Goal: Information Seeking & Learning: Learn about a topic

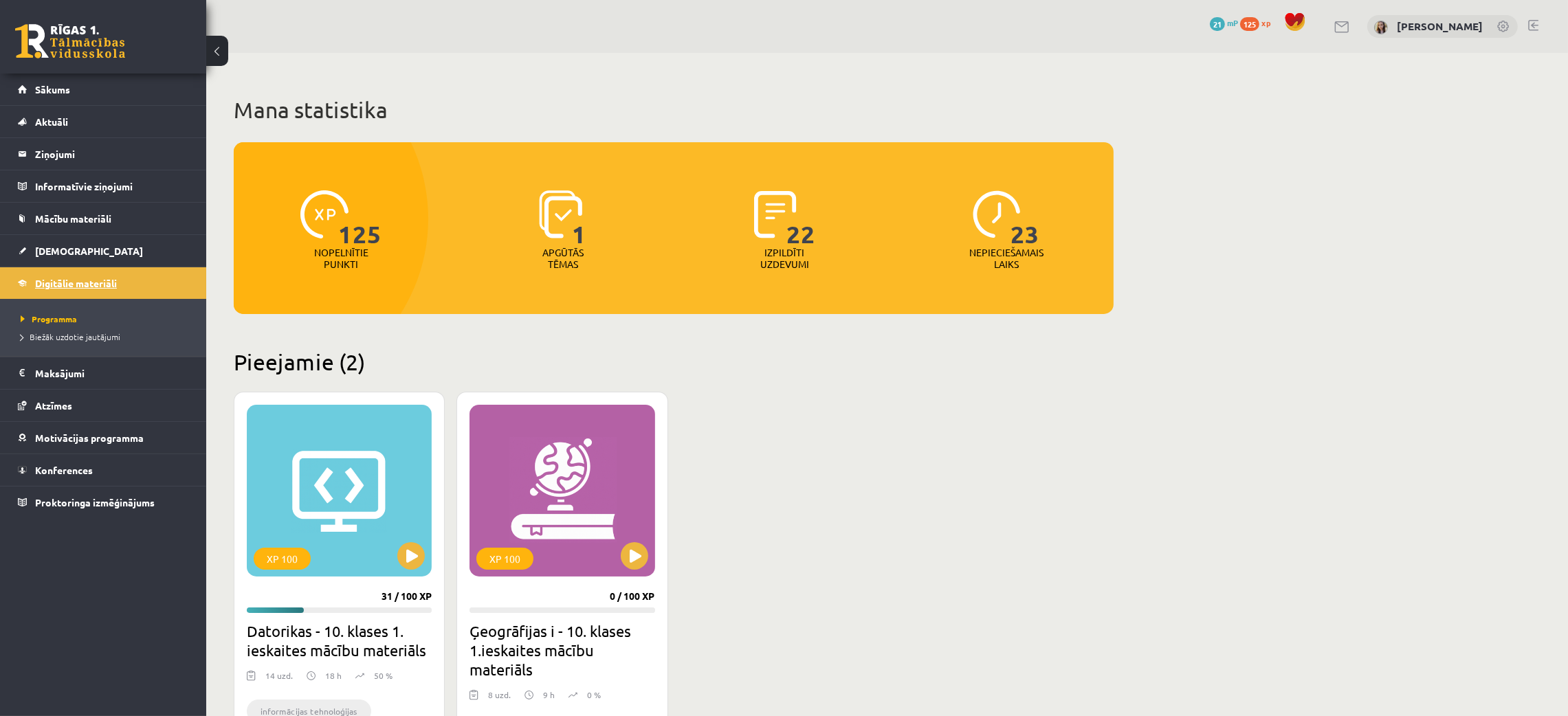
click at [74, 275] on link "Digitālie materiāli" at bounding box center [104, 283] width 171 height 32
click at [406, 557] on button at bounding box center [411, 556] width 28 height 28
click at [345, 519] on div "XP 100" at bounding box center [339, 491] width 185 height 172
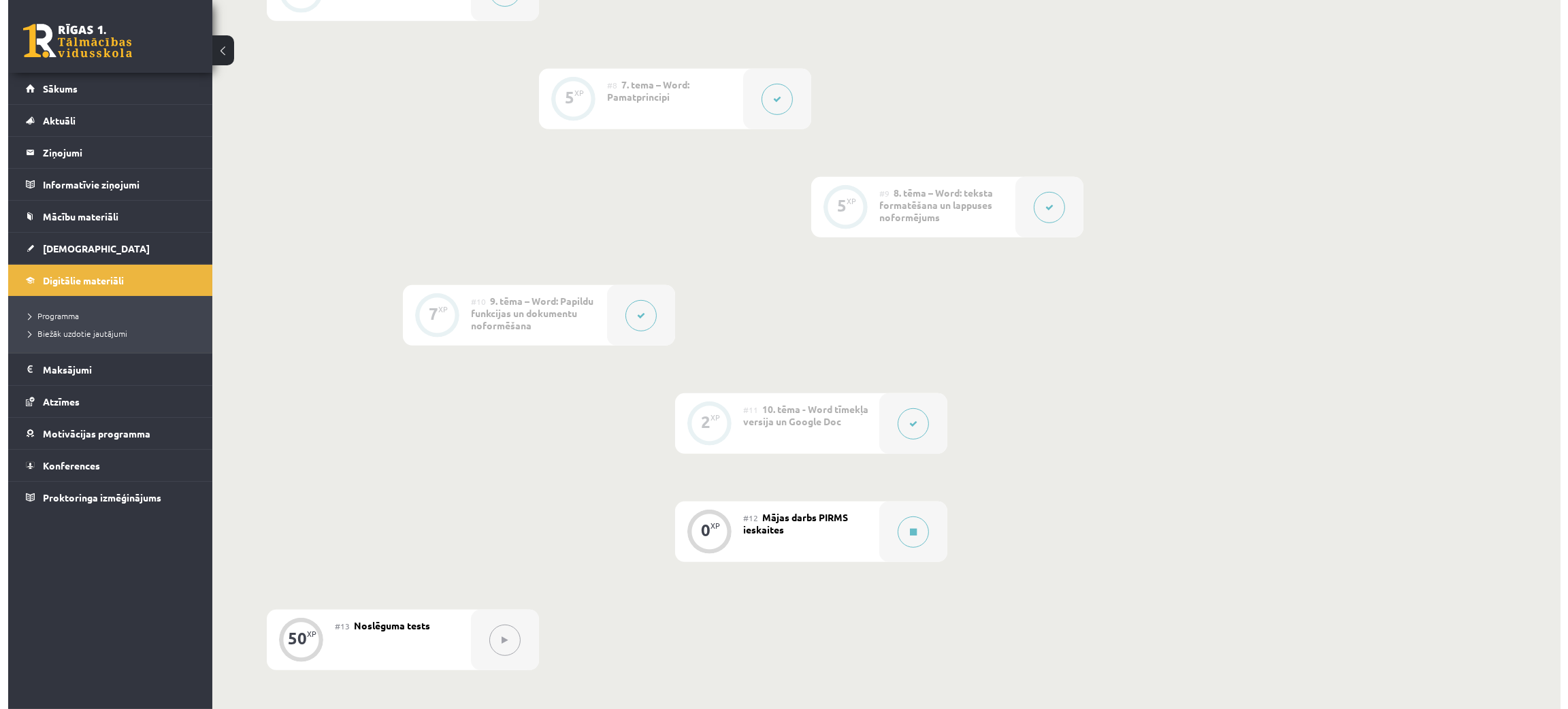
scroll to position [1110, 0]
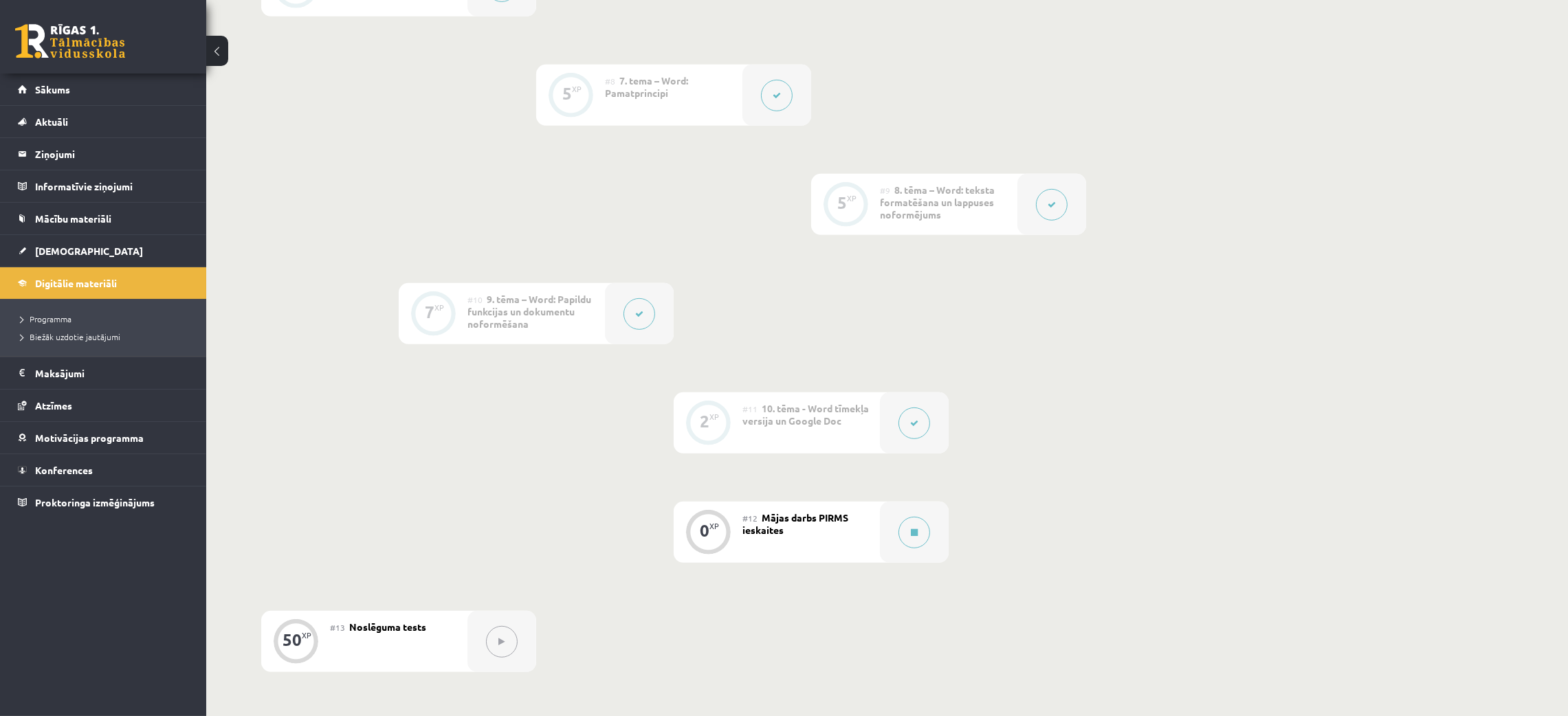
click at [1044, 206] on button at bounding box center [1052, 205] width 32 height 32
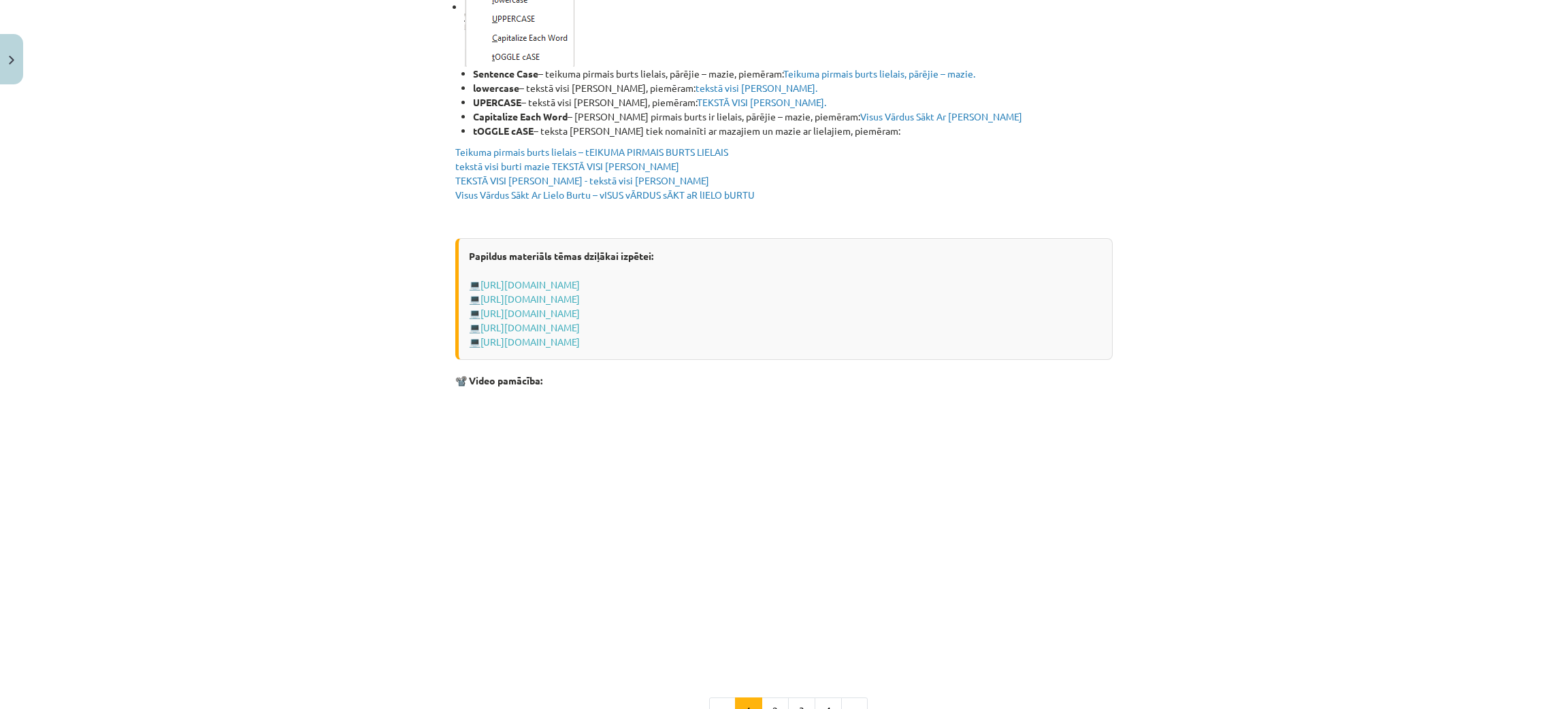
scroll to position [2559, 0]
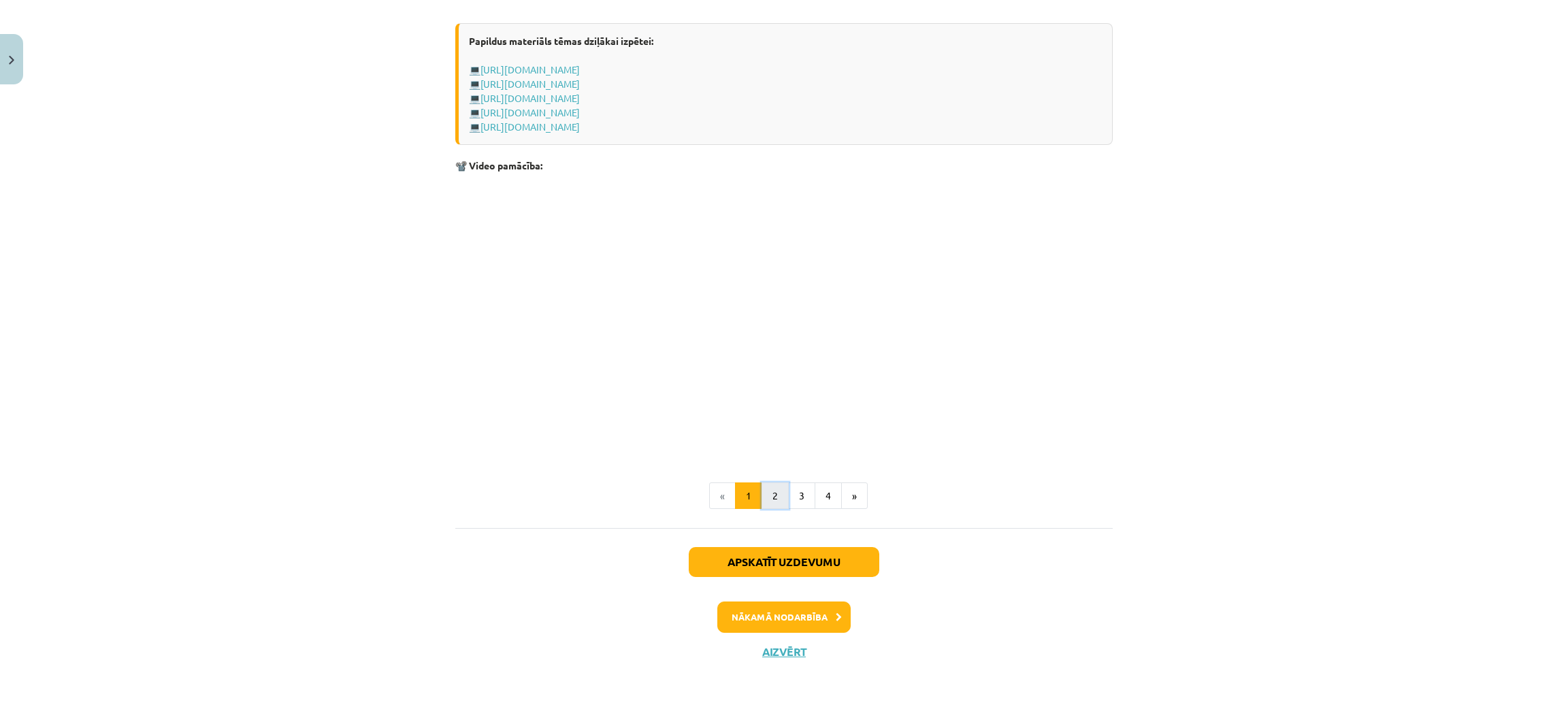
click at [770, 500] on button "2" at bounding box center [775, 496] width 27 height 27
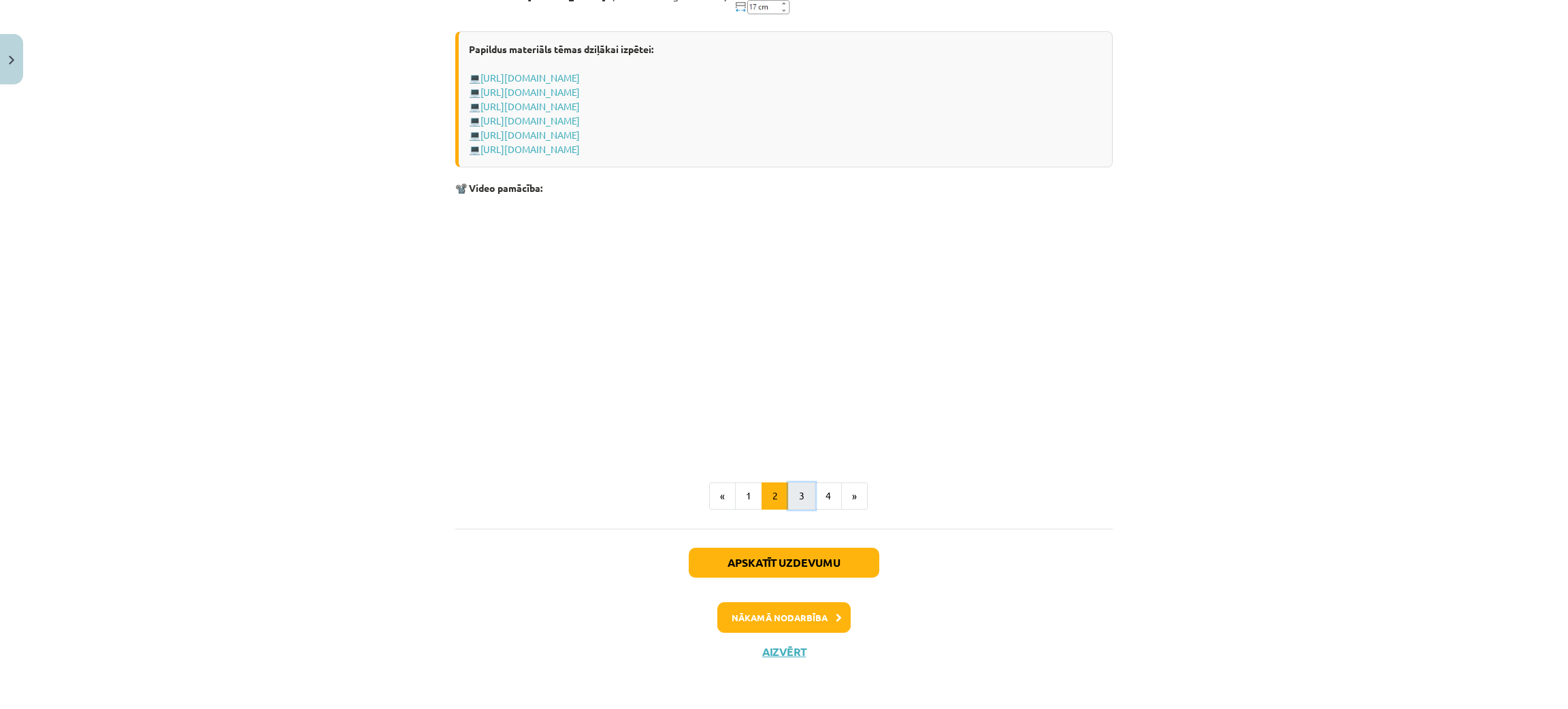
click at [801, 483] on button "3" at bounding box center [801, 496] width 27 height 27
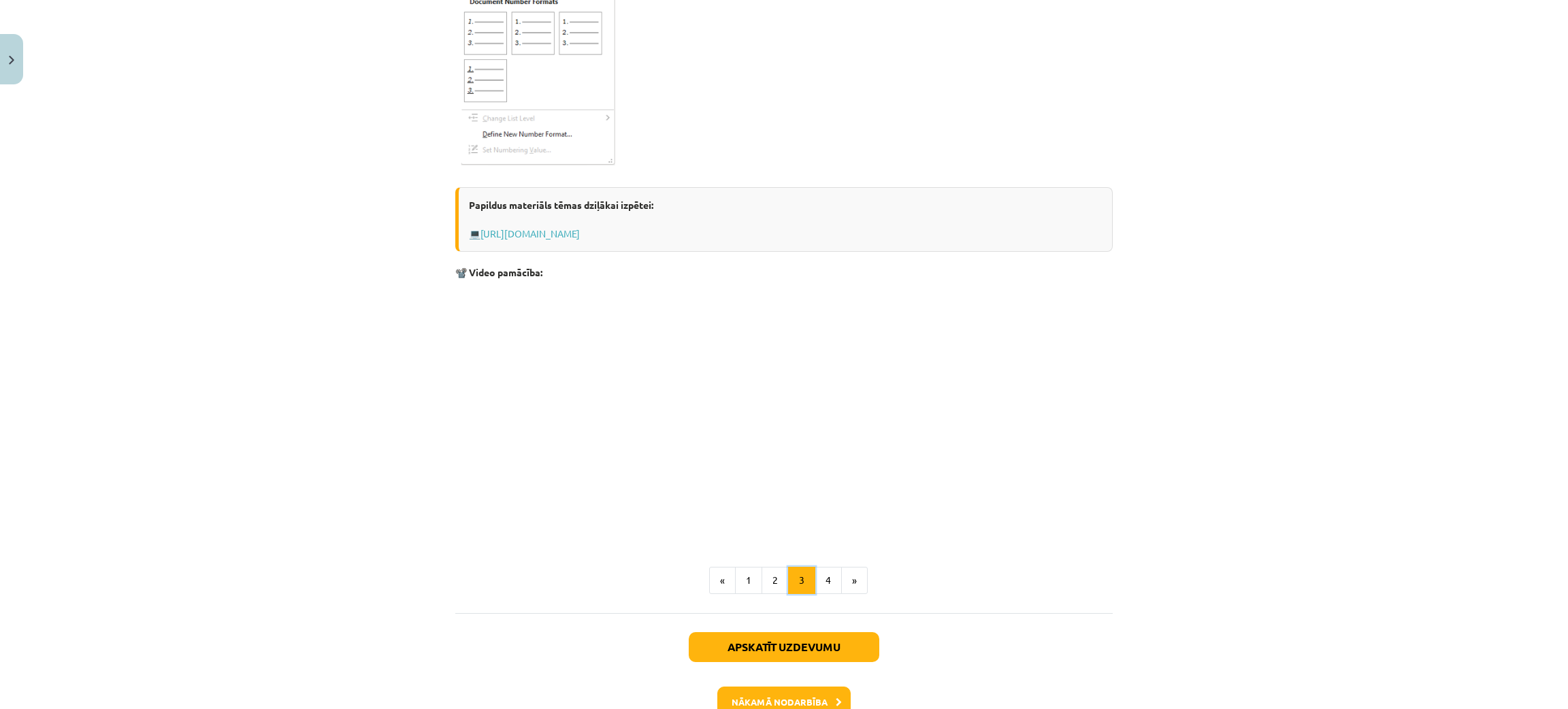
scroll to position [1978, 0]
click at [829, 587] on button "4" at bounding box center [828, 578] width 27 height 27
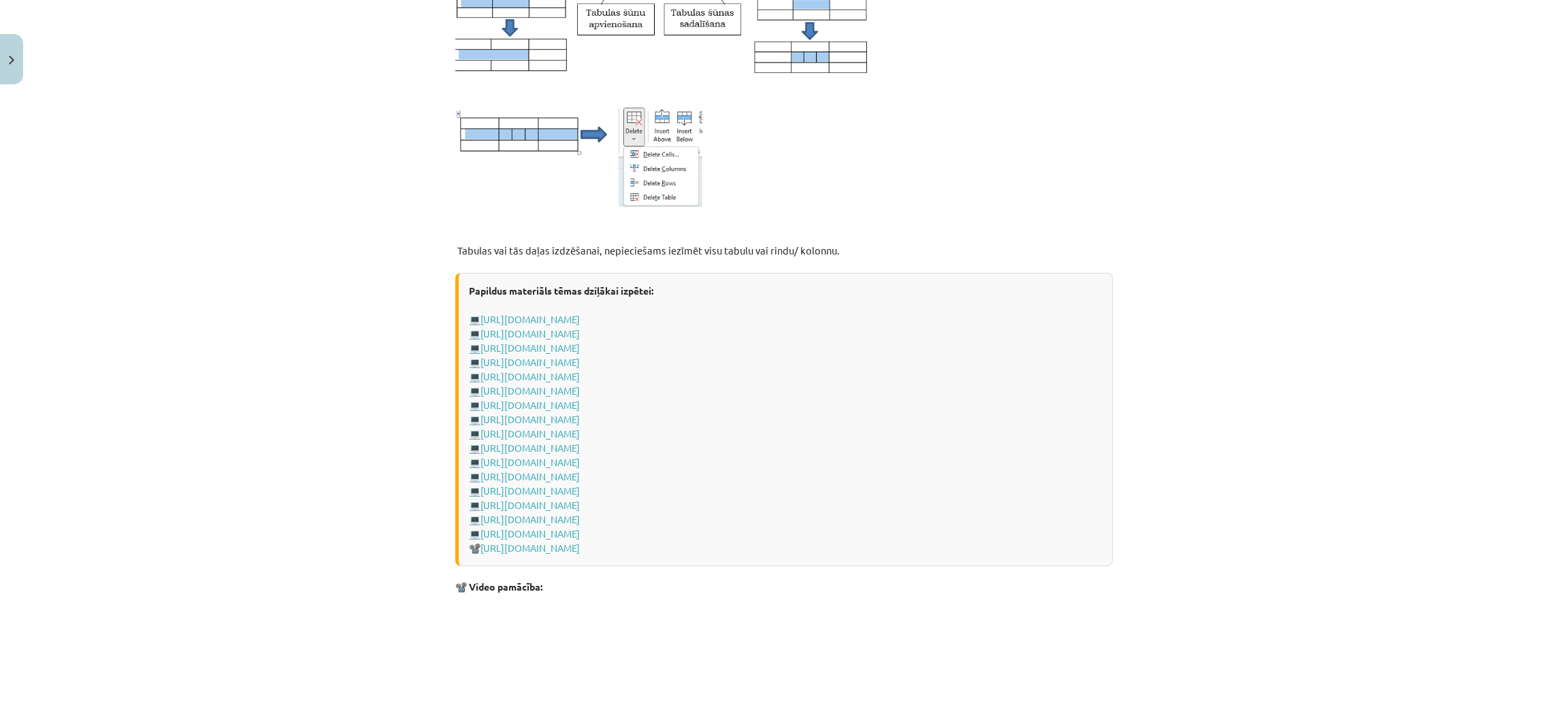
scroll to position [1863, 0]
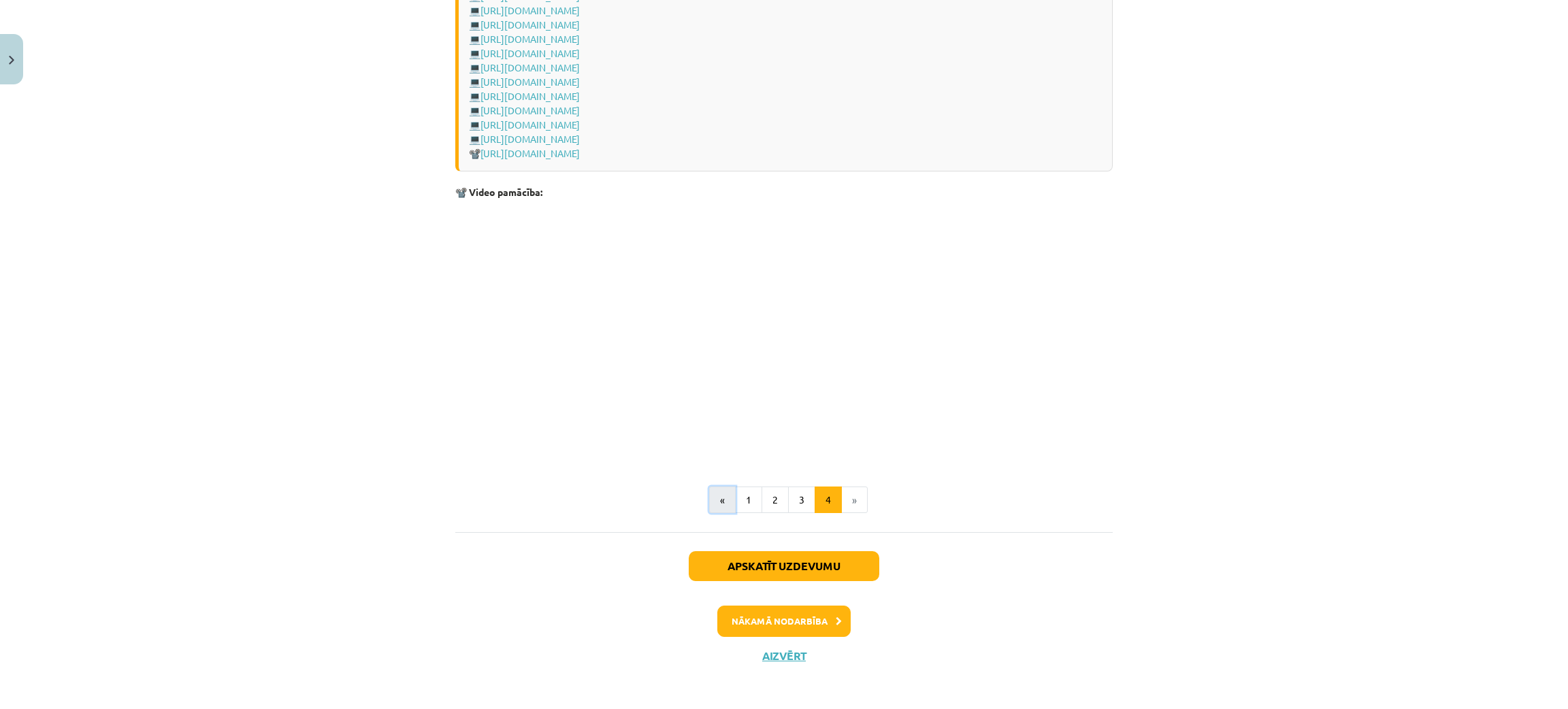
click at [721, 494] on button "«" at bounding box center [722, 500] width 27 height 27
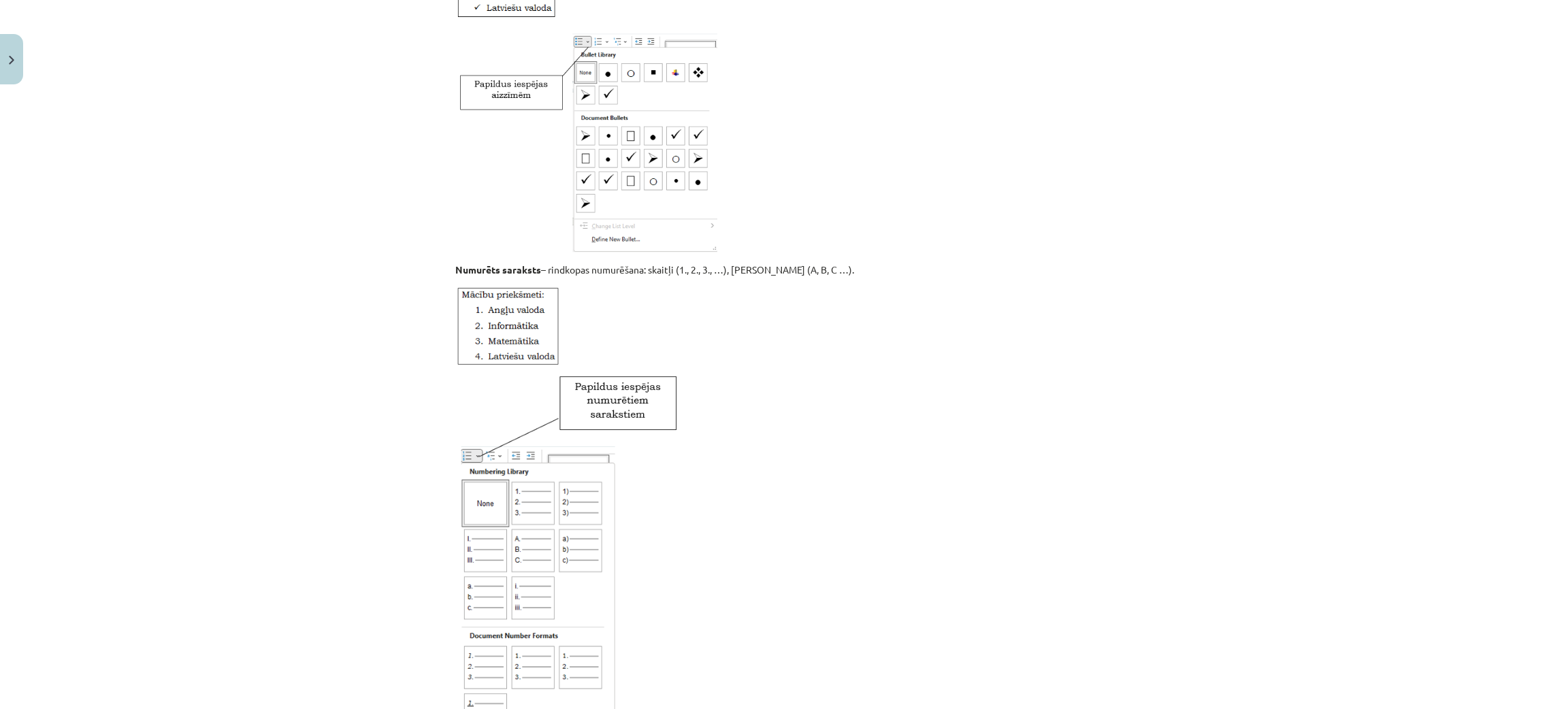
scroll to position [2061, 0]
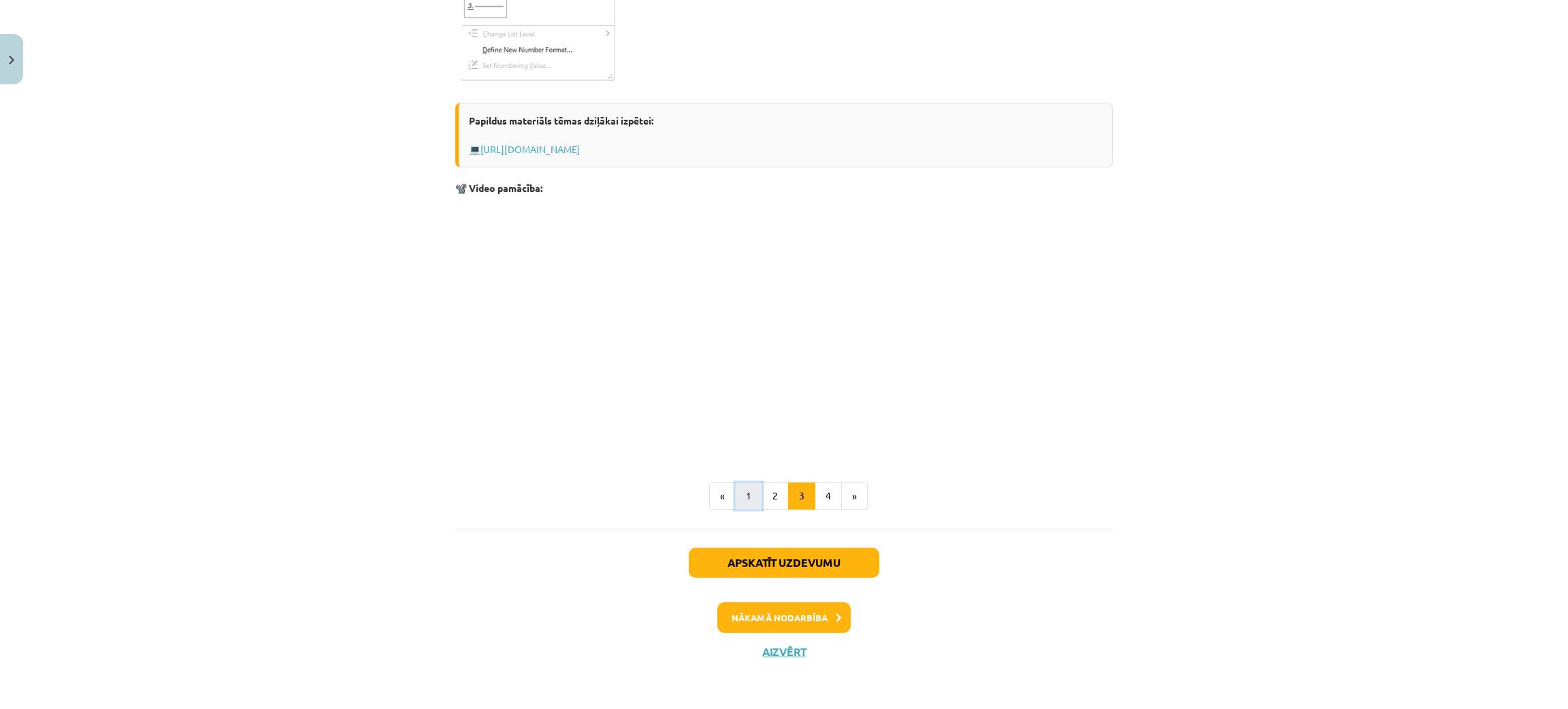
click at [746, 496] on button "1" at bounding box center [748, 496] width 27 height 27
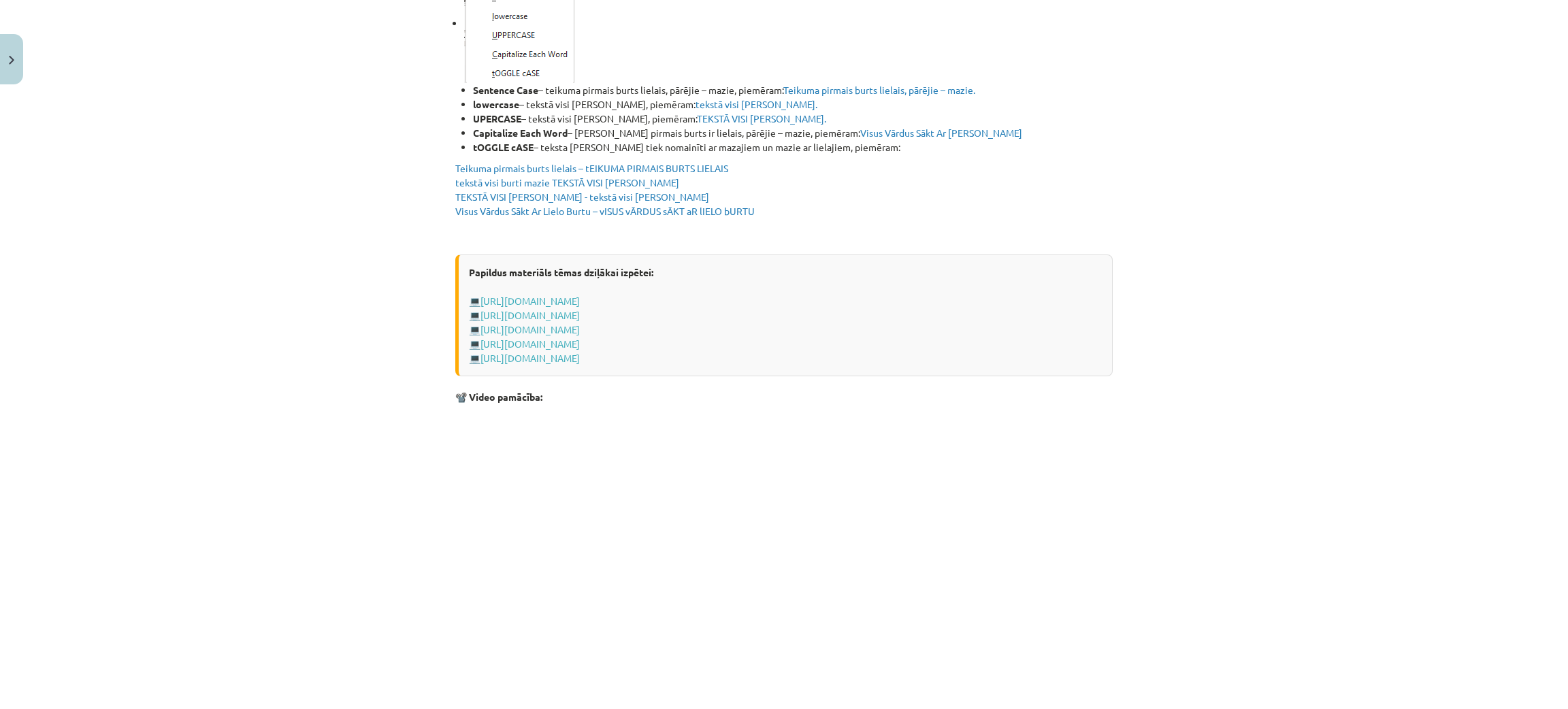
scroll to position [2559, 0]
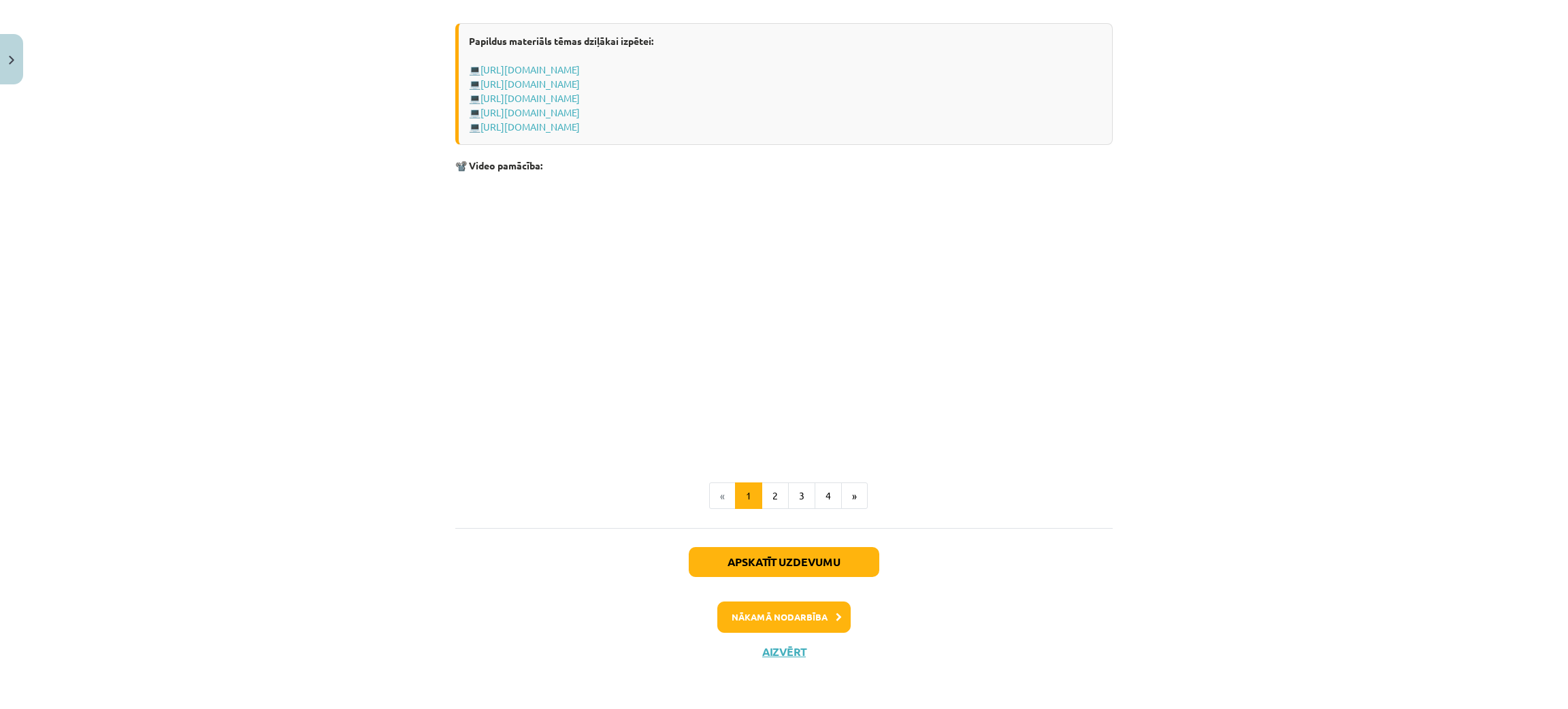
click at [710, 506] on li "«" at bounding box center [722, 496] width 27 height 27
click at [710, 496] on li "«" at bounding box center [722, 496] width 27 height 27
click at [766, 649] on button "Aizvērt" at bounding box center [784, 652] width 52 height 13
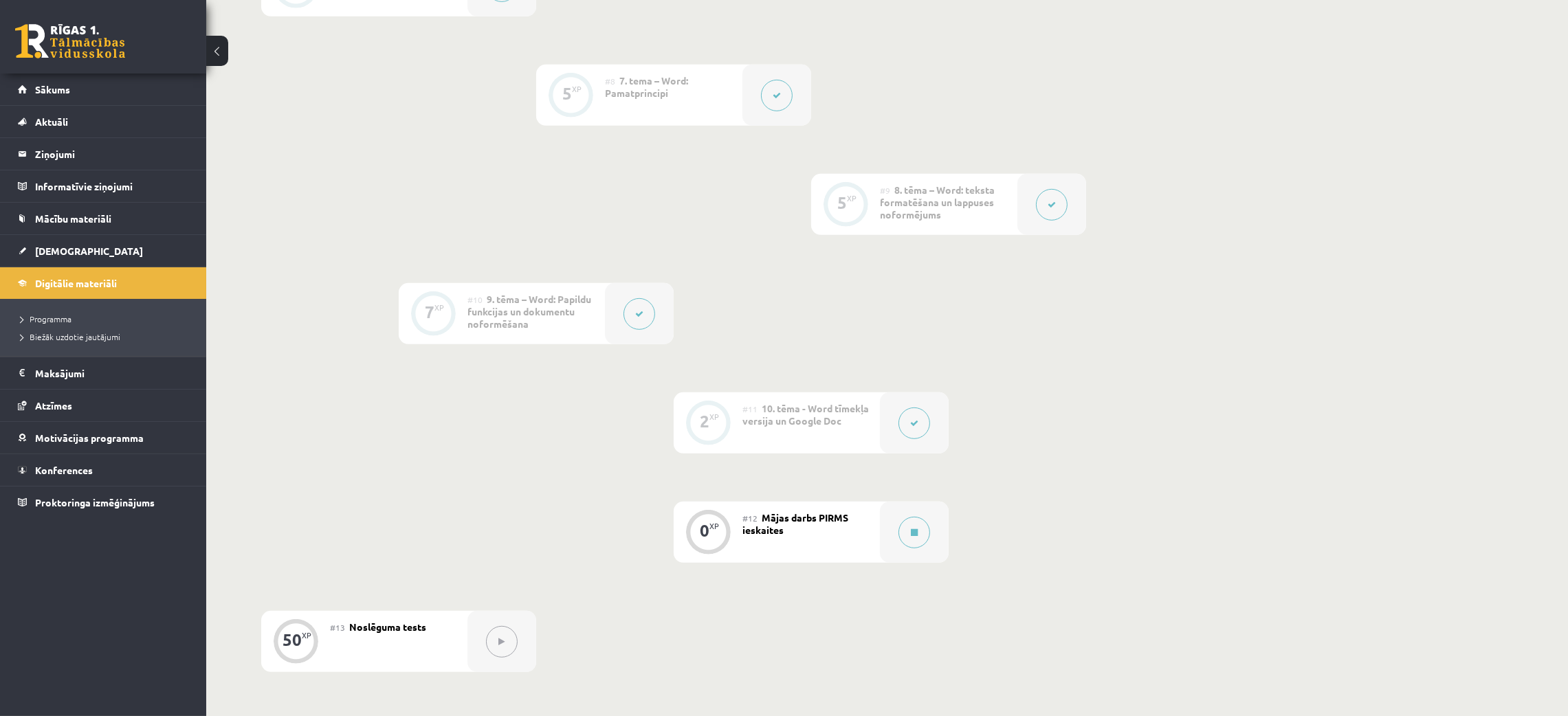
click at [632, 313] on button at bounding box center [639, 314] width 32 height 32
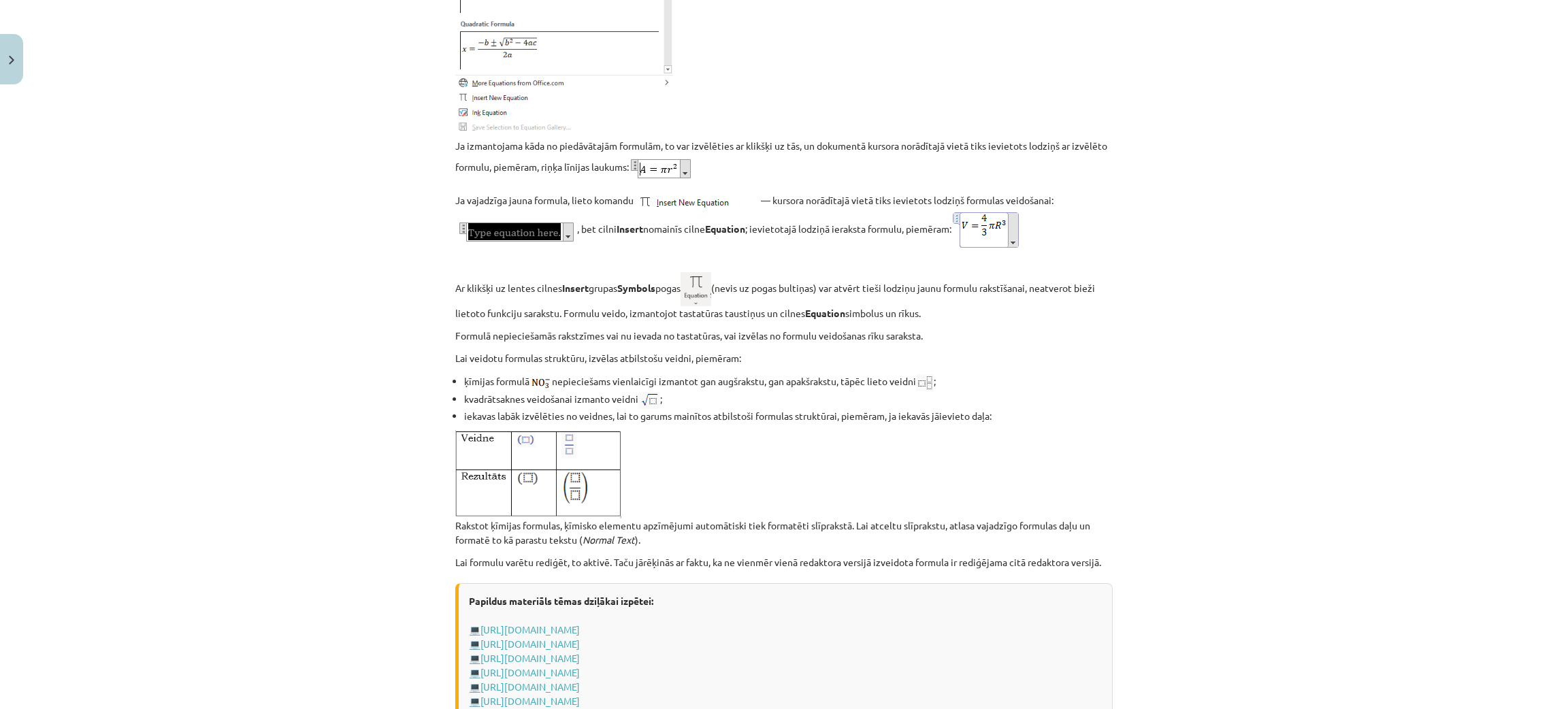
scroll to position [2698, 0]
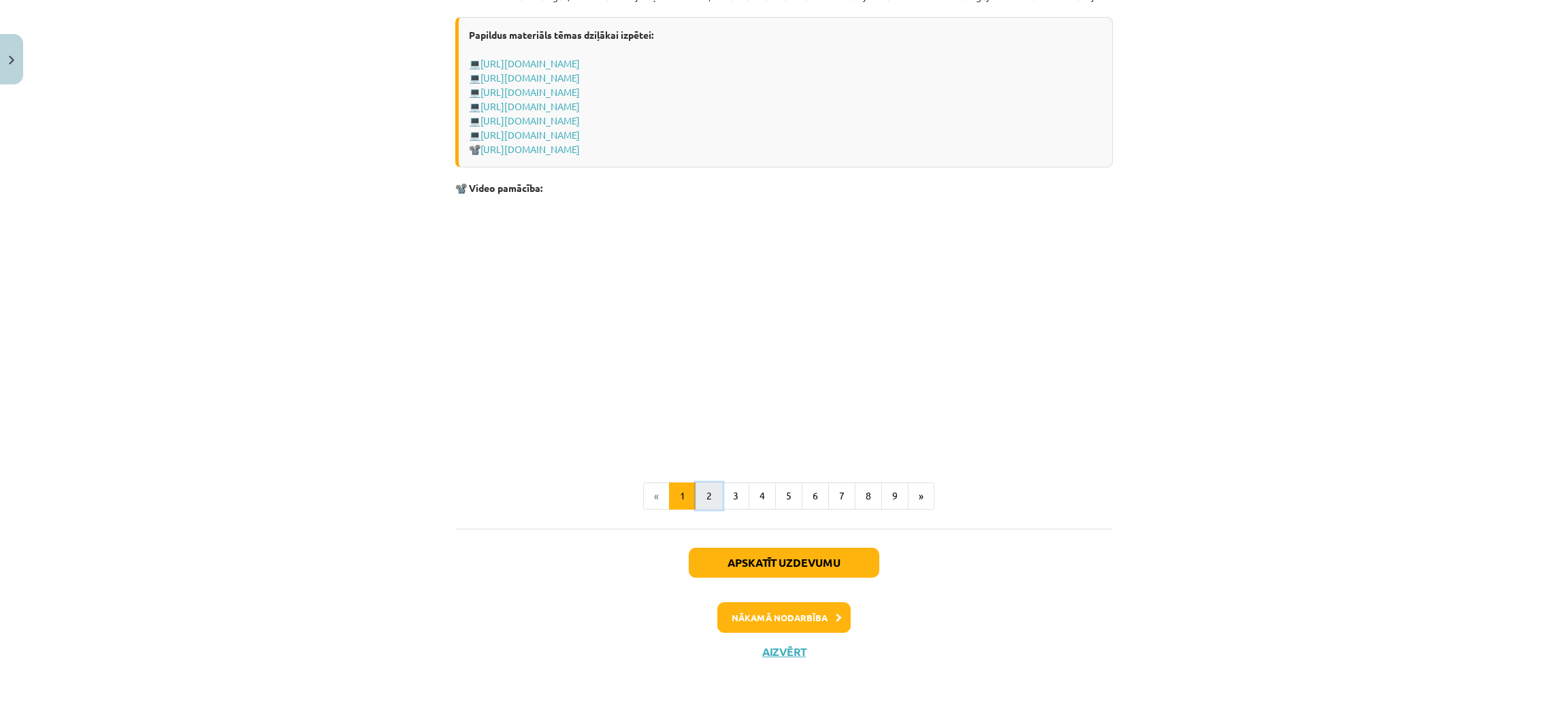
click at [695, 496] on button "2" at bounding box center [709, 496] width 27 height 27
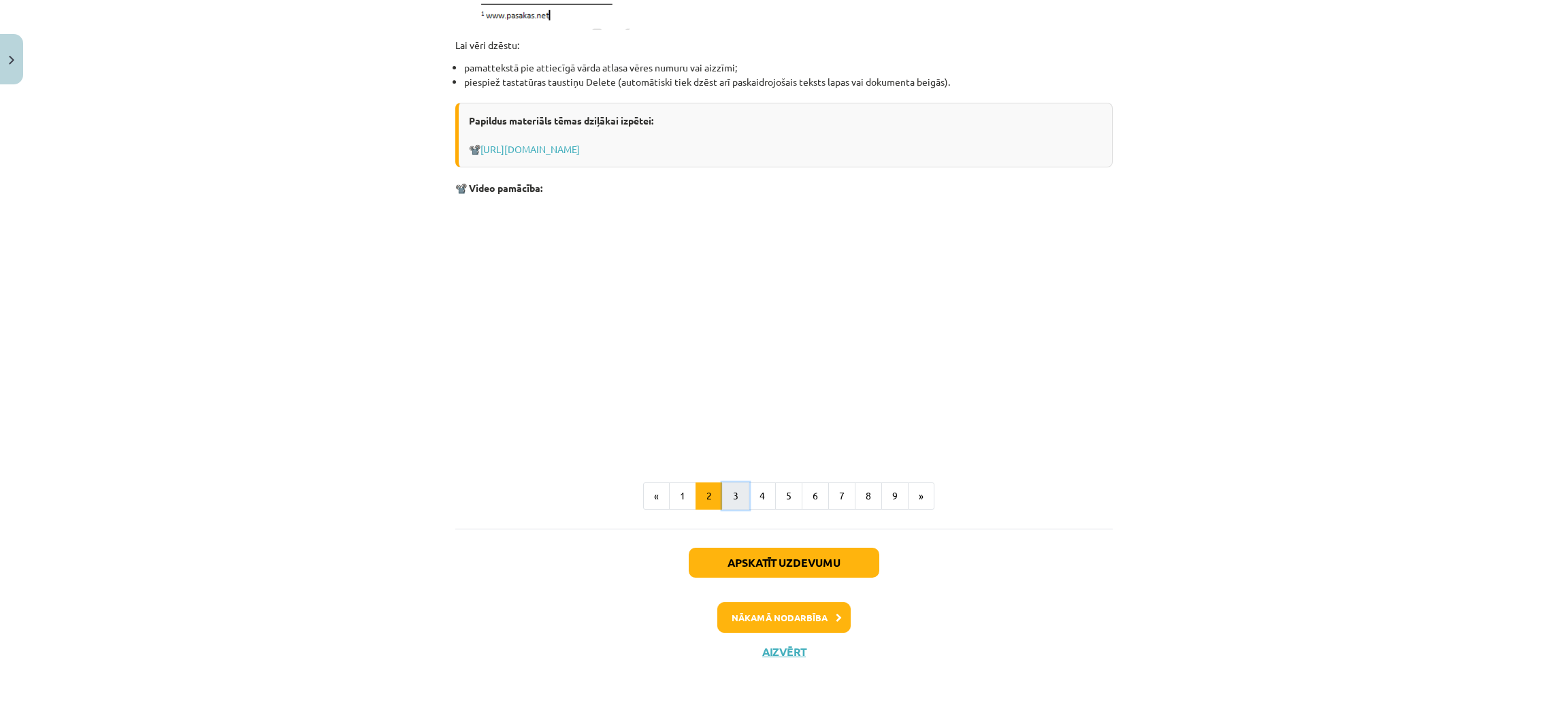
click at [722, 505] on button "3" at bounding box center [735, 496] width 27 height 27
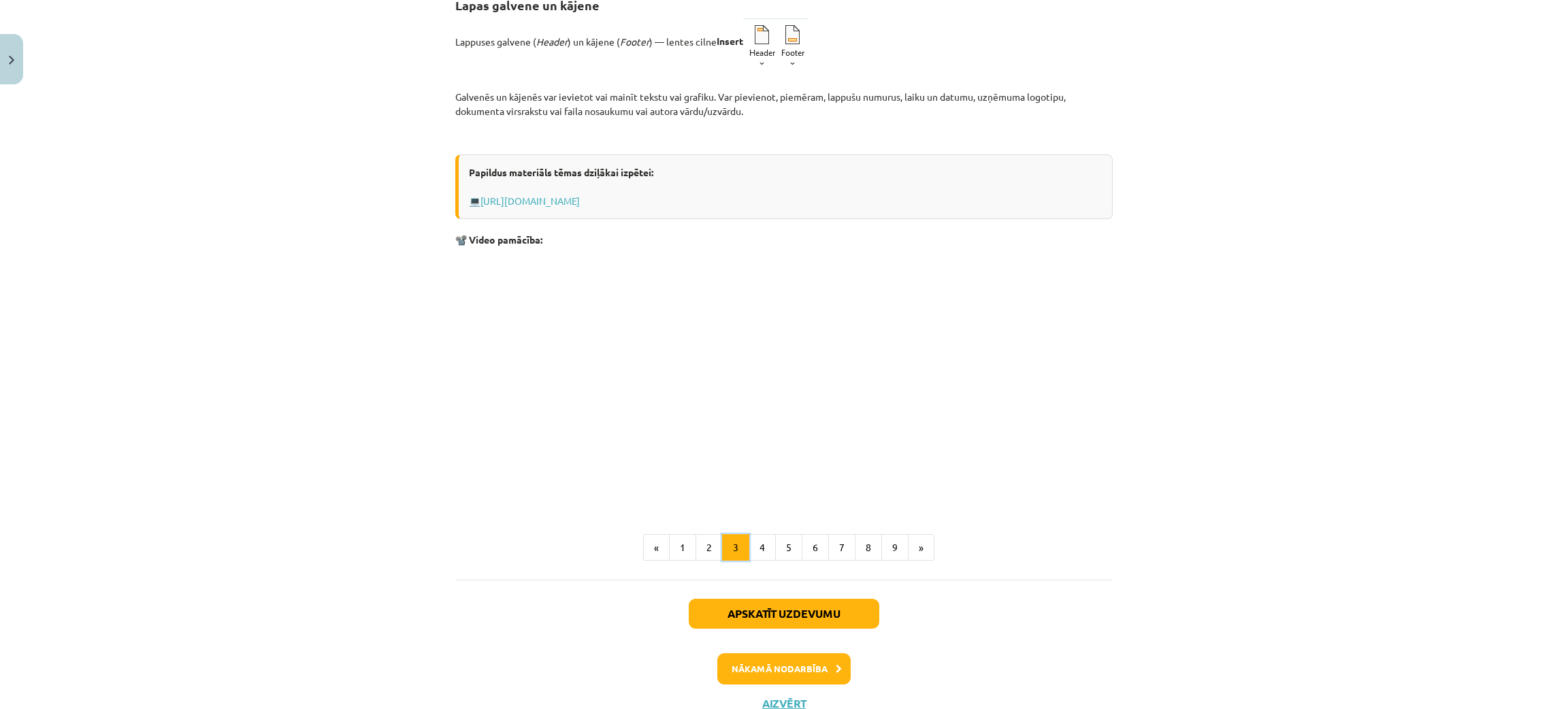
scroll to position [244, 0]
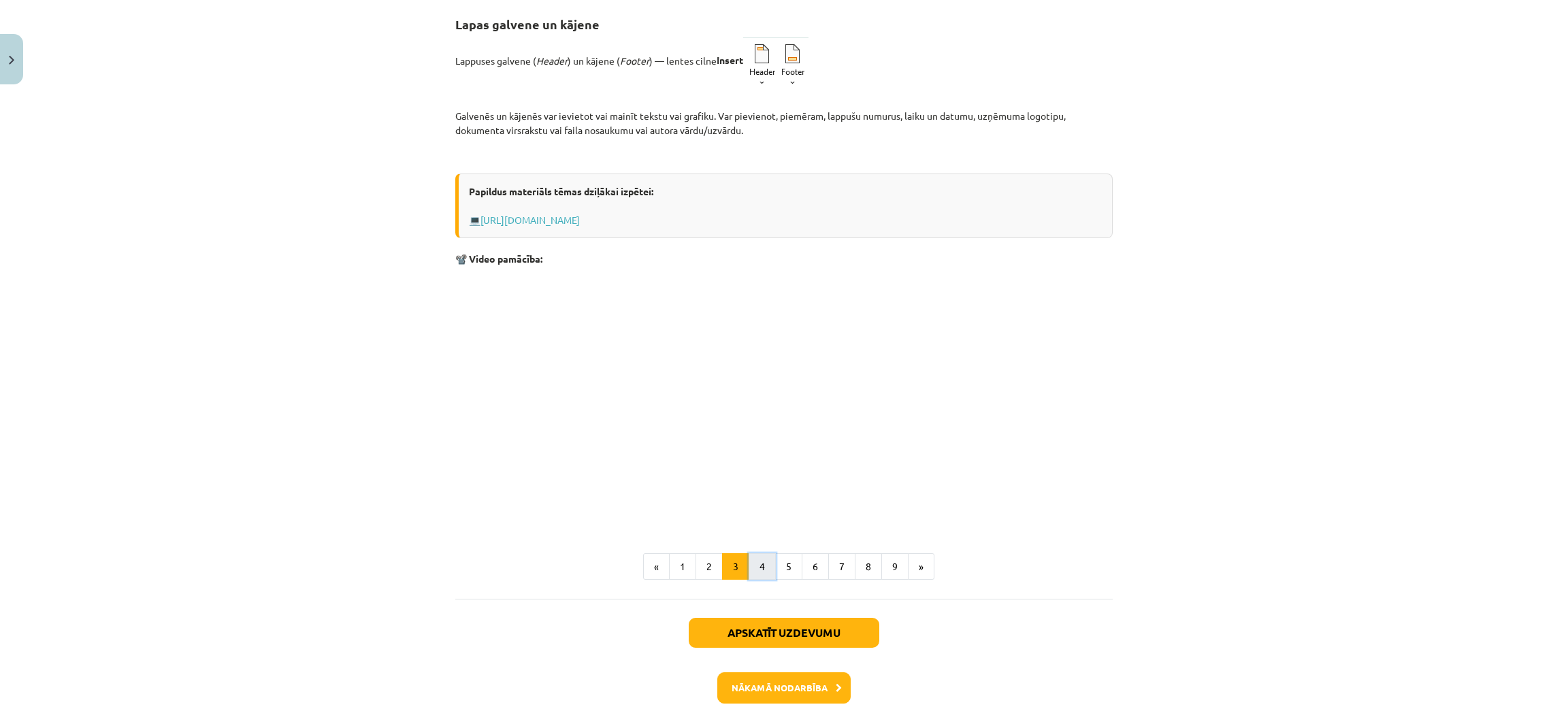
click at [761, 574] on button "4" at bounding box center [762, 566] width 27 height 27
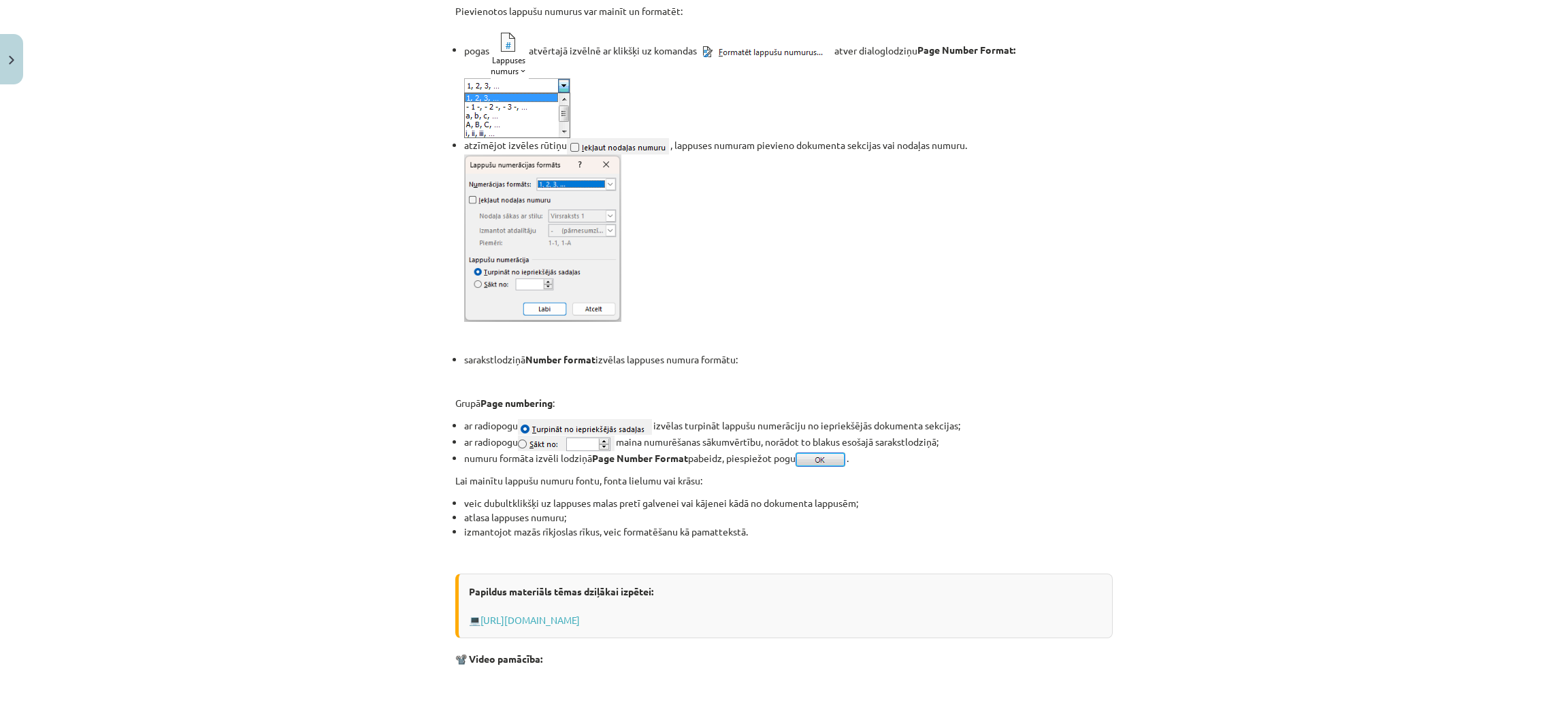
scroll to position [1110, 0]
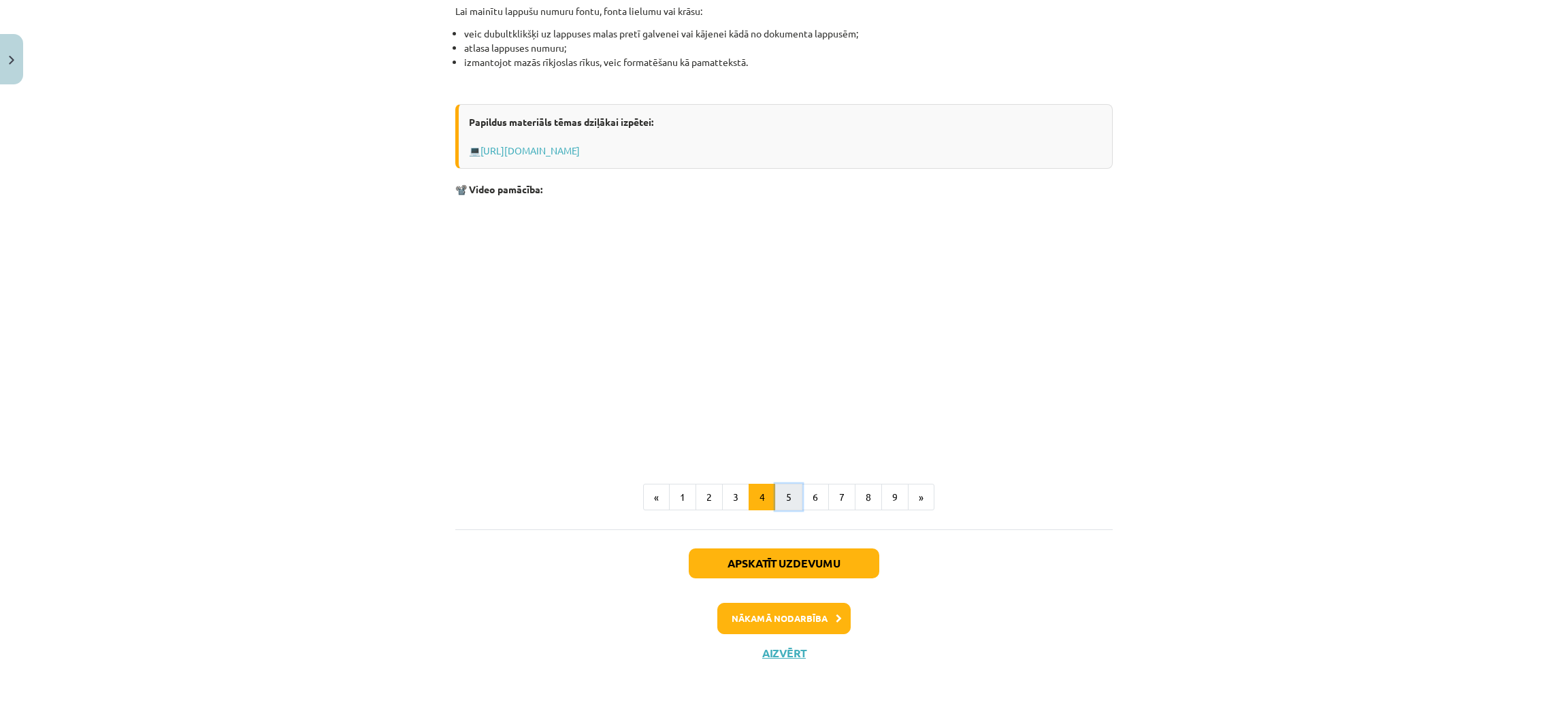
click at [787, 496] on button "5" at bounding box center [789, 497] width 27 height 27
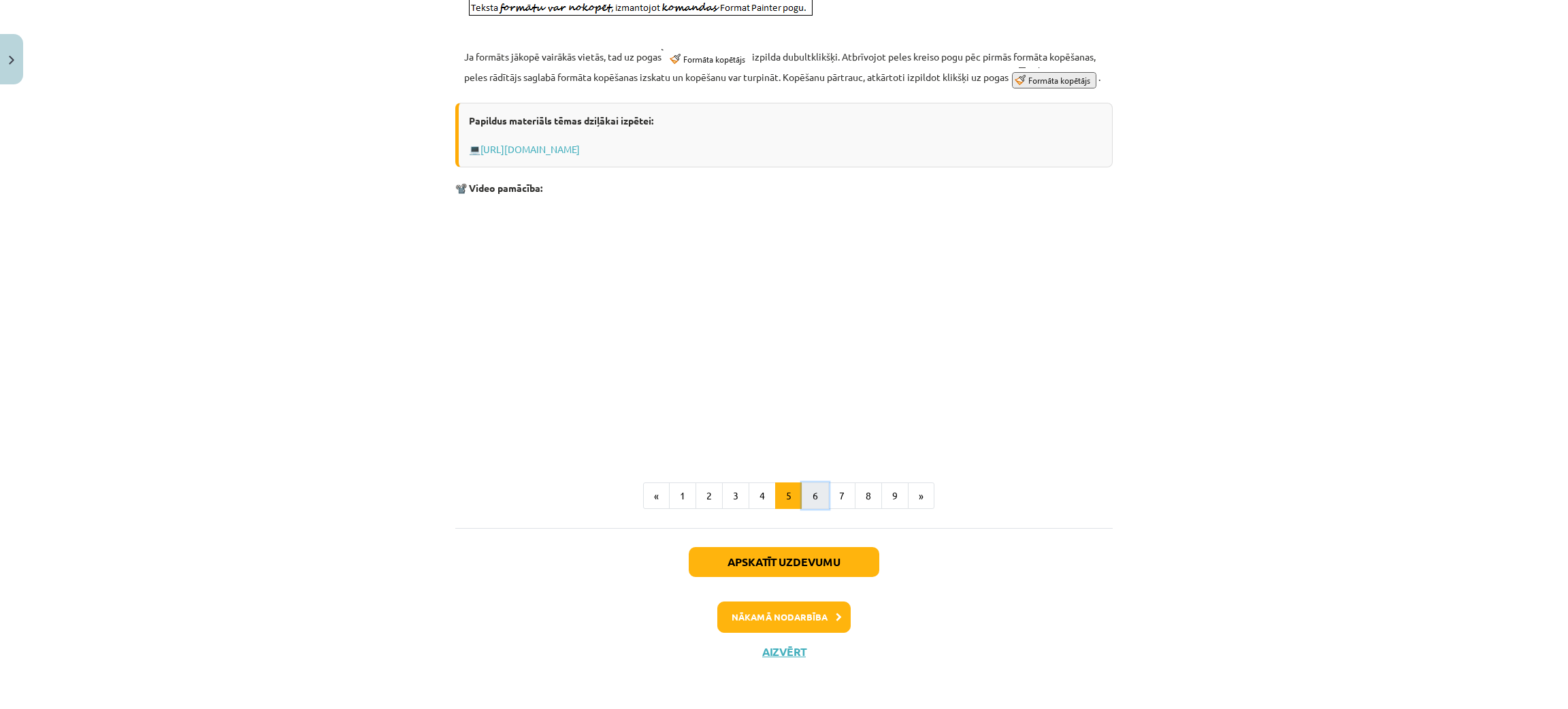
click at [812, 508] on button "6" at bounding box center [815, 496] width 27 height 27
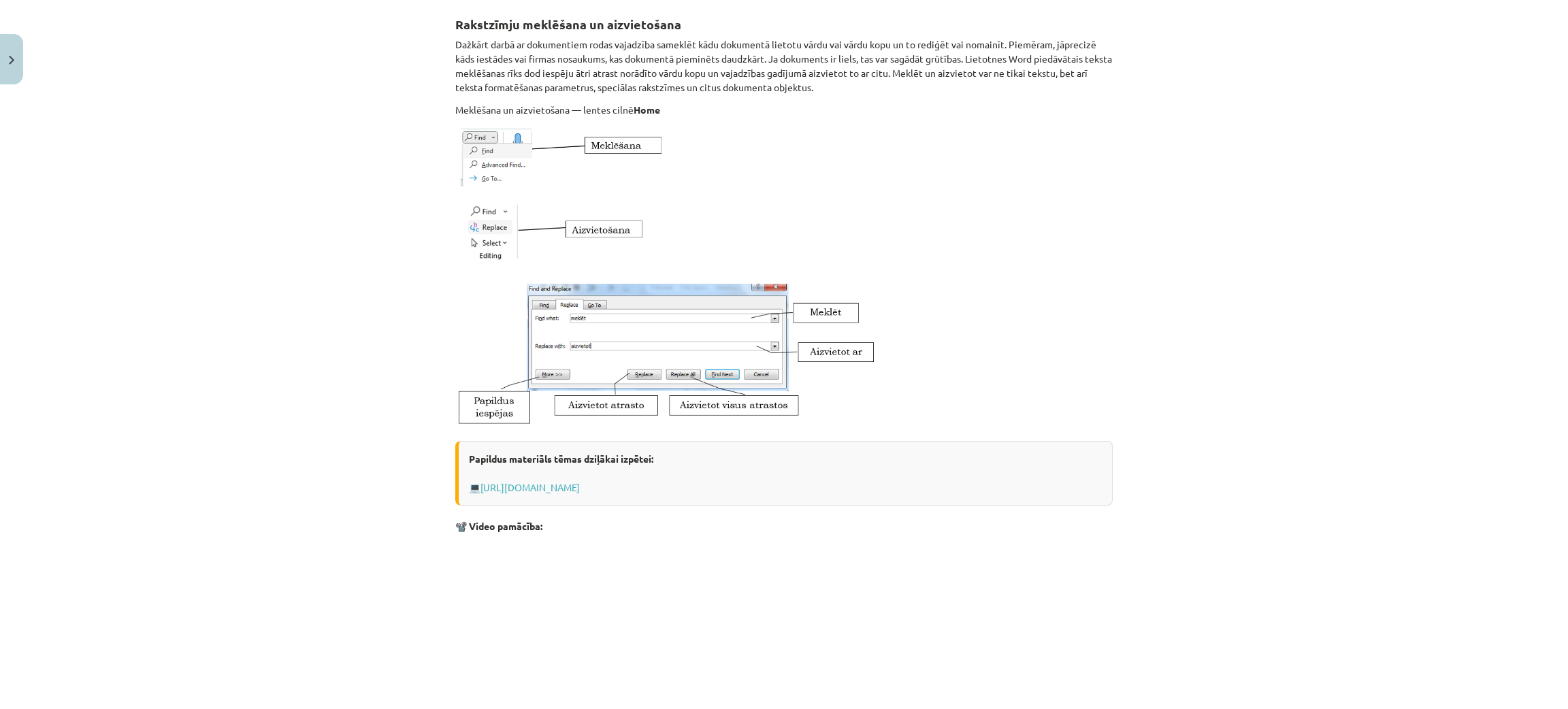
scroll to position [582, 0]
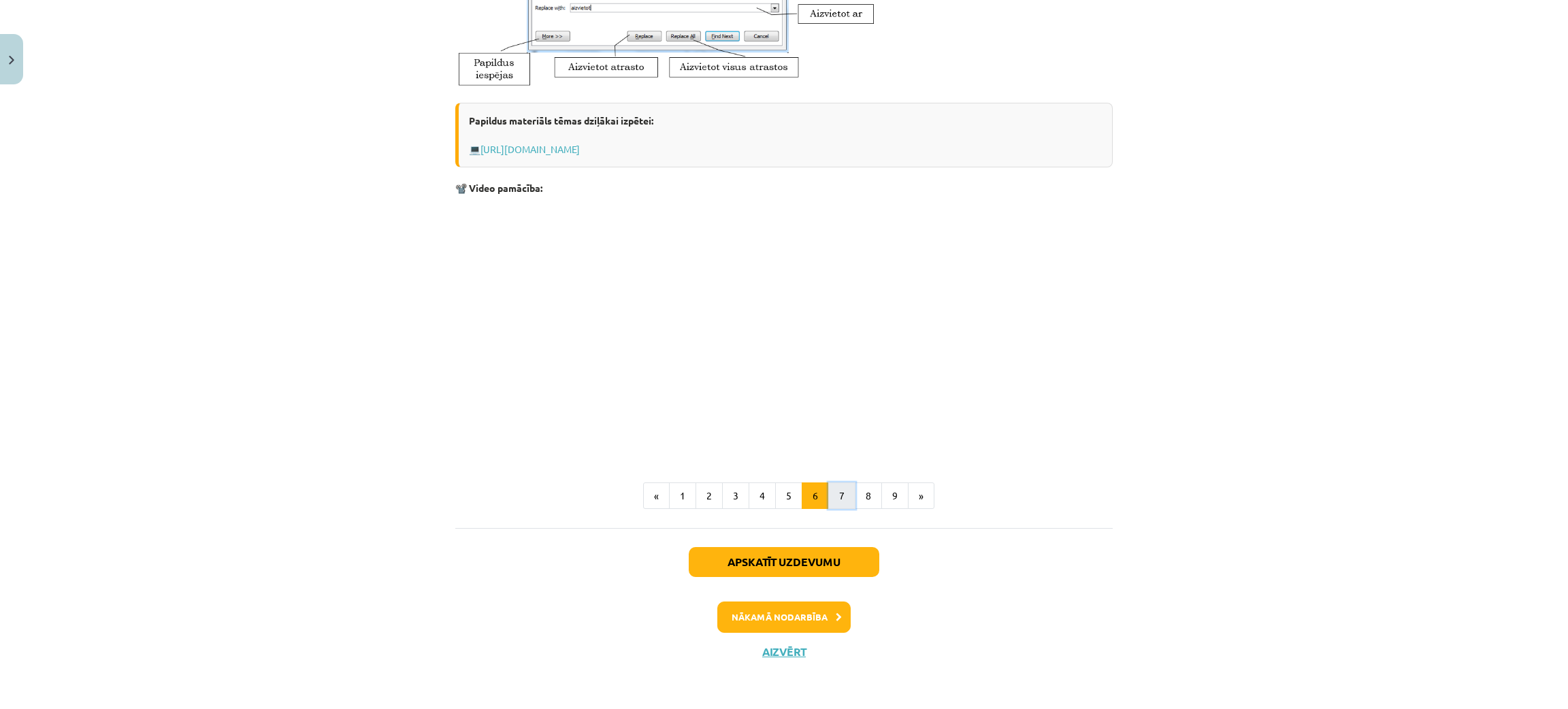
click at [834, 506] on button "7" at bounding box center [842, 496] width 27 height 27
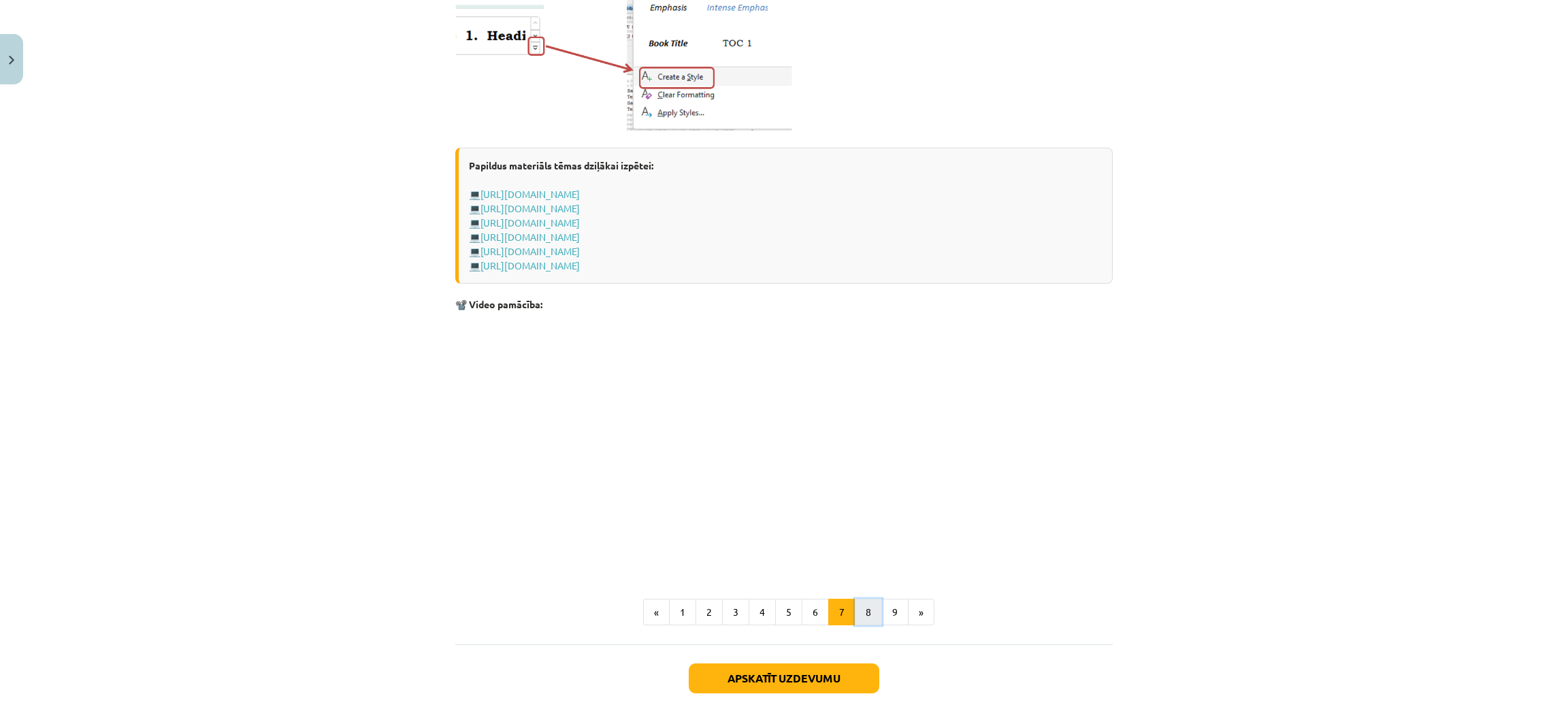
click at [858, 609] on button "8" at bounding box center [868, 613] width 27 height 27
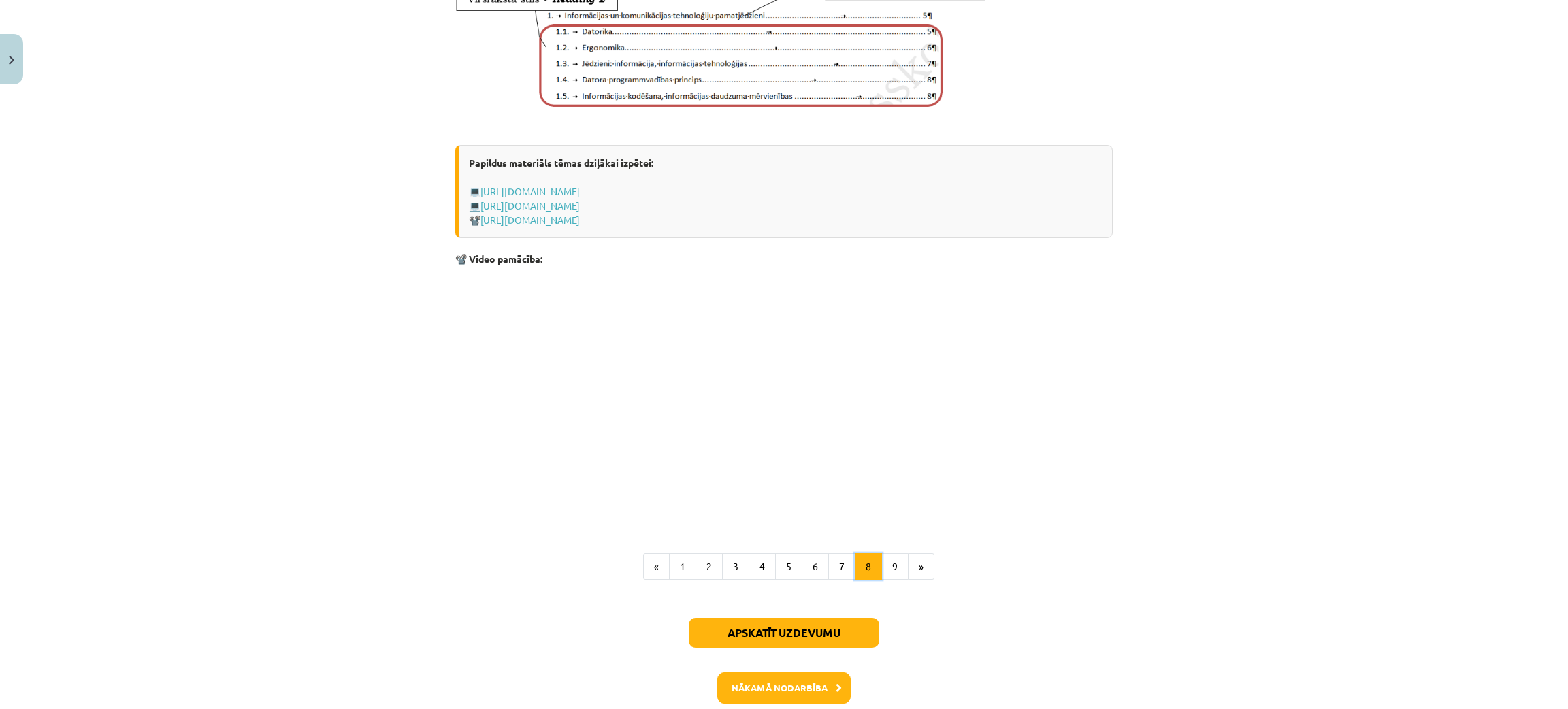
scroll to position [872, 0]
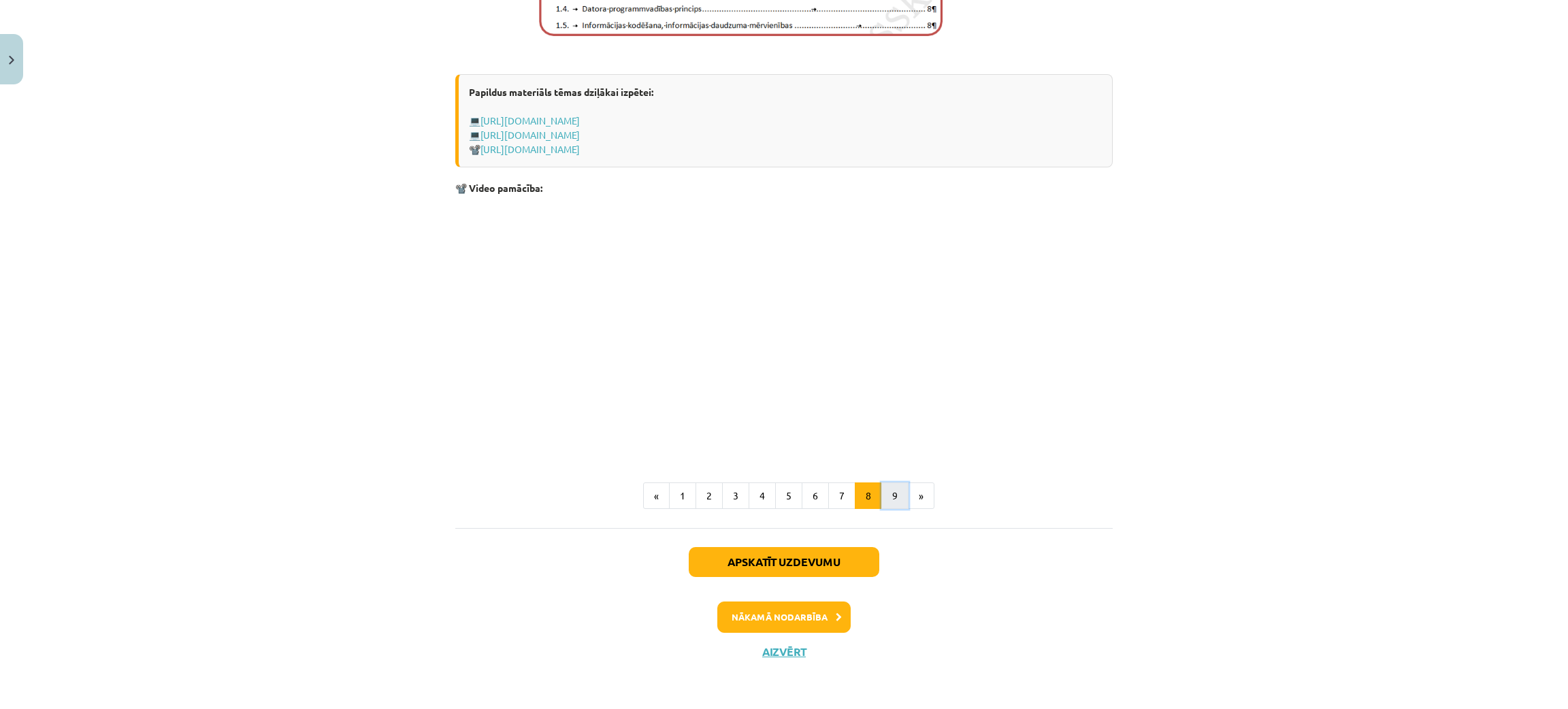
click at [889, 501] on button "9" at bounding box center [894, 496] width 27 height 27
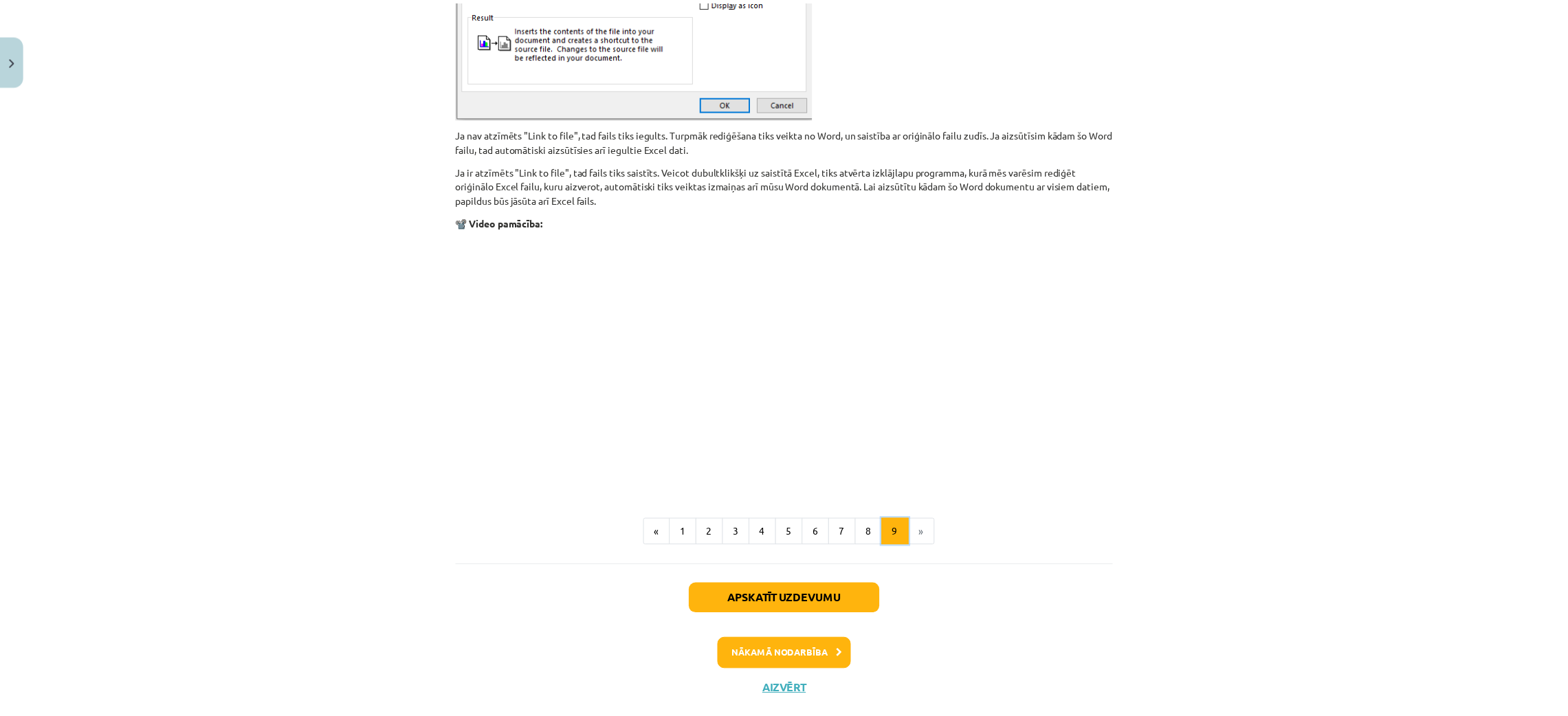
scroll to position [1544, 0]
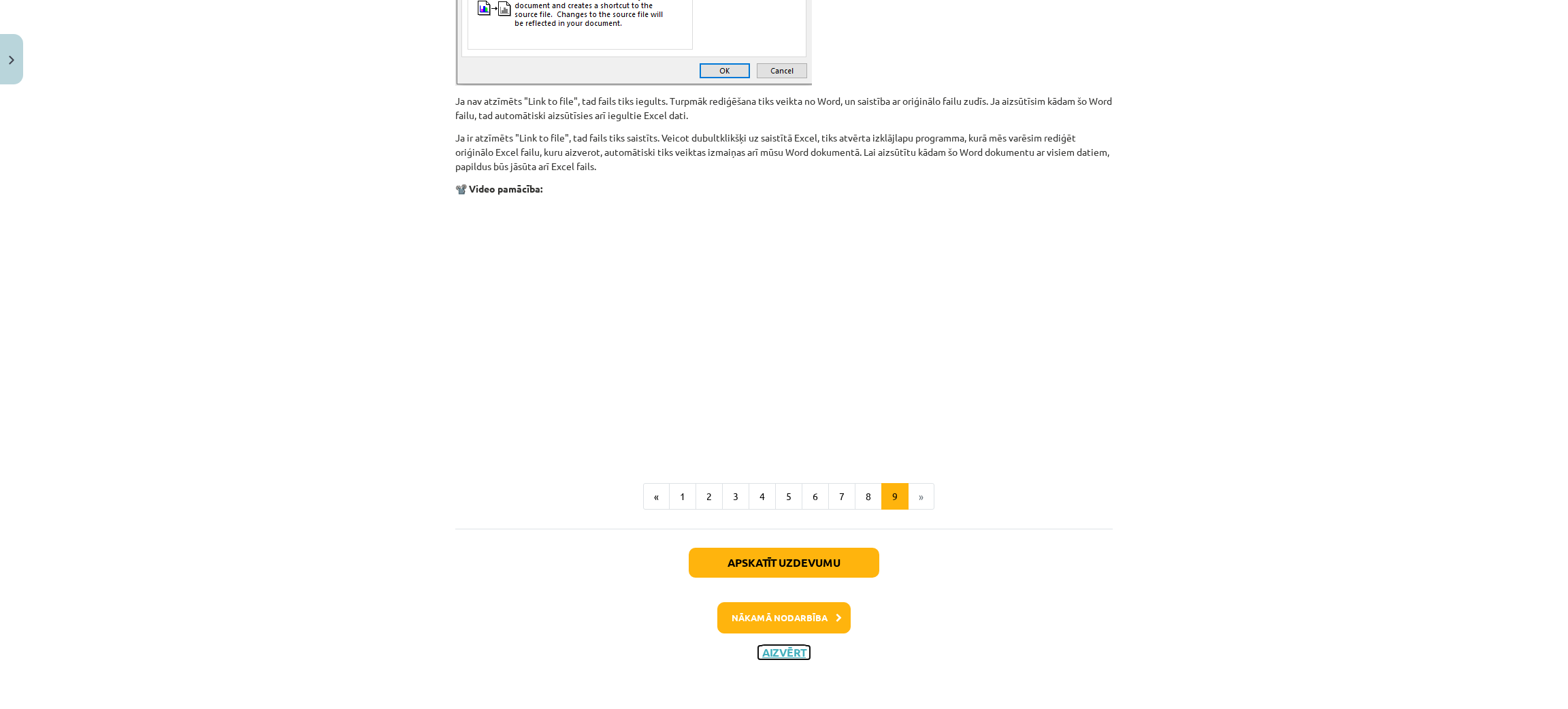
click at [775, 657] on button "Aizvērt" at bounding box center [784, 653] width 52 height 13
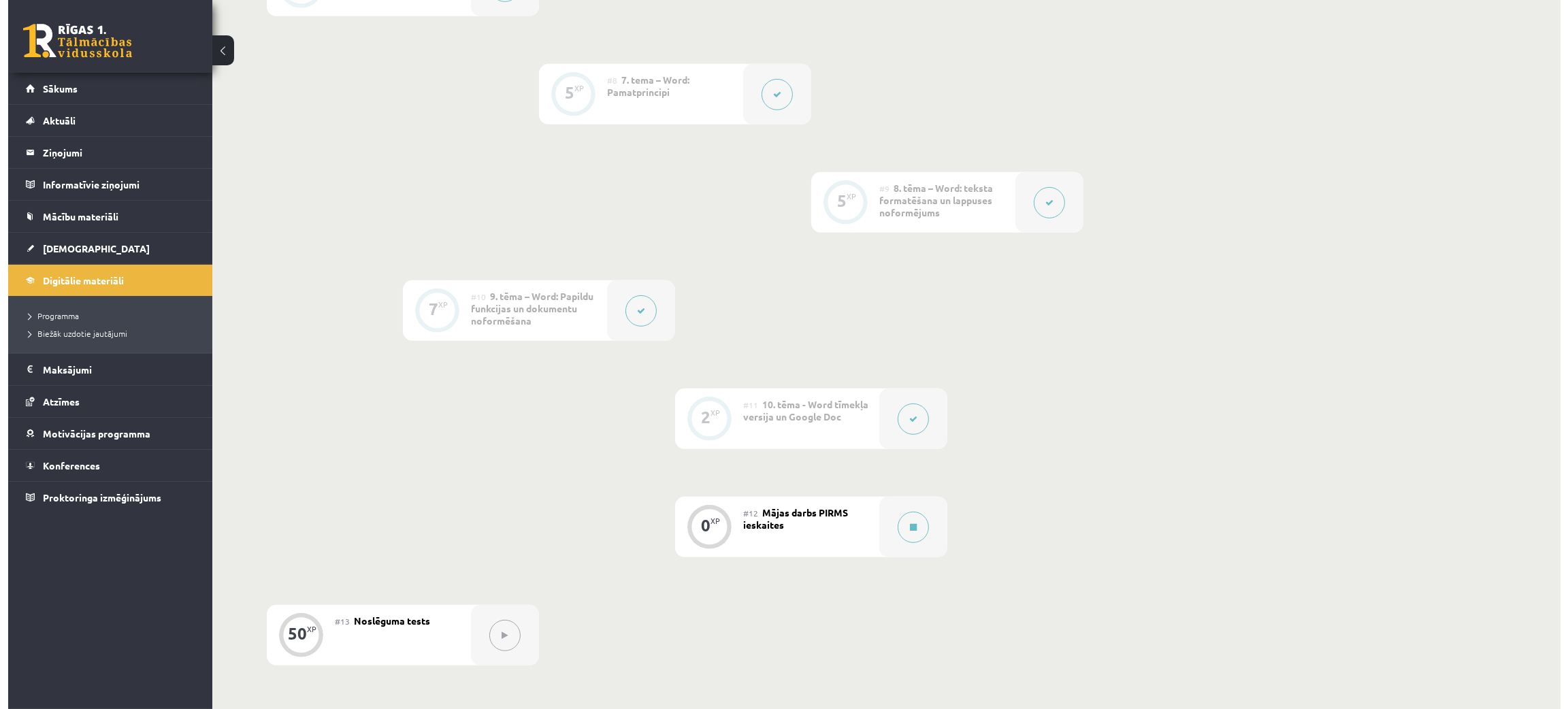
scroll to position [1053, 0]
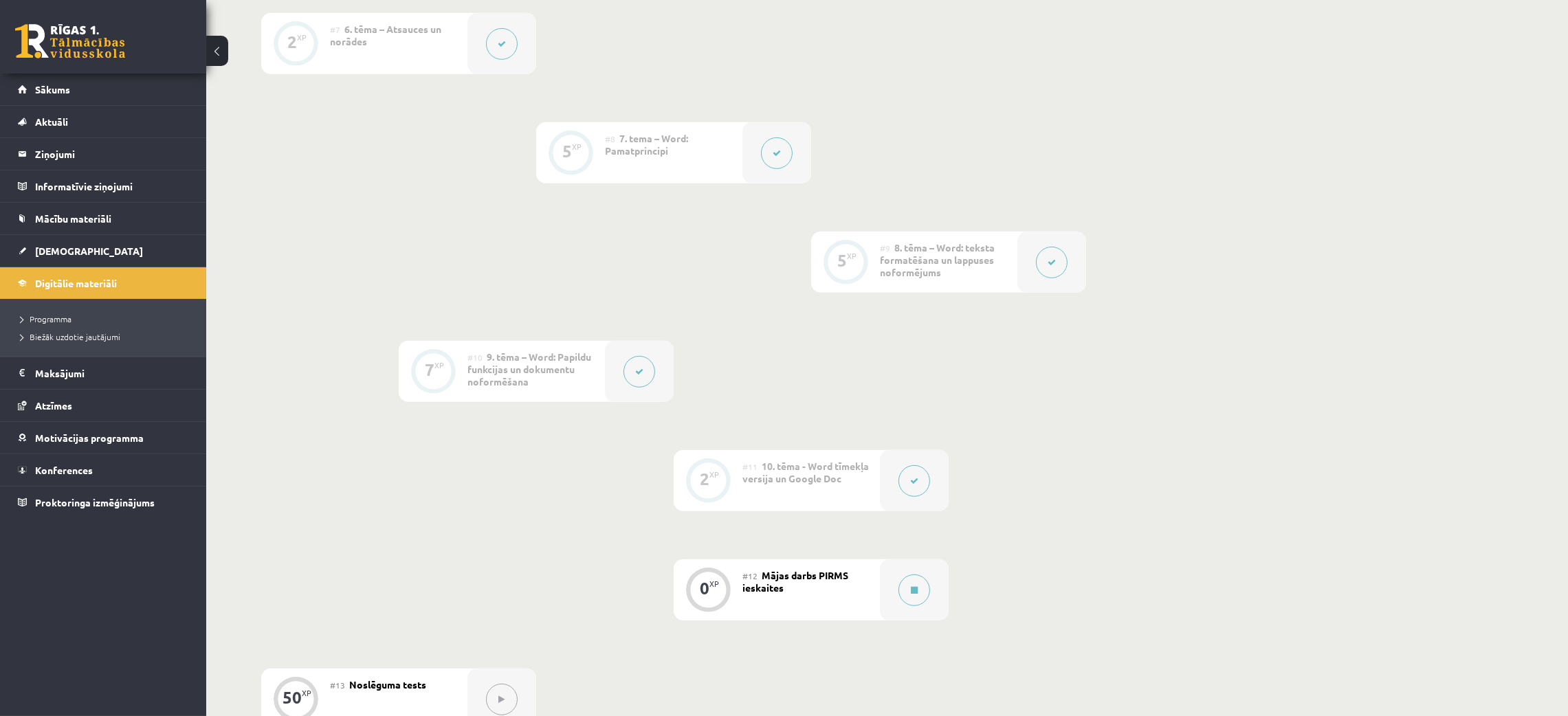
click at [1042, 255] on button at bounding box center [1052, 263] width 32 height 32
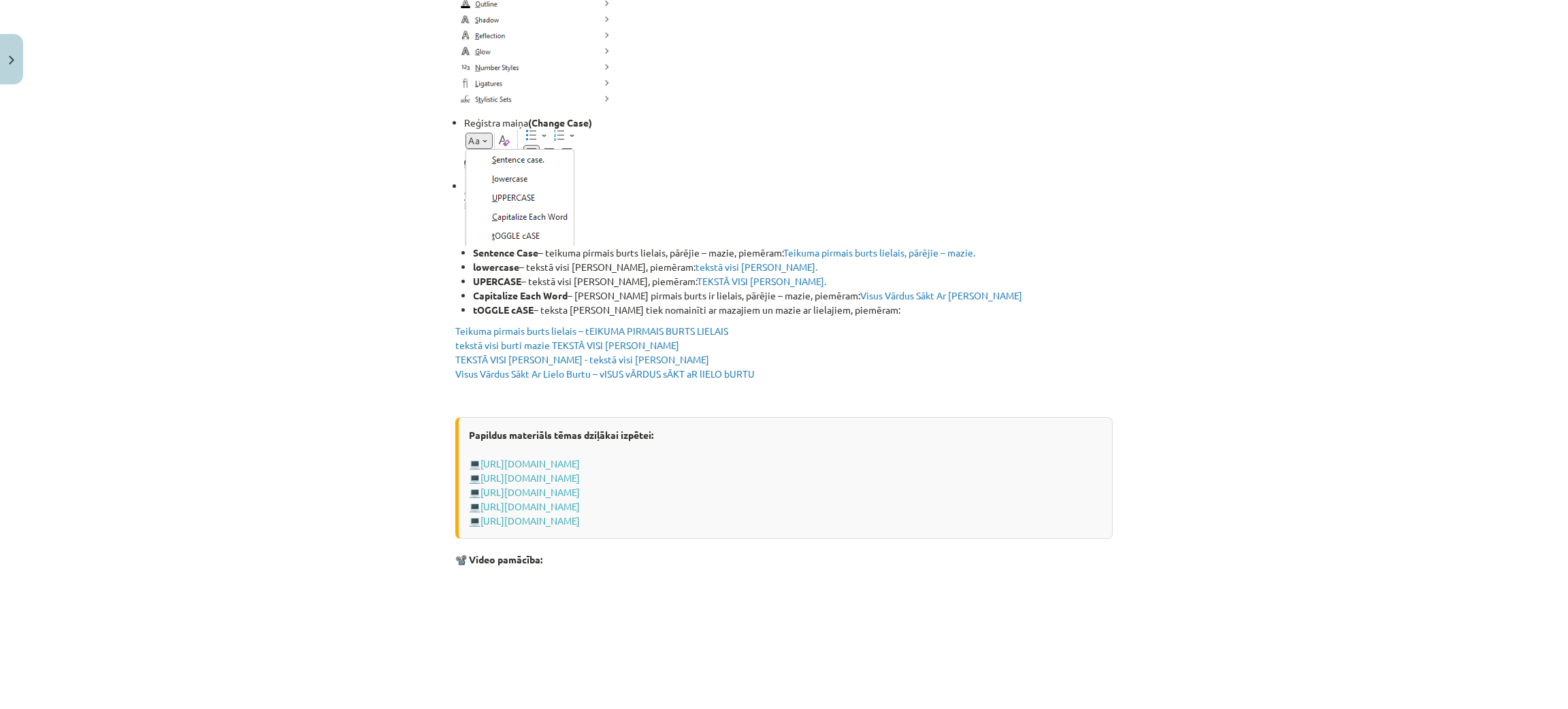
scroll to position [2559, 0]
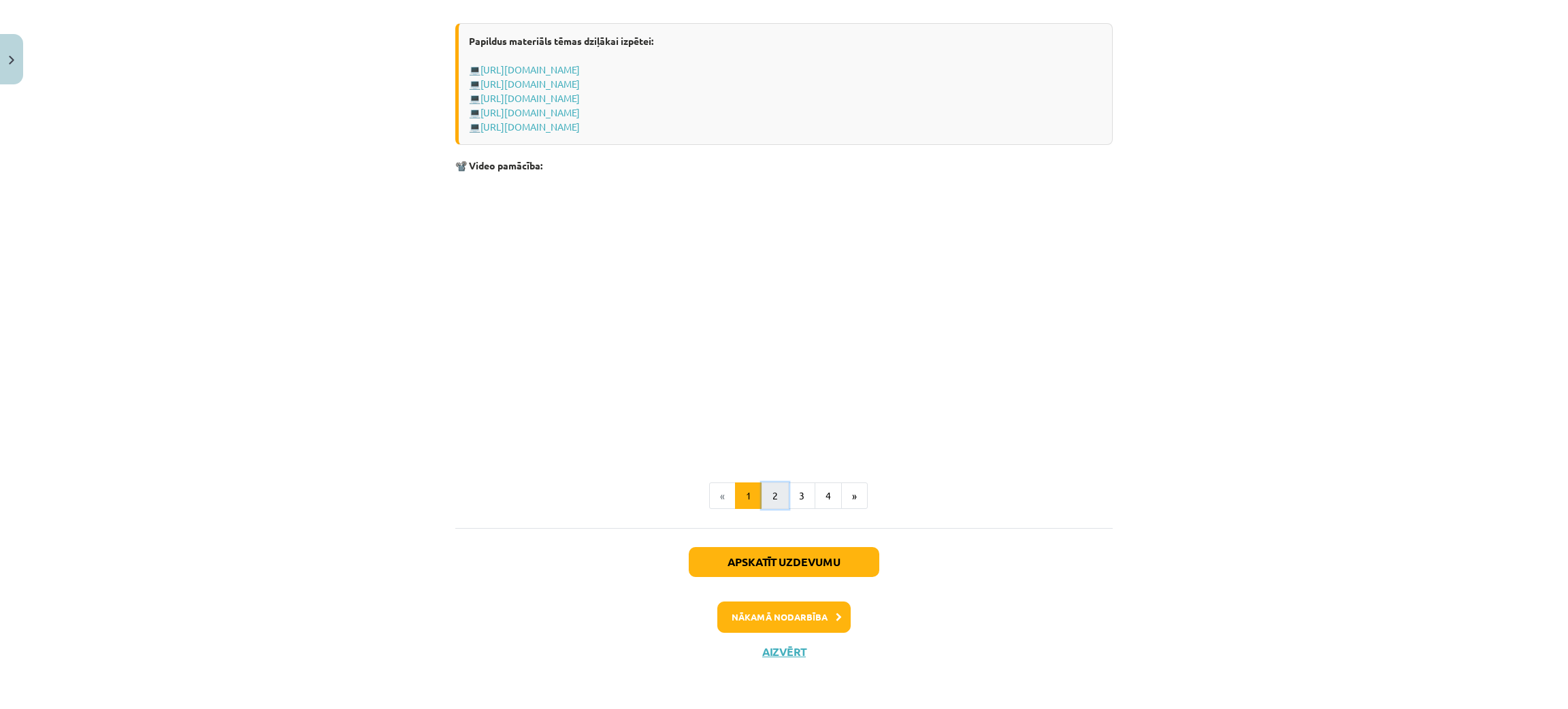
click at [761, 494] on button "2" at bounding box center [775, 496] width 27 height 27
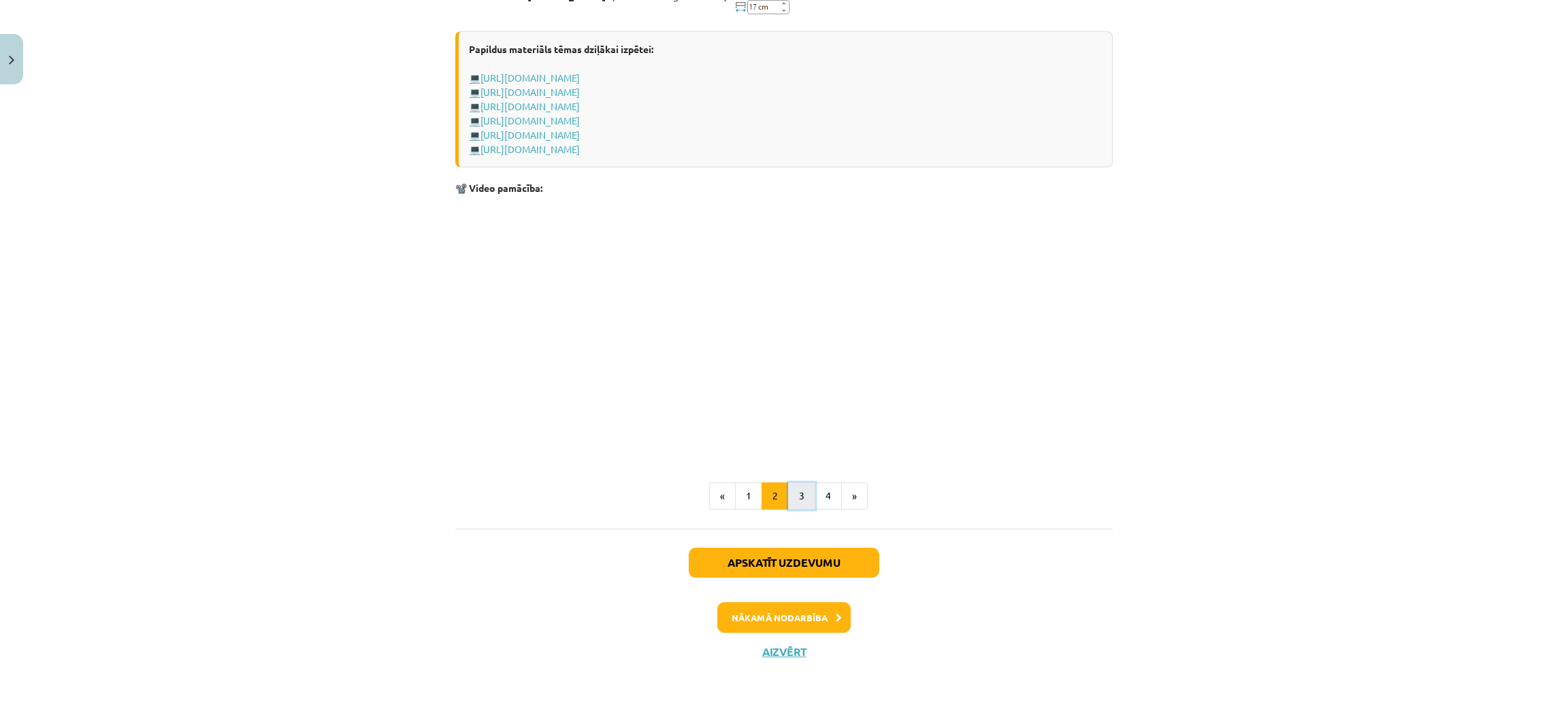
click at [803, 505] on button "3" at bounding box center [801, 496] width 27 height 27
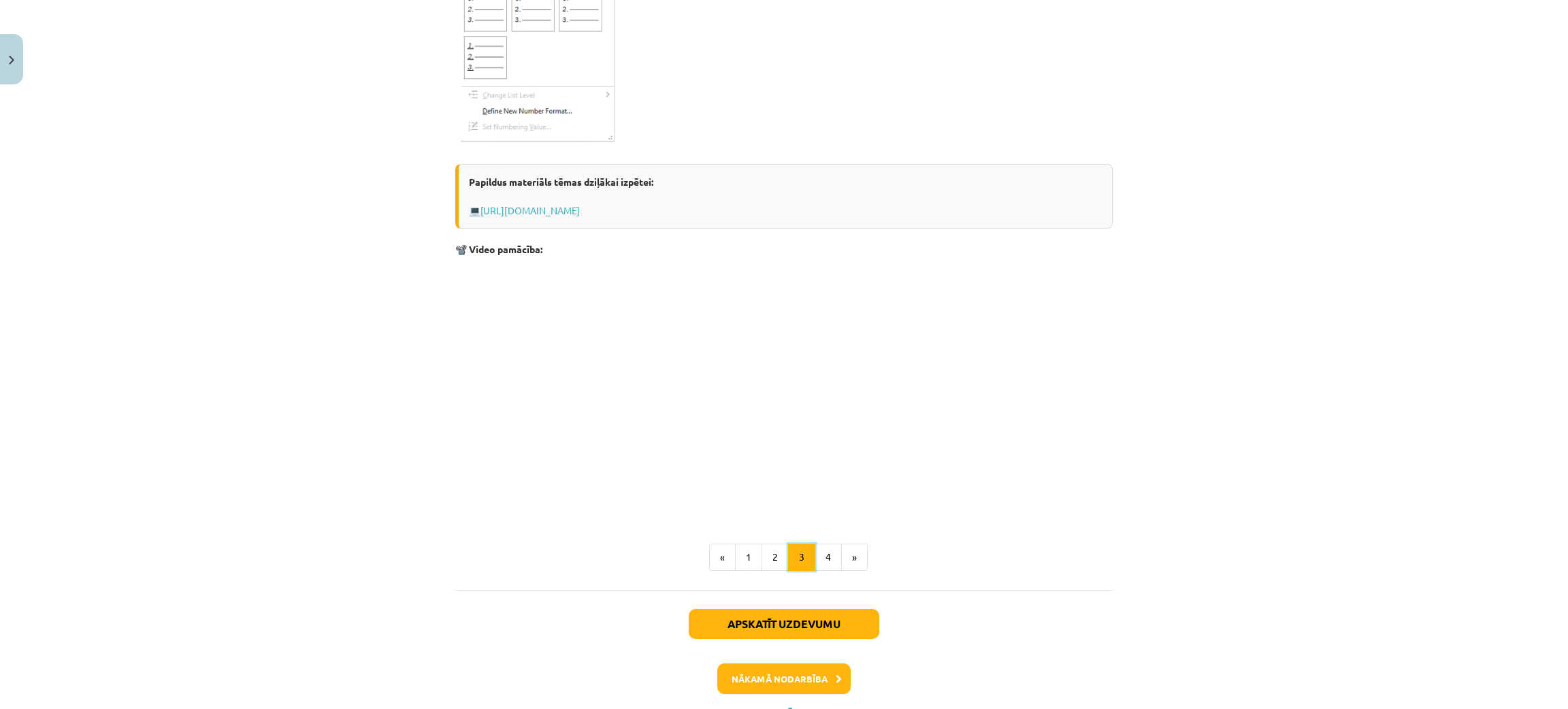
scroll to position [2061, 0]
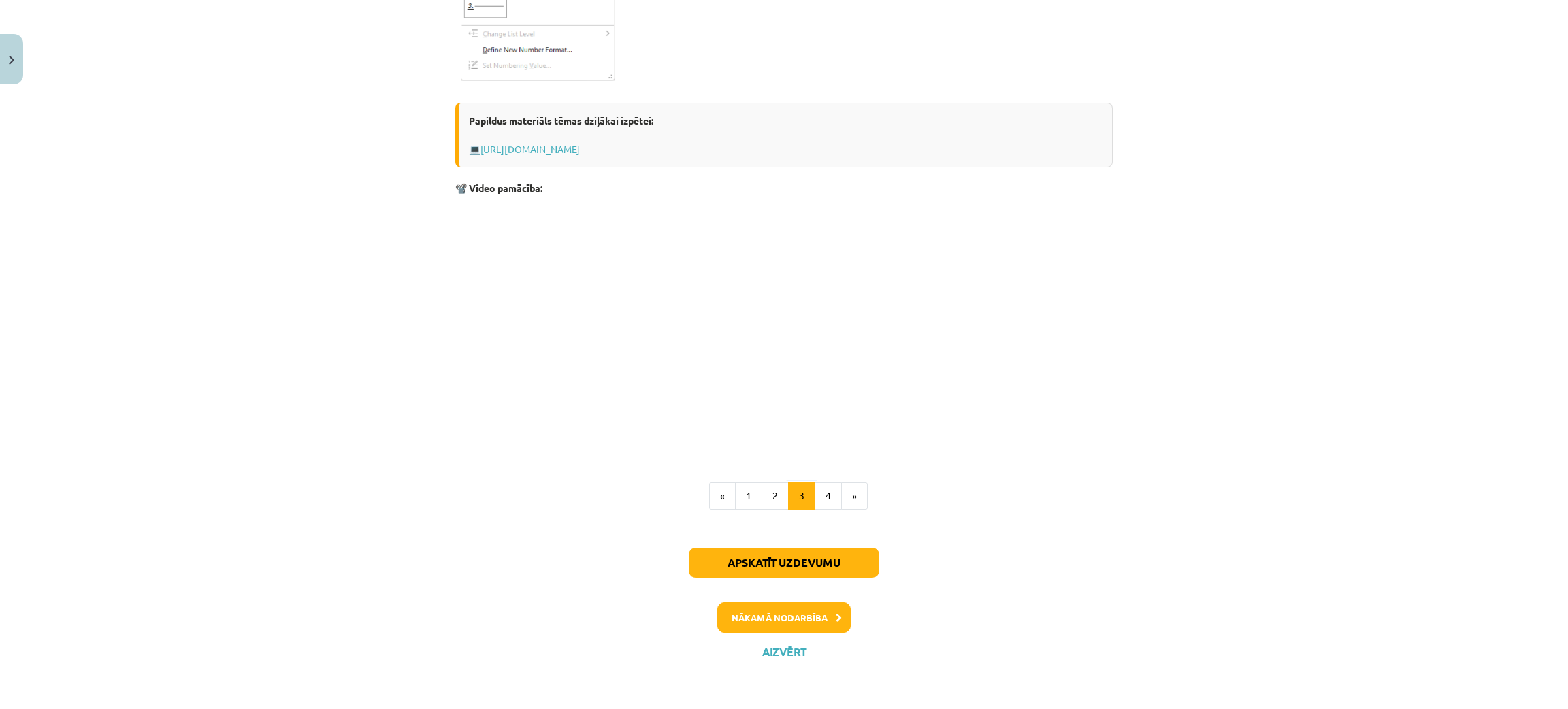
click at [818, 488] on button "4" at bounding box center [828, 496] width 27 height 27
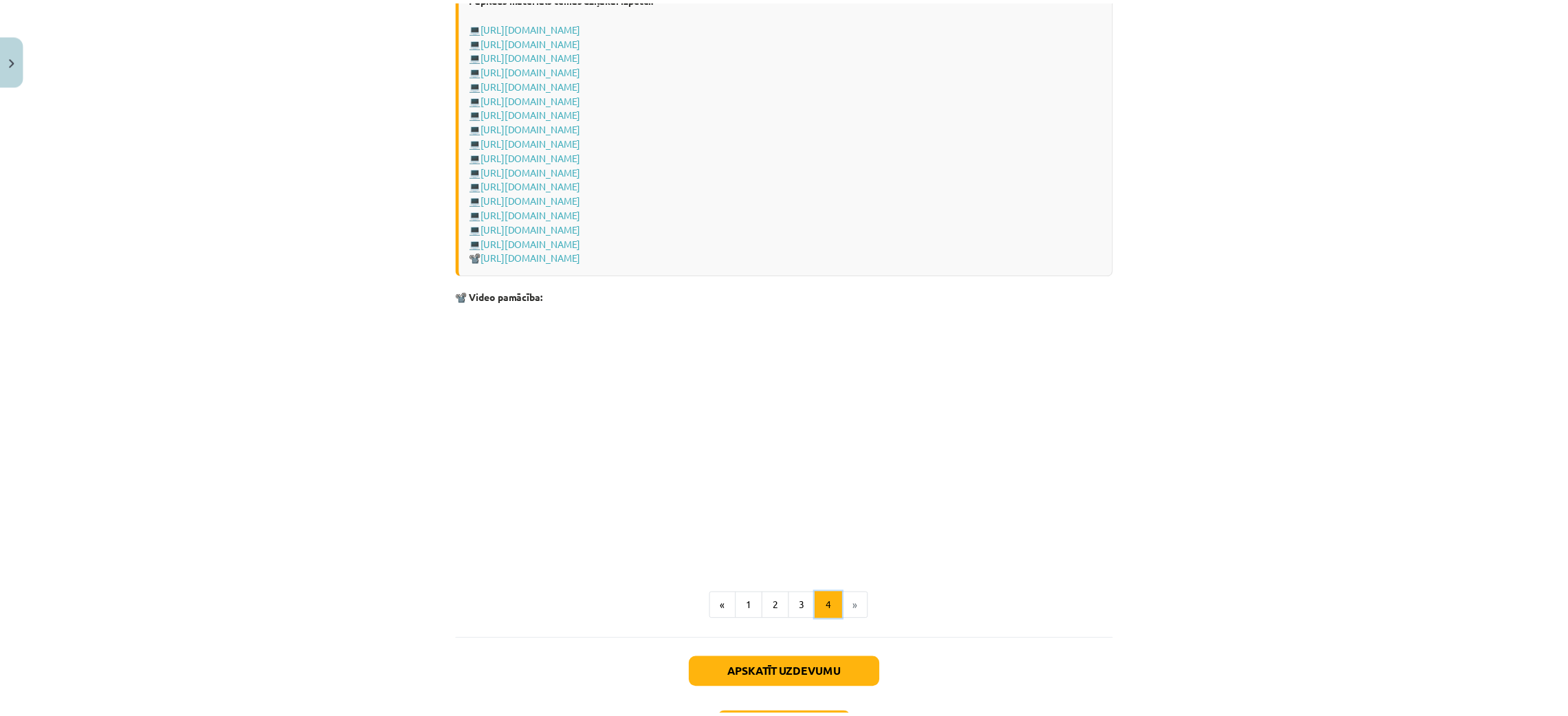
scroll to position [1881, 0]
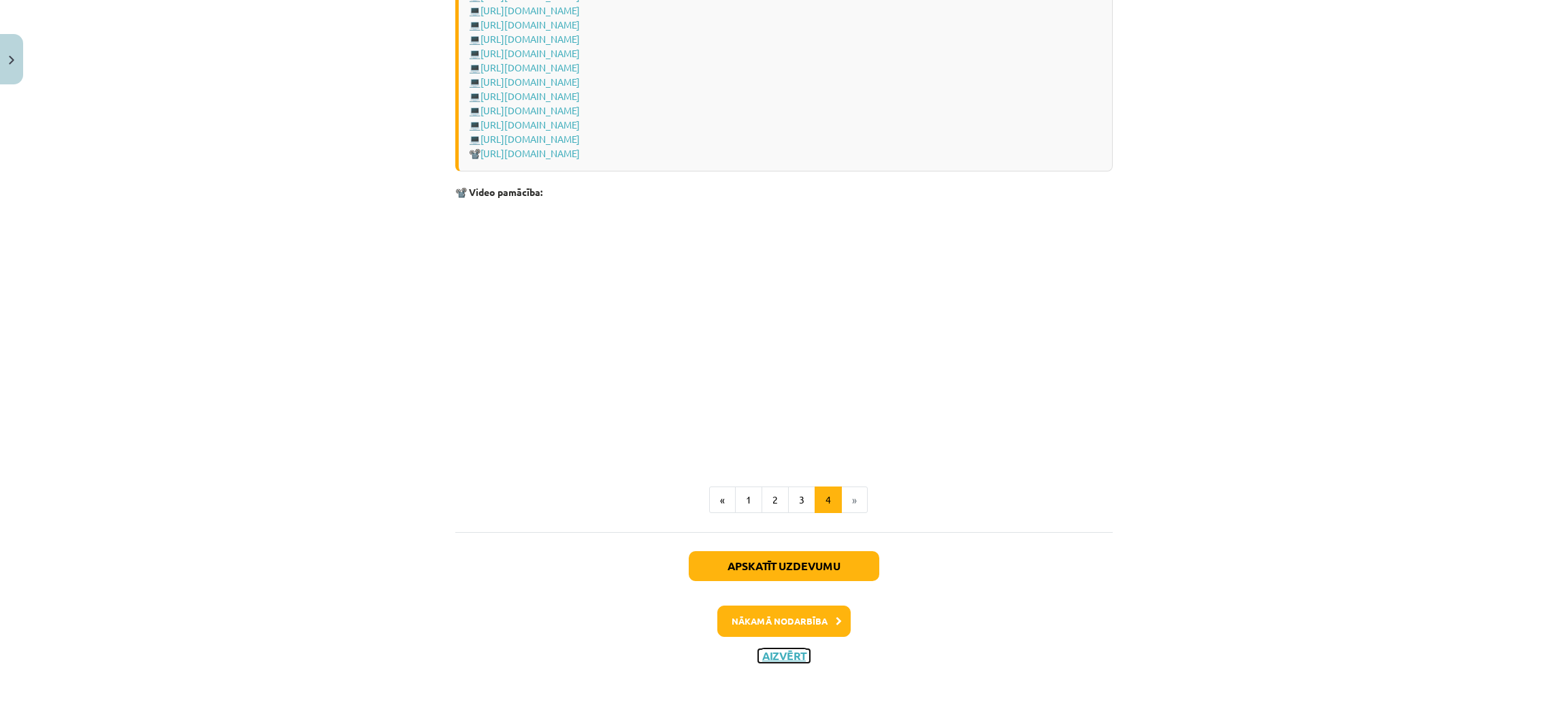
click at [786, 651] on button "Aizvērt" at bounding box center [784, 656] width 52 height 13
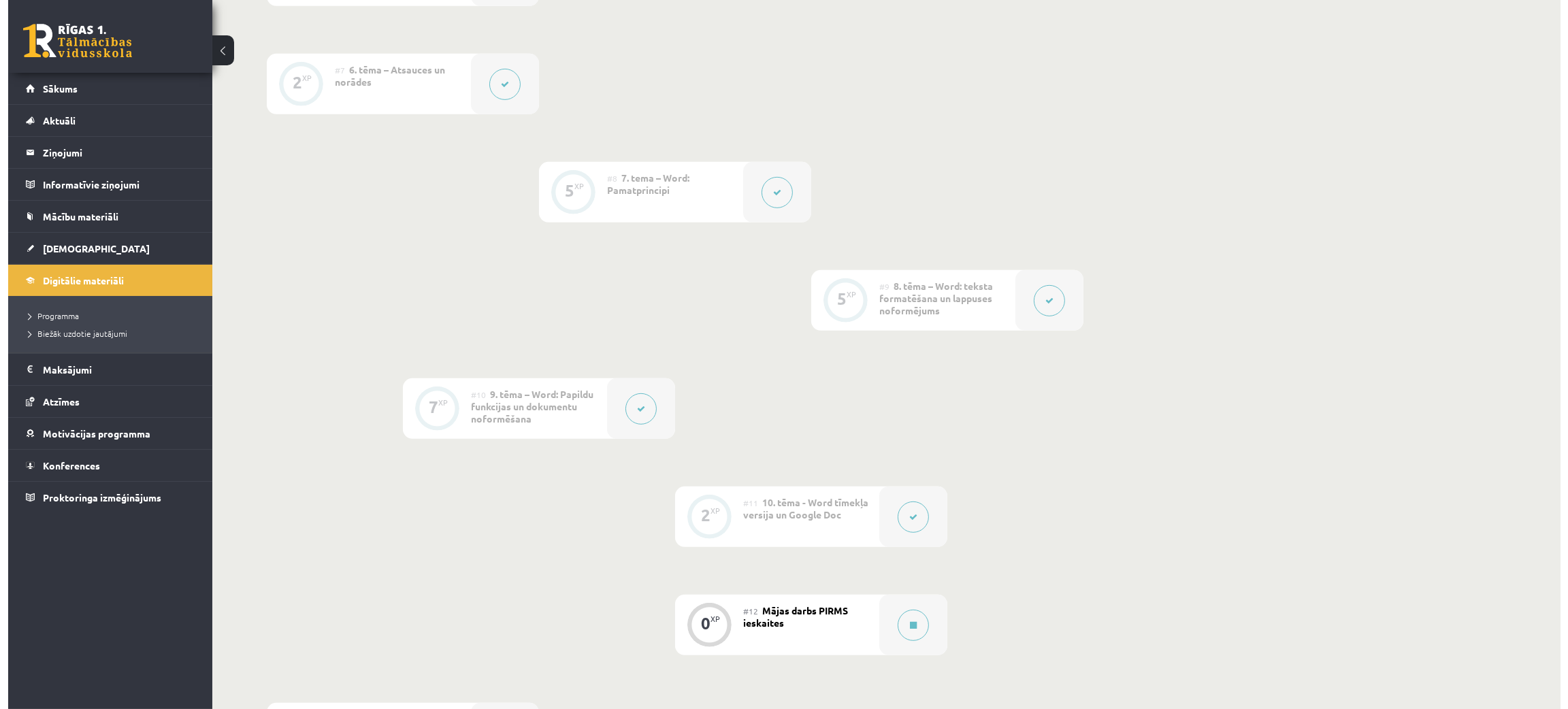
scroll to position [1011, 0]
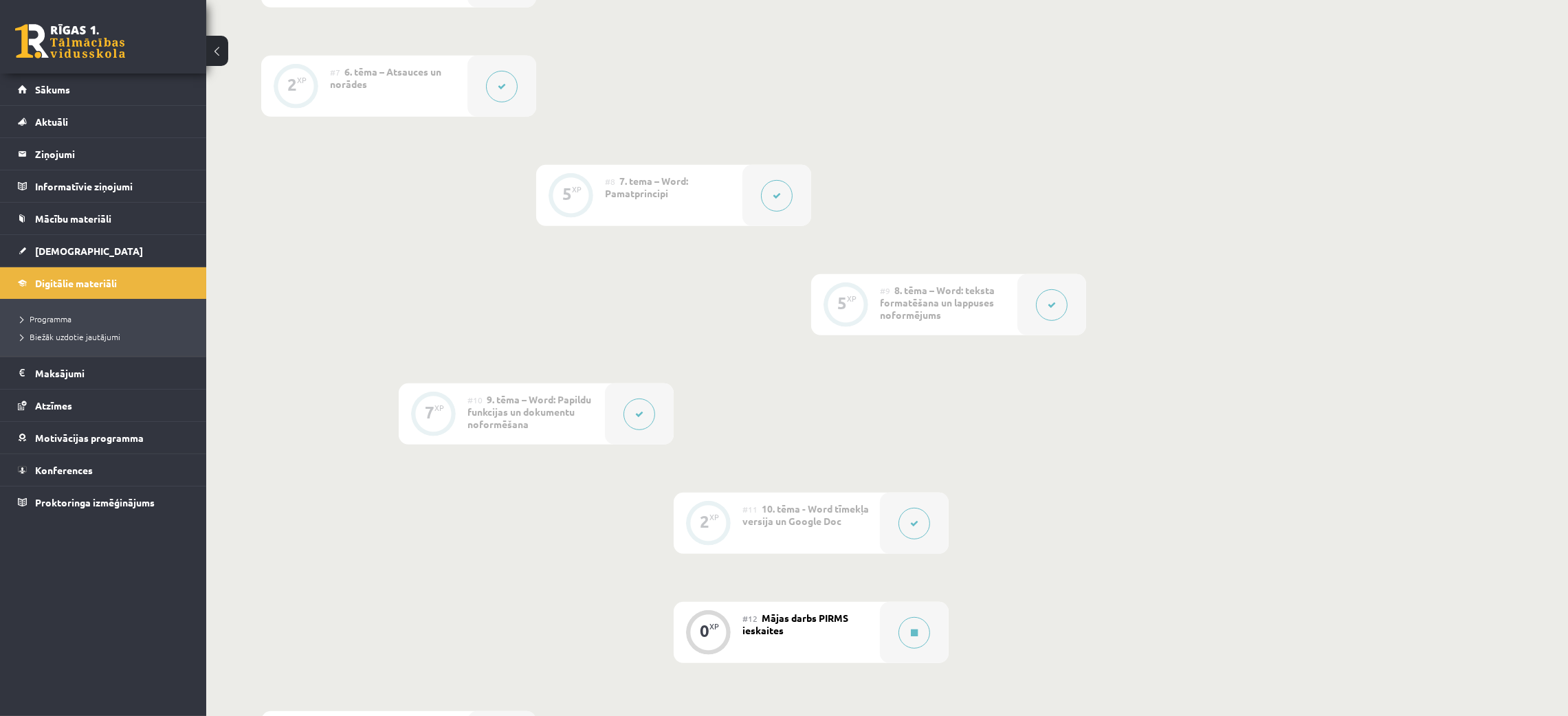
click at [768, 191] on button at bounding box center [777, 196] width 32 height 32
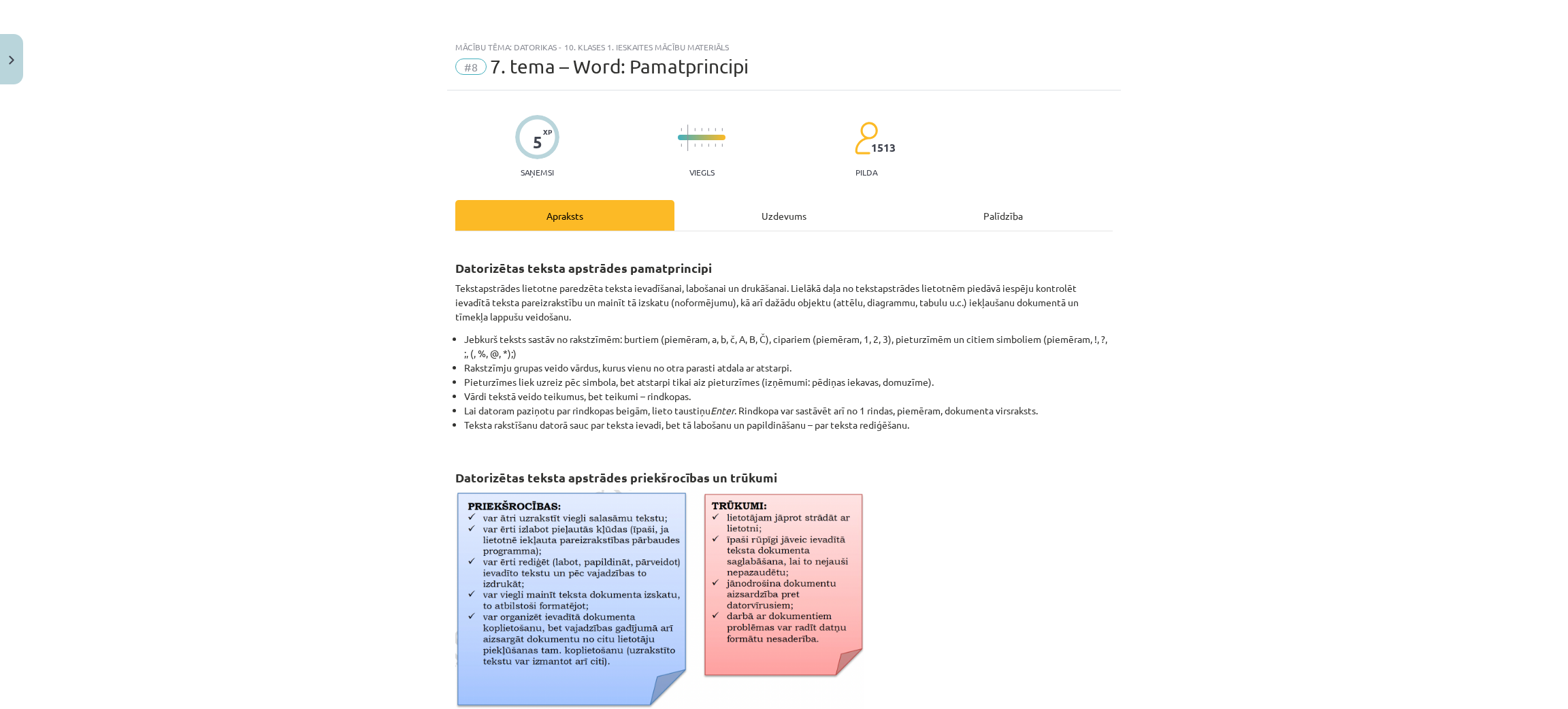
scroll to position [466, 0]
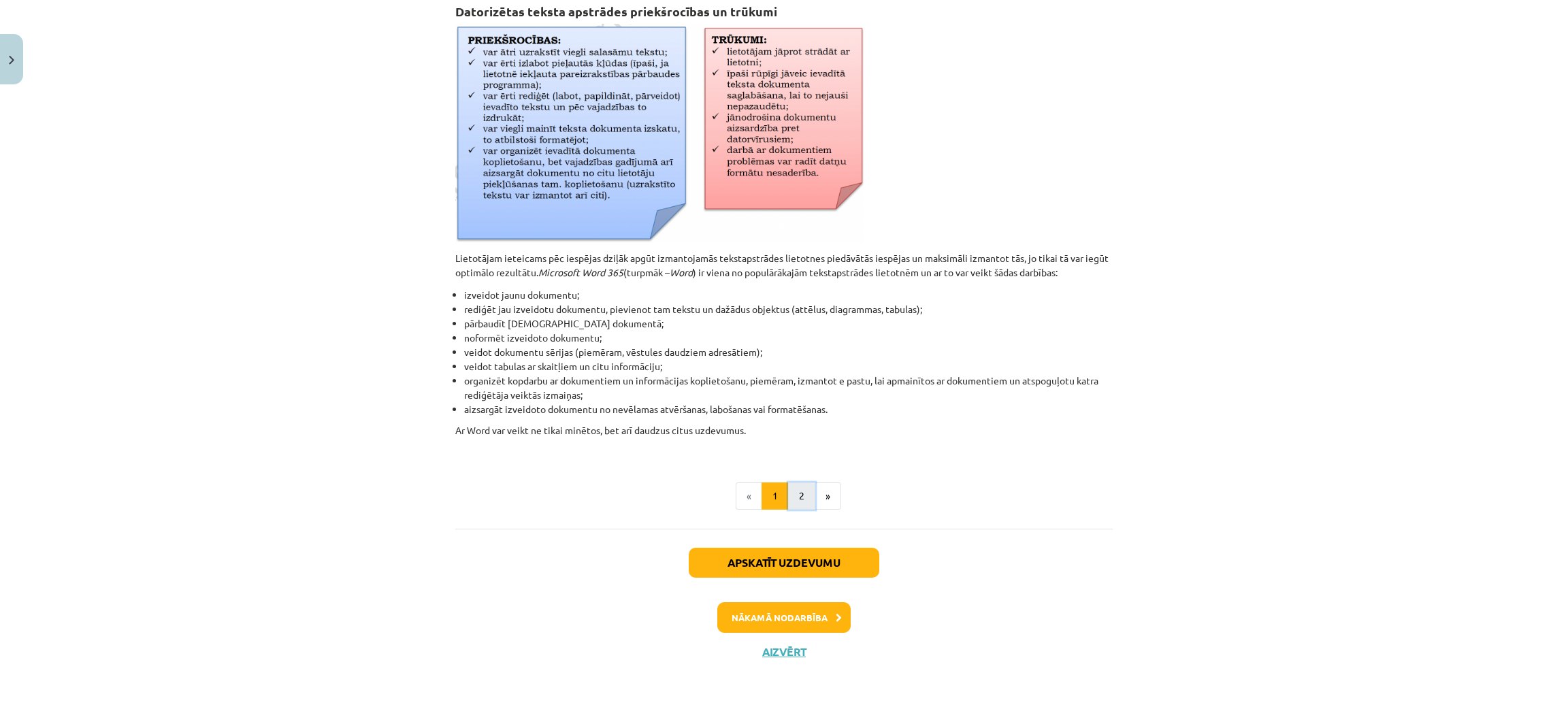
click at [788, 486] on button "2" at bounding box center [801, 496] width 27 height 27
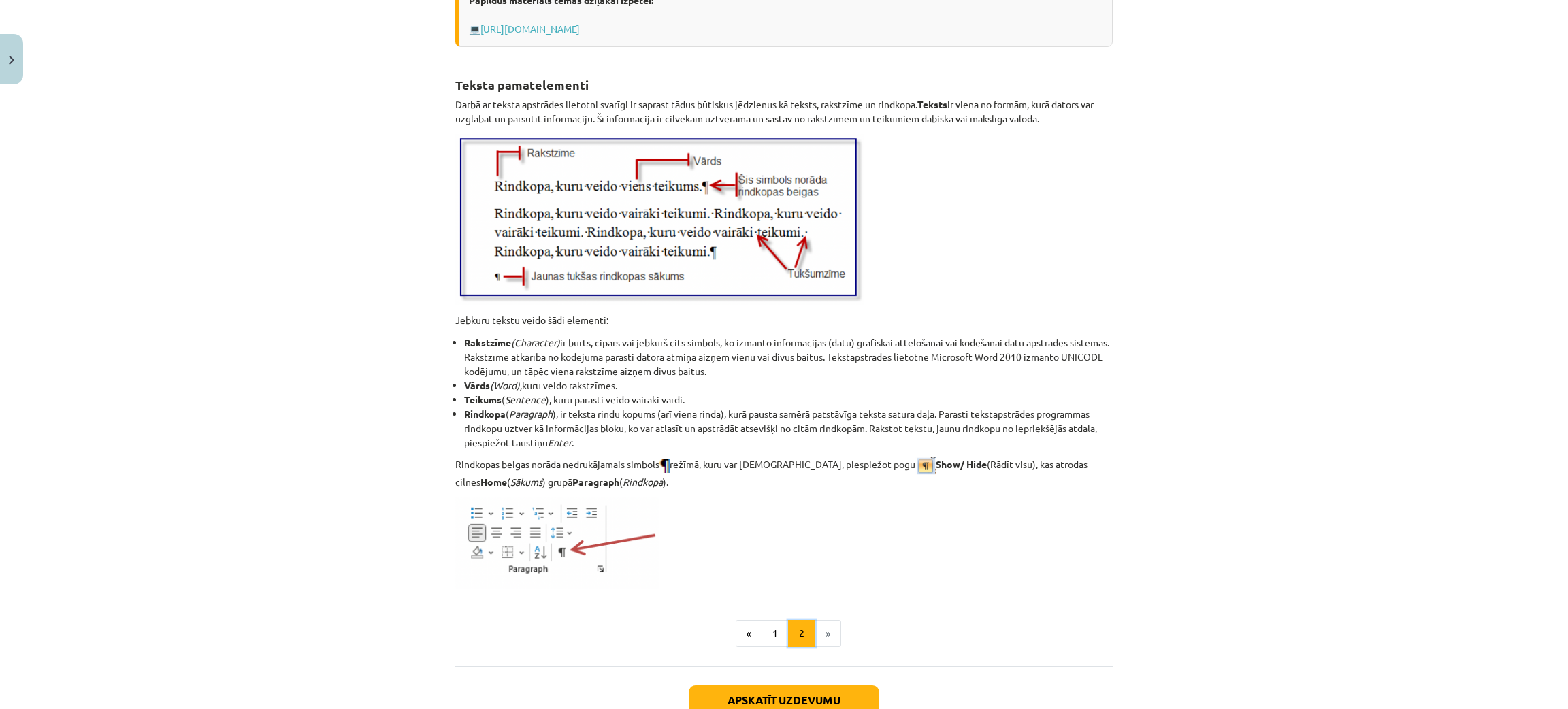
scroll to position [1589, 0]
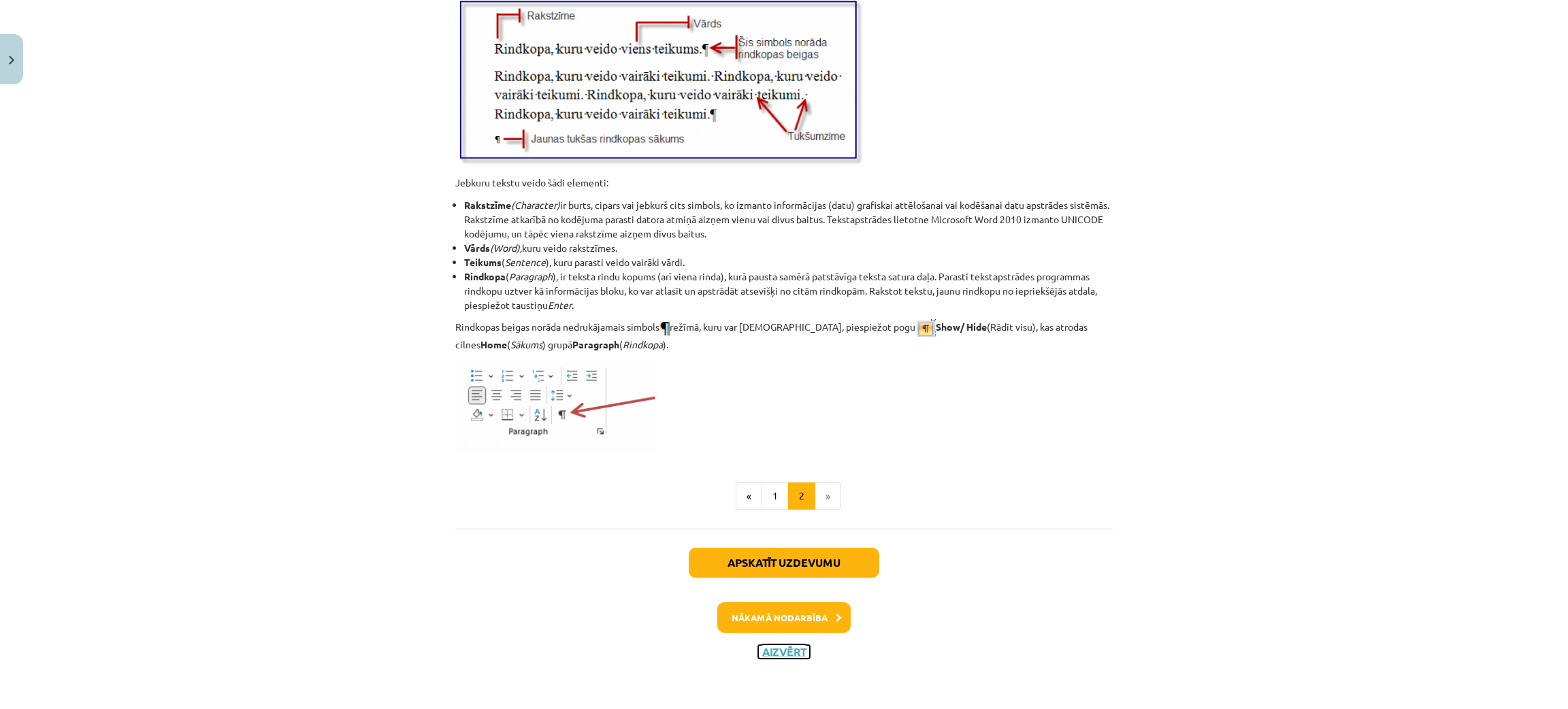
click at [786, 651] on button "Aizvērt" at bounding box center [784, 652] width 52 height 13
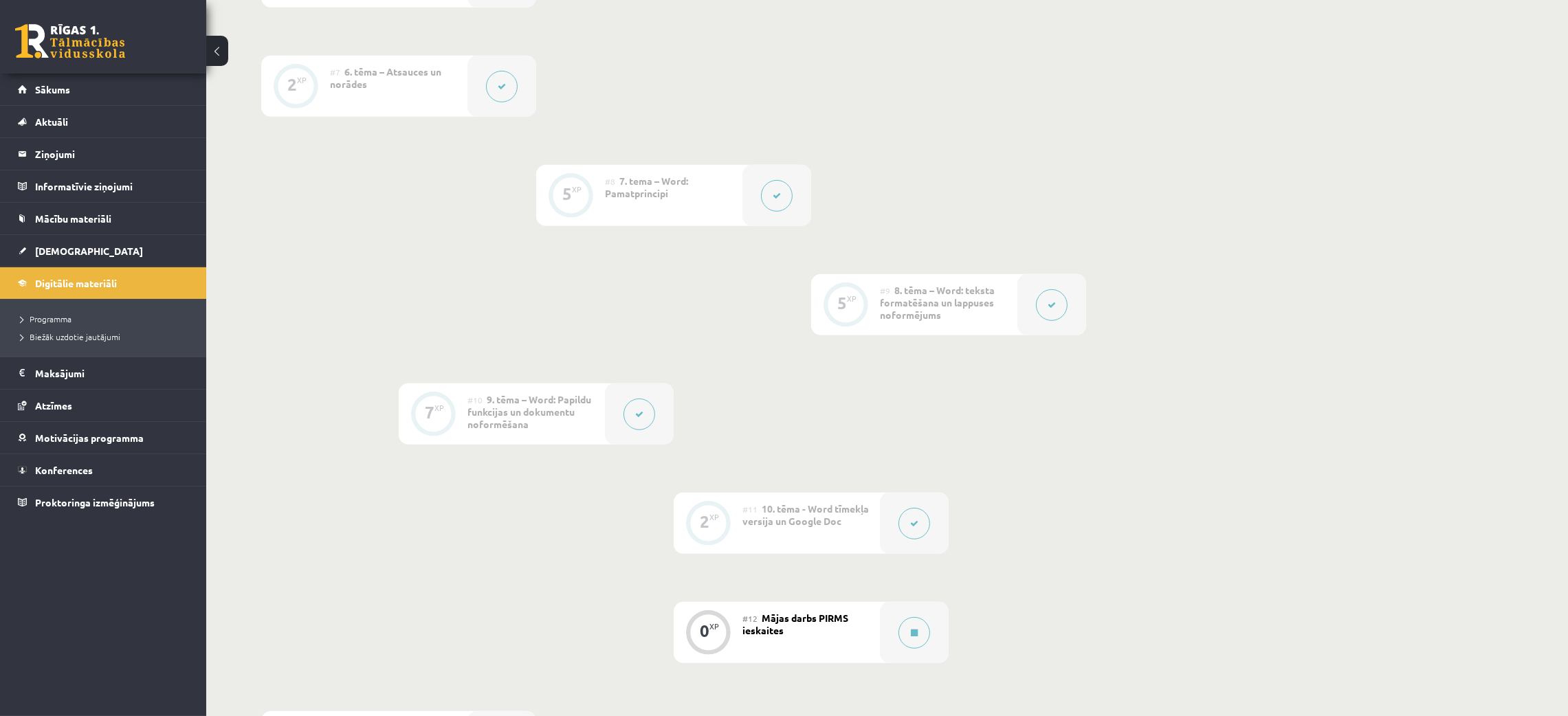
click at [627, 406] on button at bounding box center [639, 415] width 32 height 32
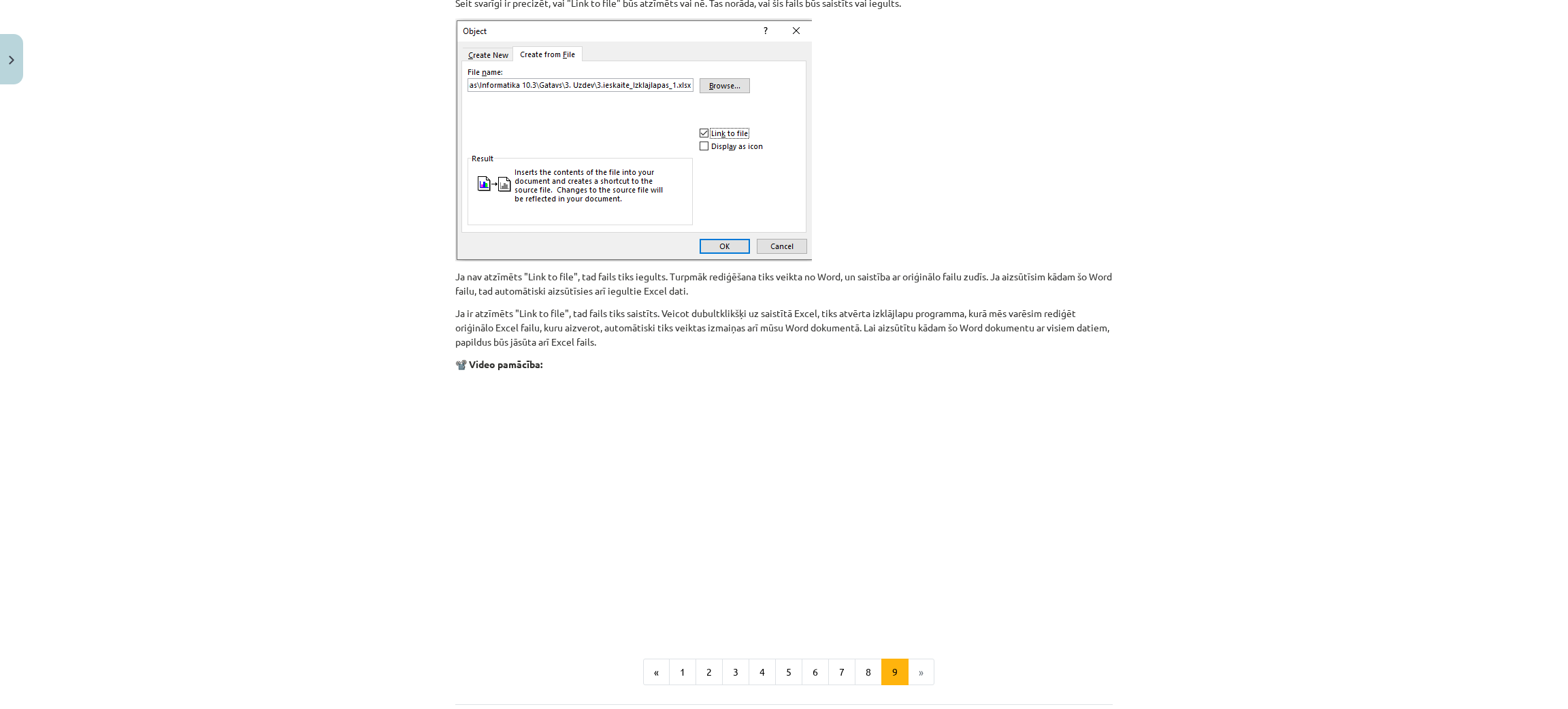
scroll to position [1528, 0]
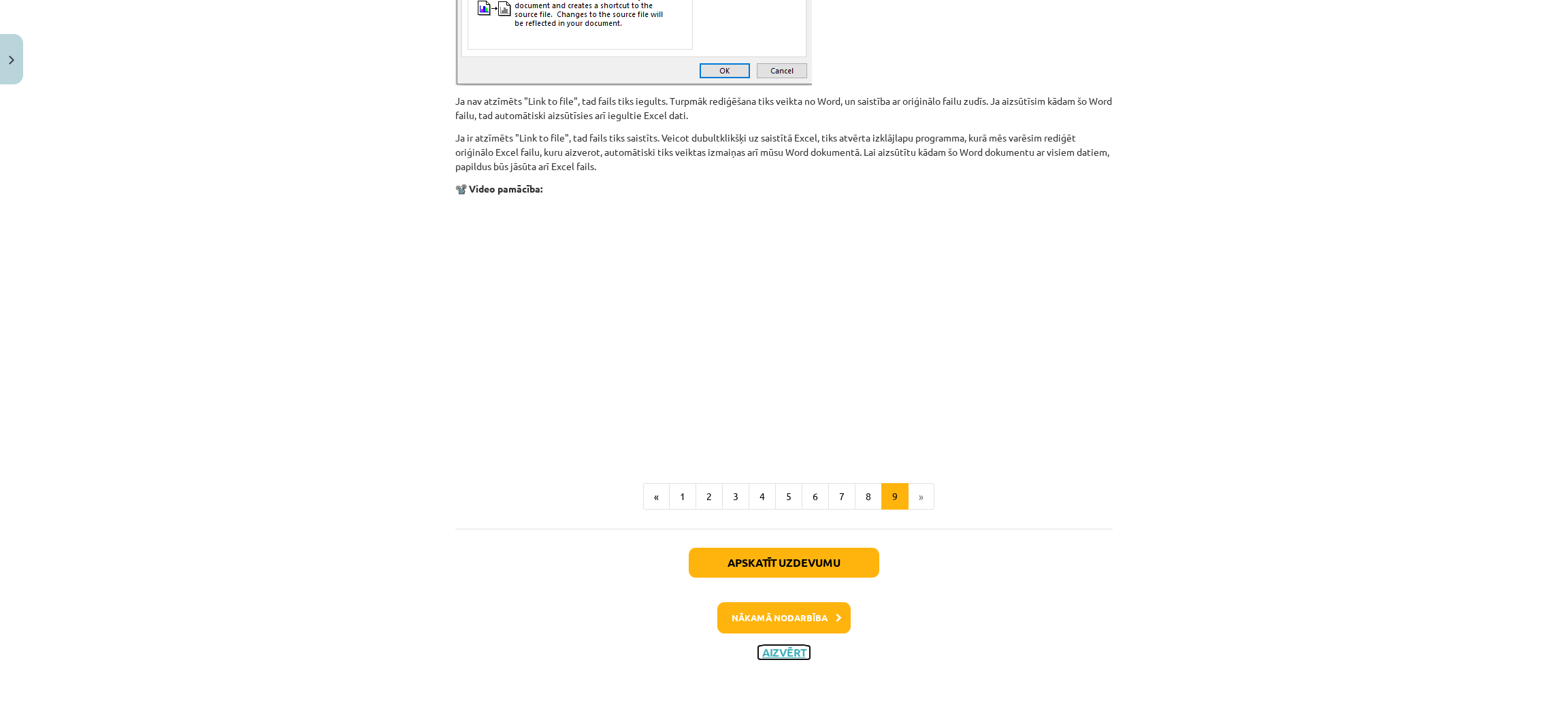
click at [782, 652] on button "Aizvērt" at bounding box center [784, 653] width 52 height 13
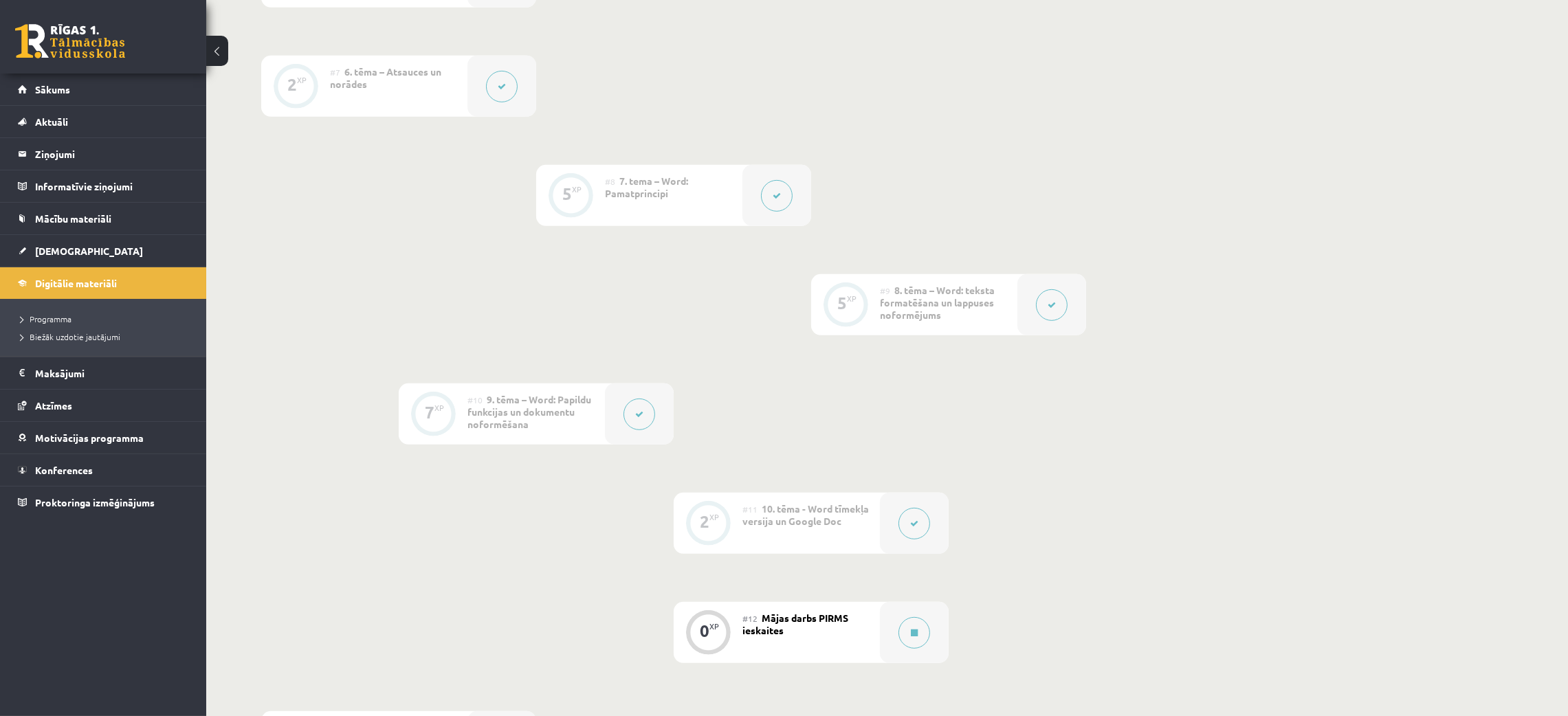
click at [913, 525] on icon at bounding box center [915, 524] width 8 height 8
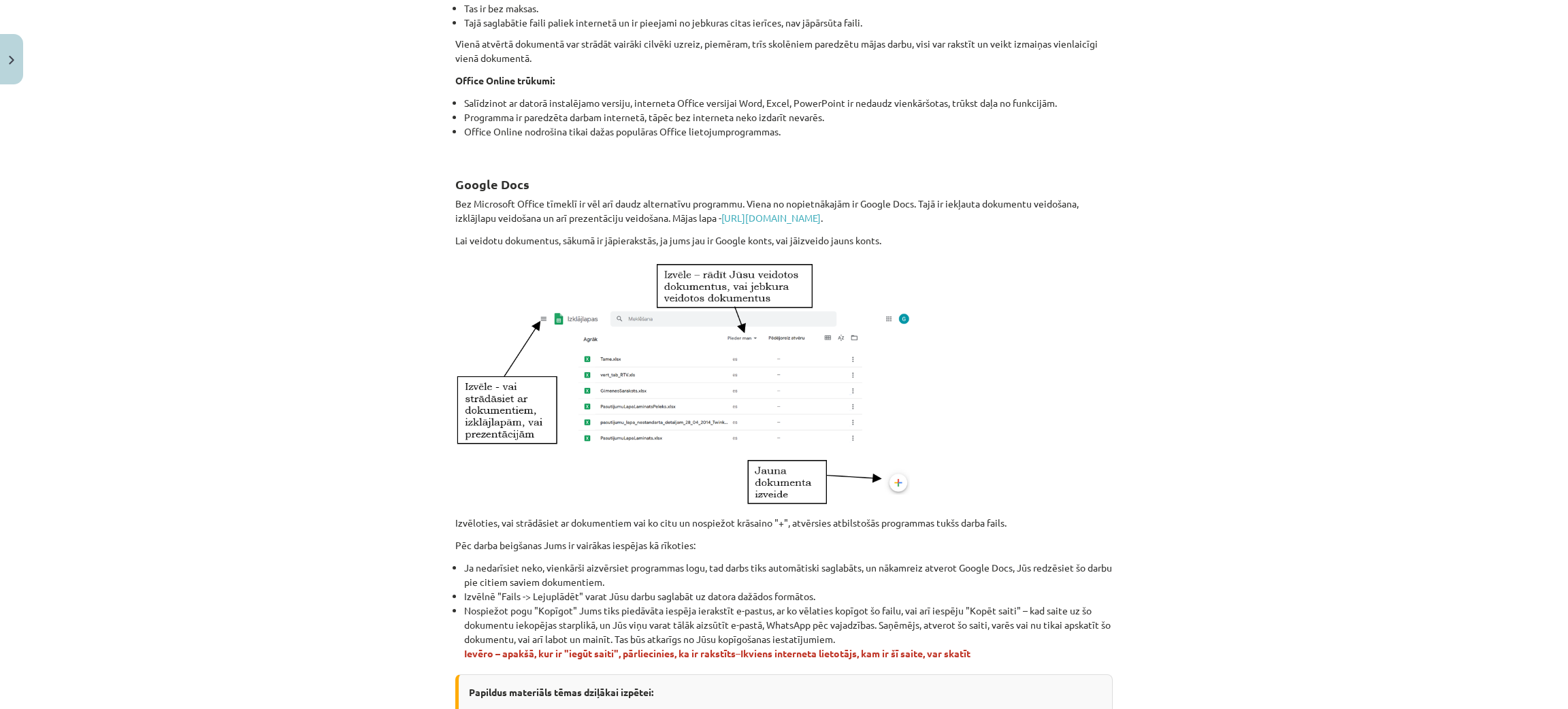
scroll to position [649, 0]
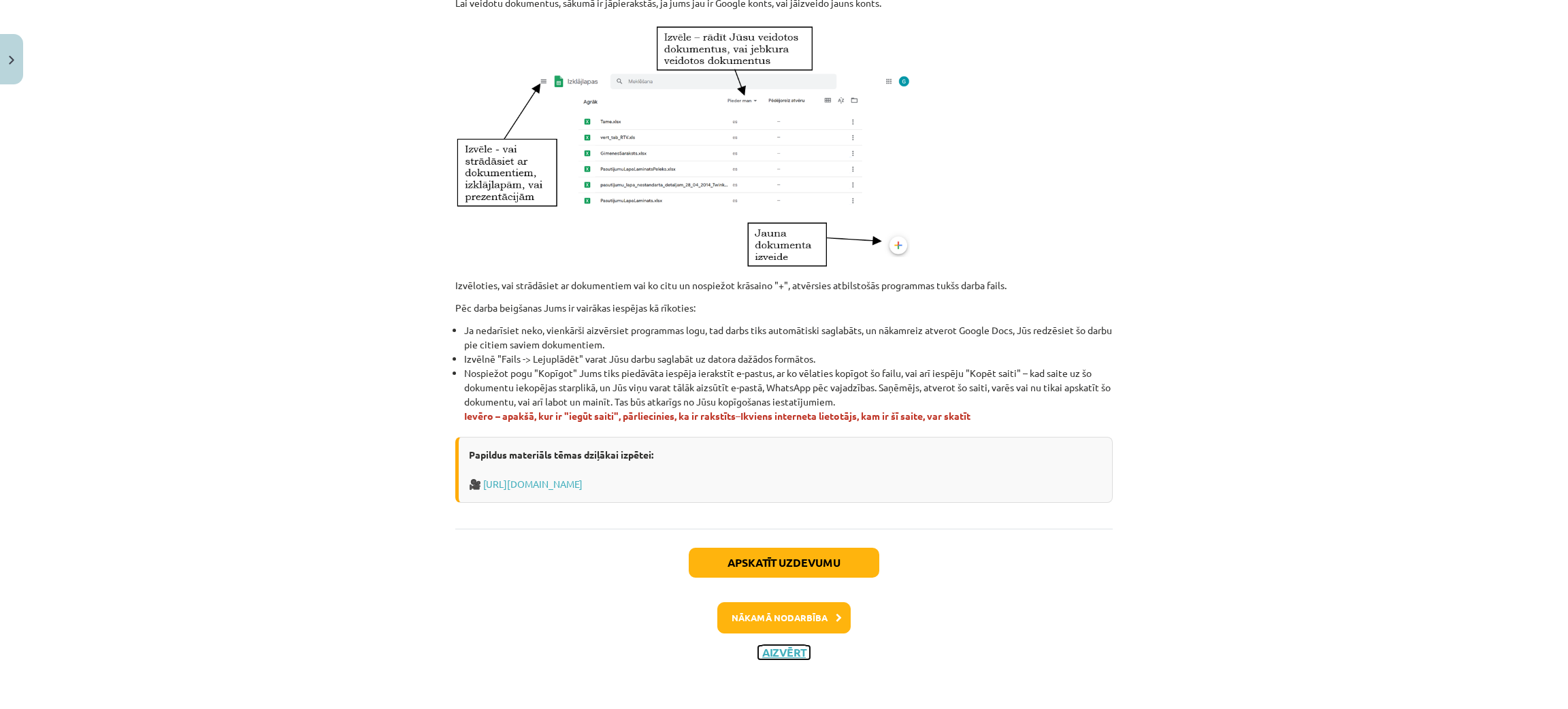
click at [771, 655] on button "Aizvērt" at bounding box center [784, 653] width 52 height 13
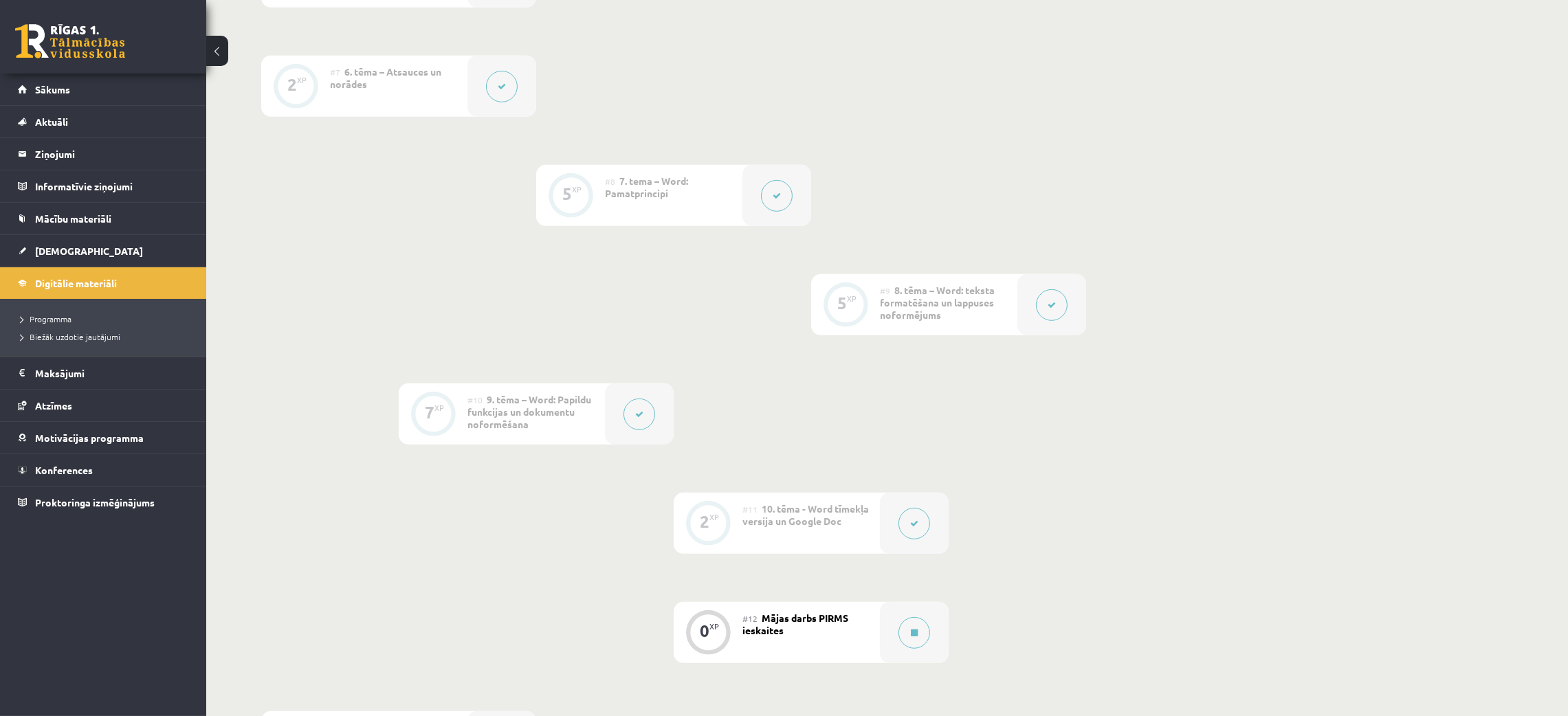
click at [911, 527] on icon at bounding box center [915, 524] width 8 height 8
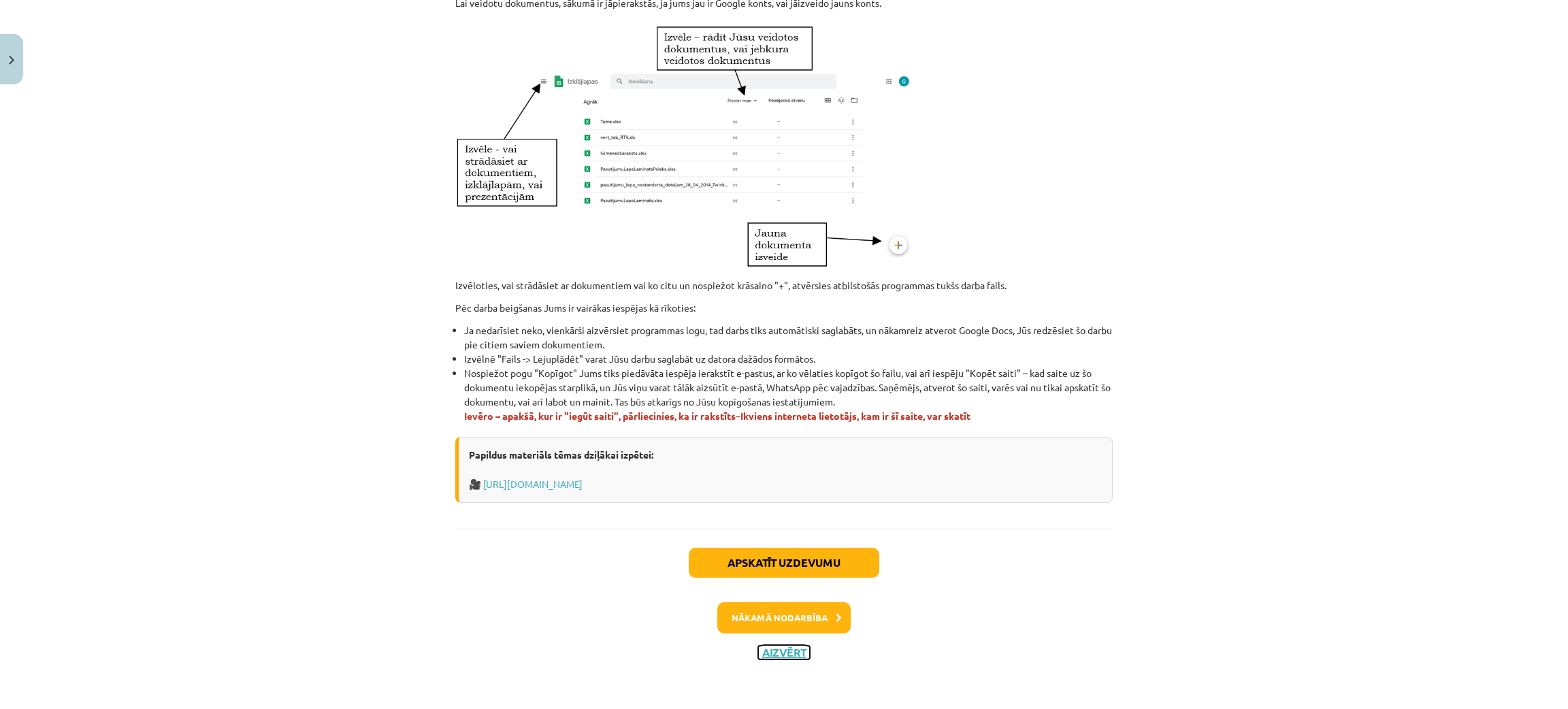
click at [783, 653] on button "Aizvērt" at bounding box center [784, 653] width 52 height 13
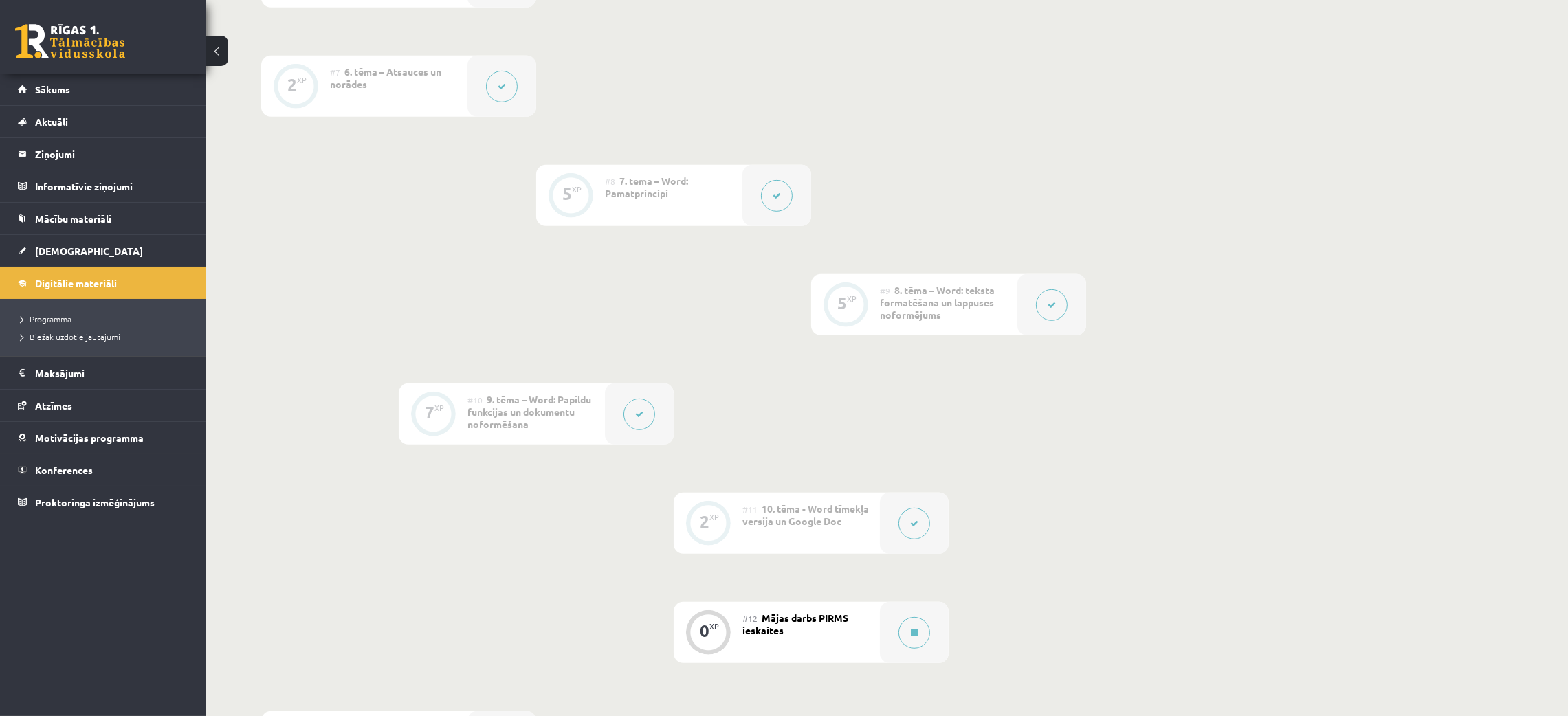
click at [638, 420] on button at bounding box center [639, 415] width 32 height 32
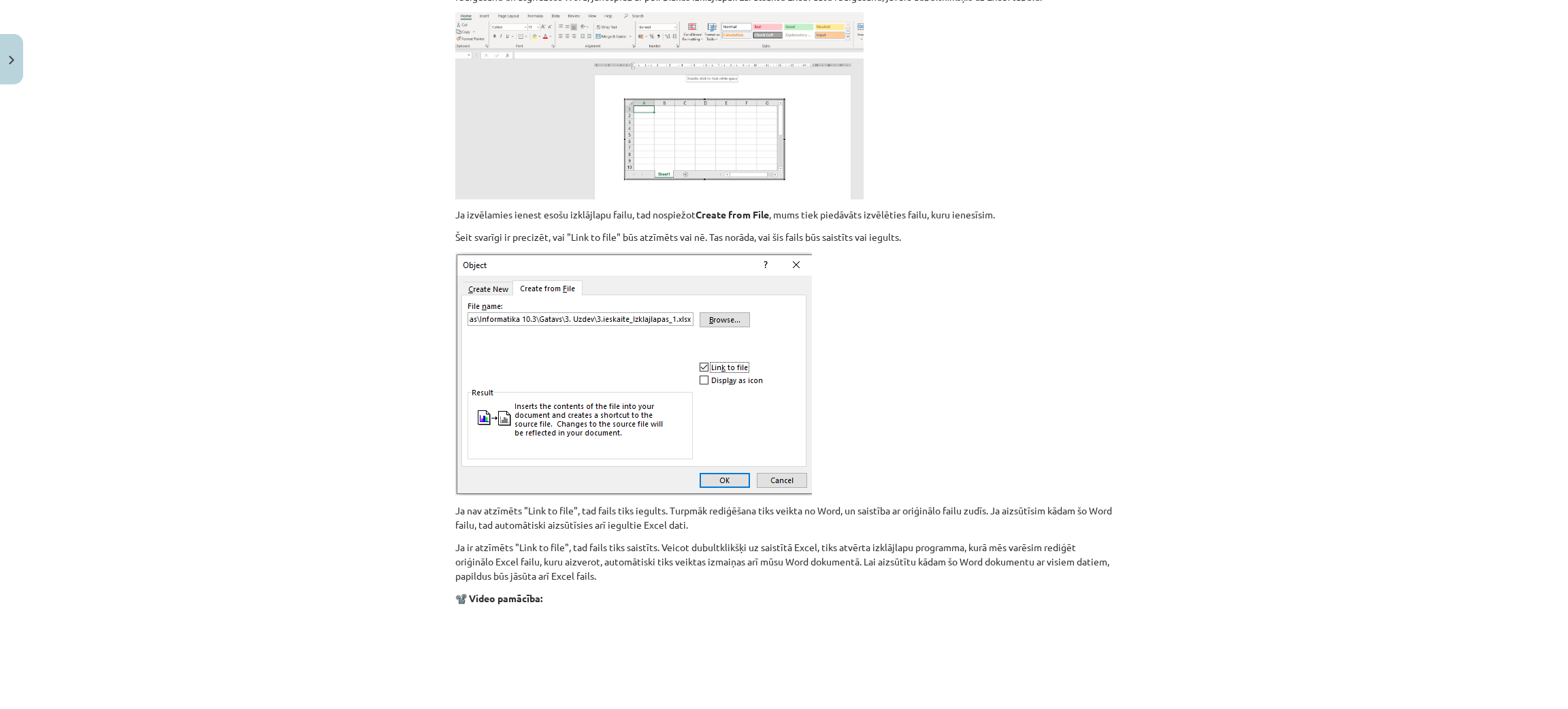
scroll to position [1528, 0]
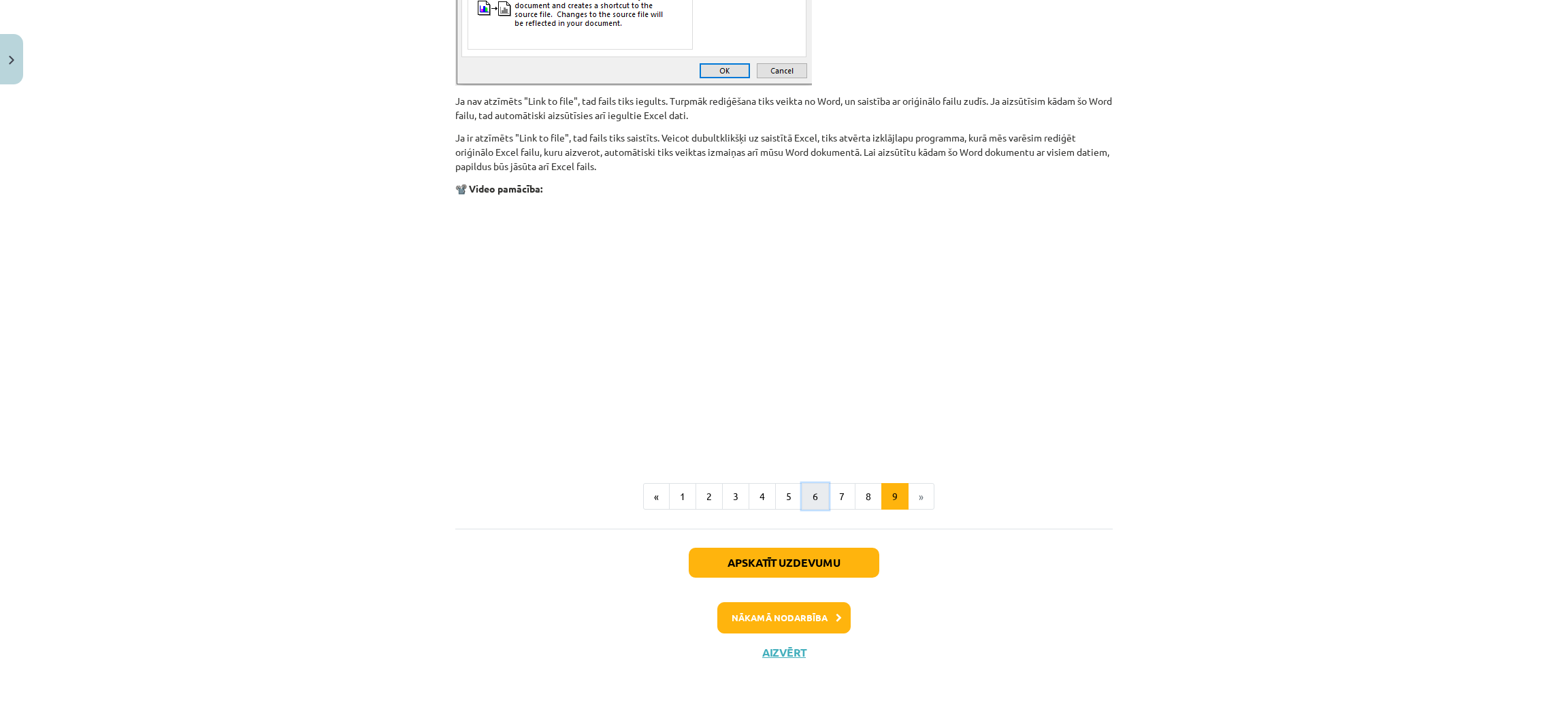
click at [802, 505] on button "6" at bounding box center [815, 497] width 27 height 27
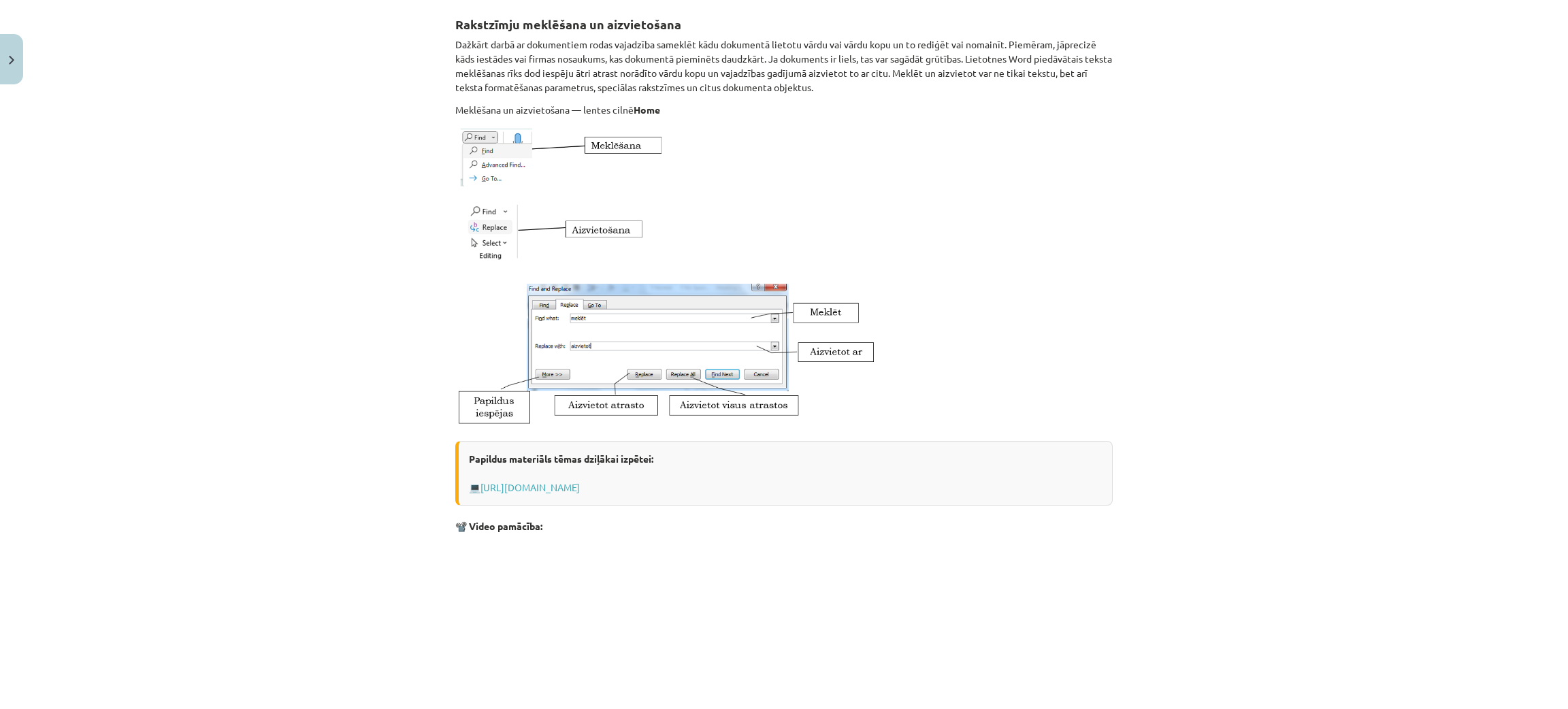
scroll to position [582, 0]
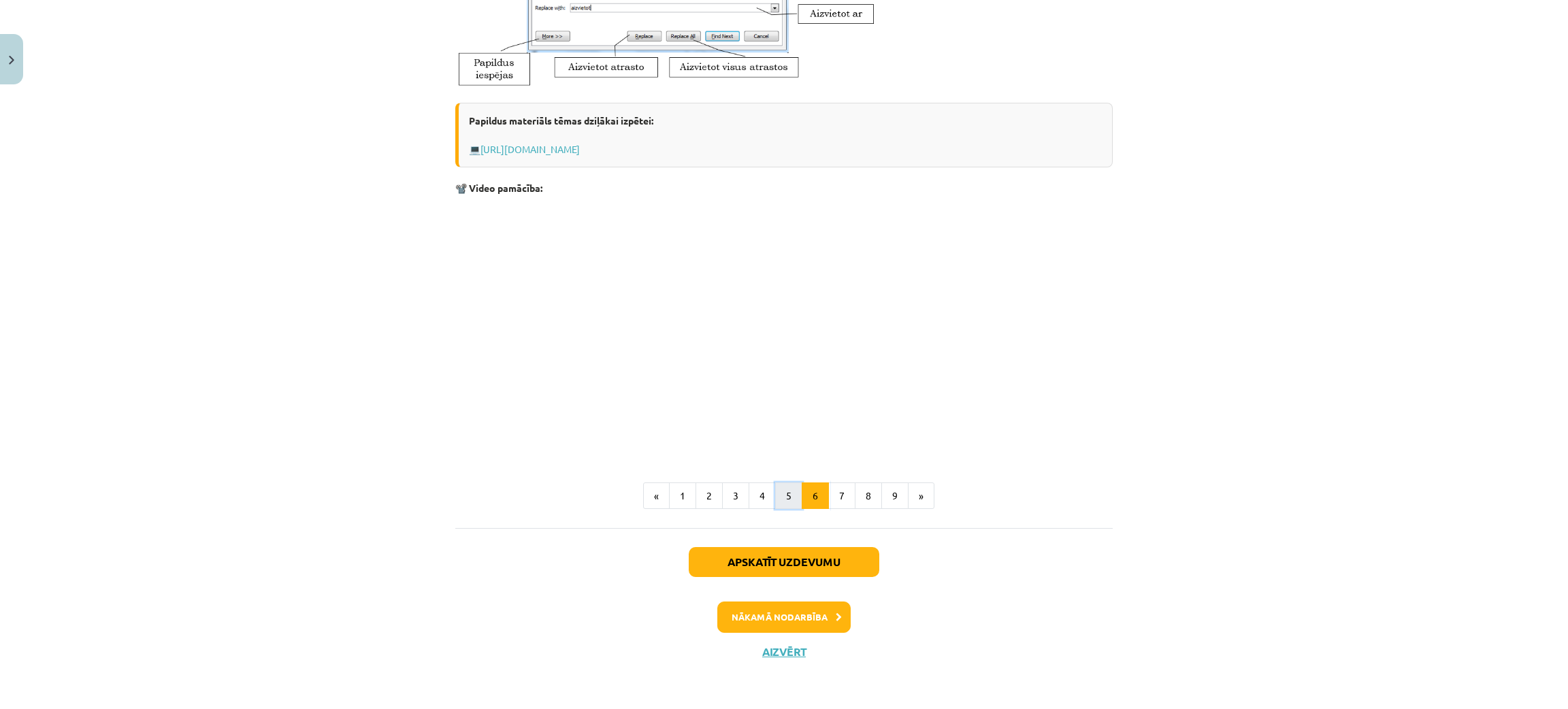
click at [782, 496] on button "5" at bounding box center [789, 496] width 27 height 27
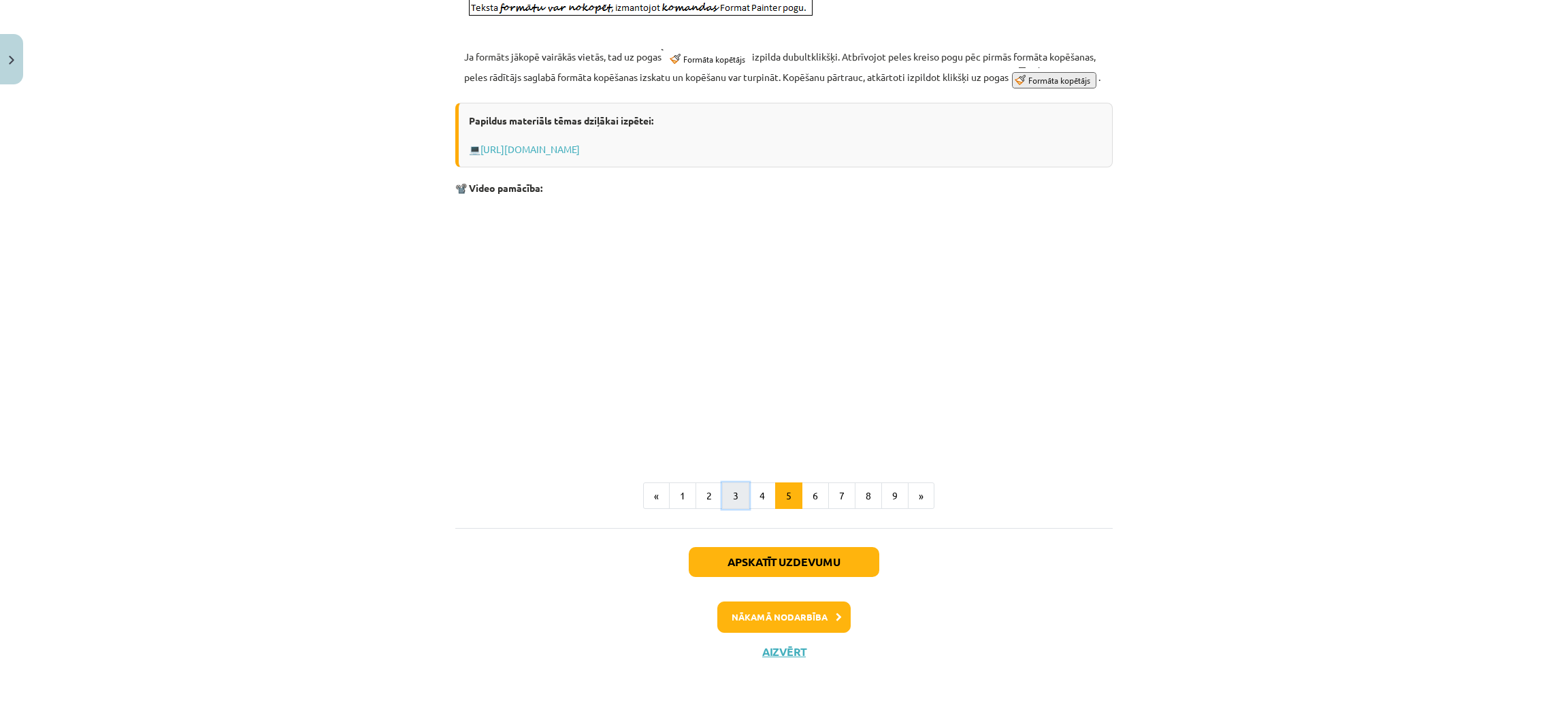
click at [722, 491] on button "3" at bounding box center [735, 496] width 27 height 27
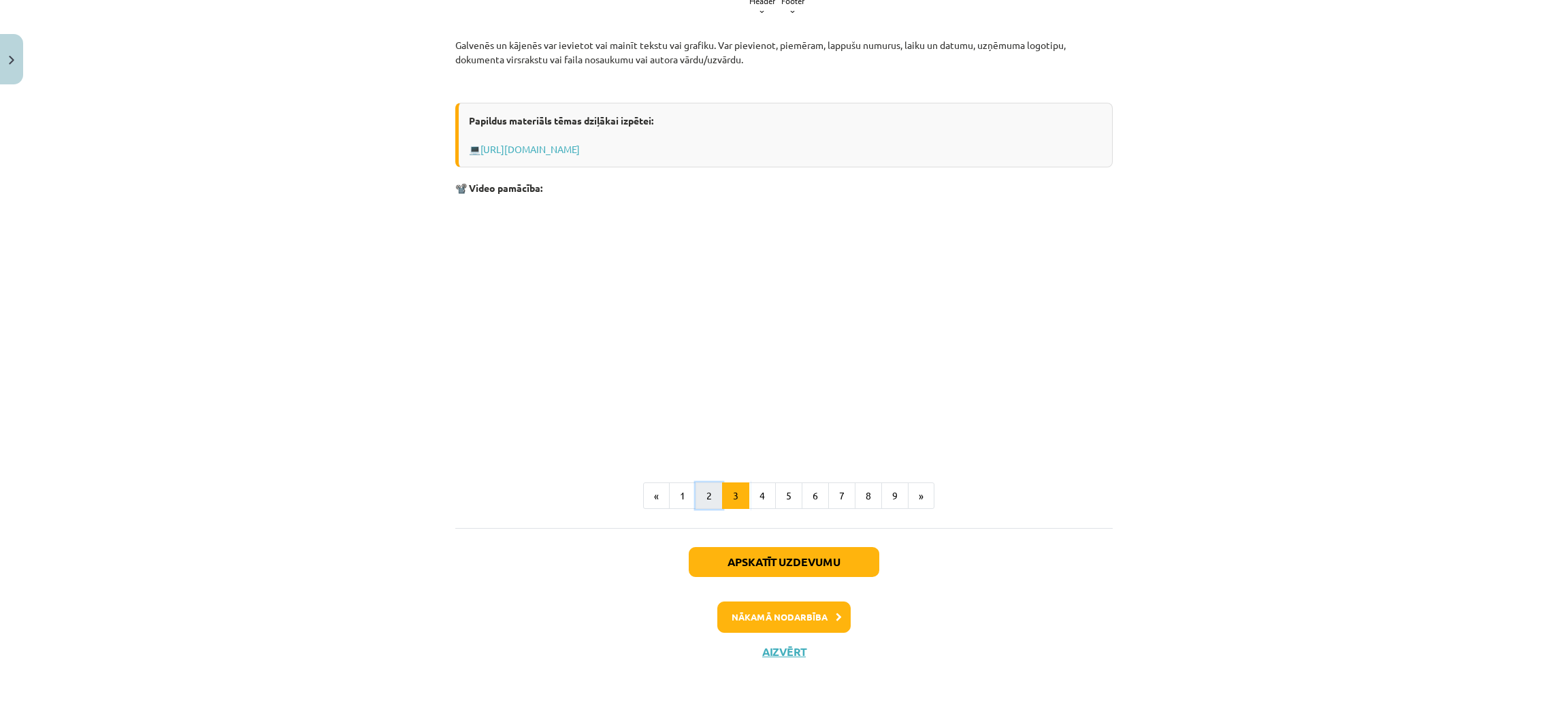
click at [705, 490] on button "2" at bounding box center [709, 496] width 27 height 27
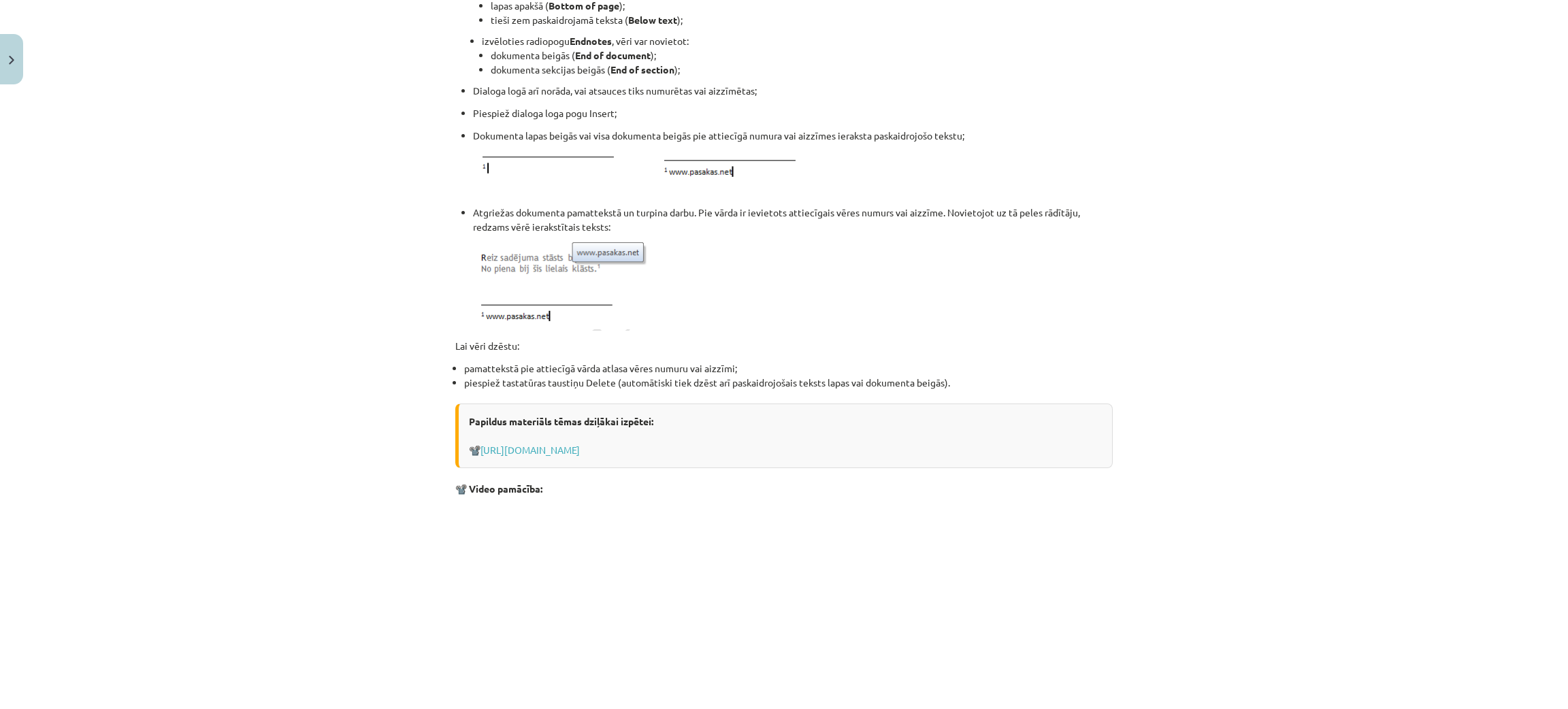
scroll to position [1493, 0]
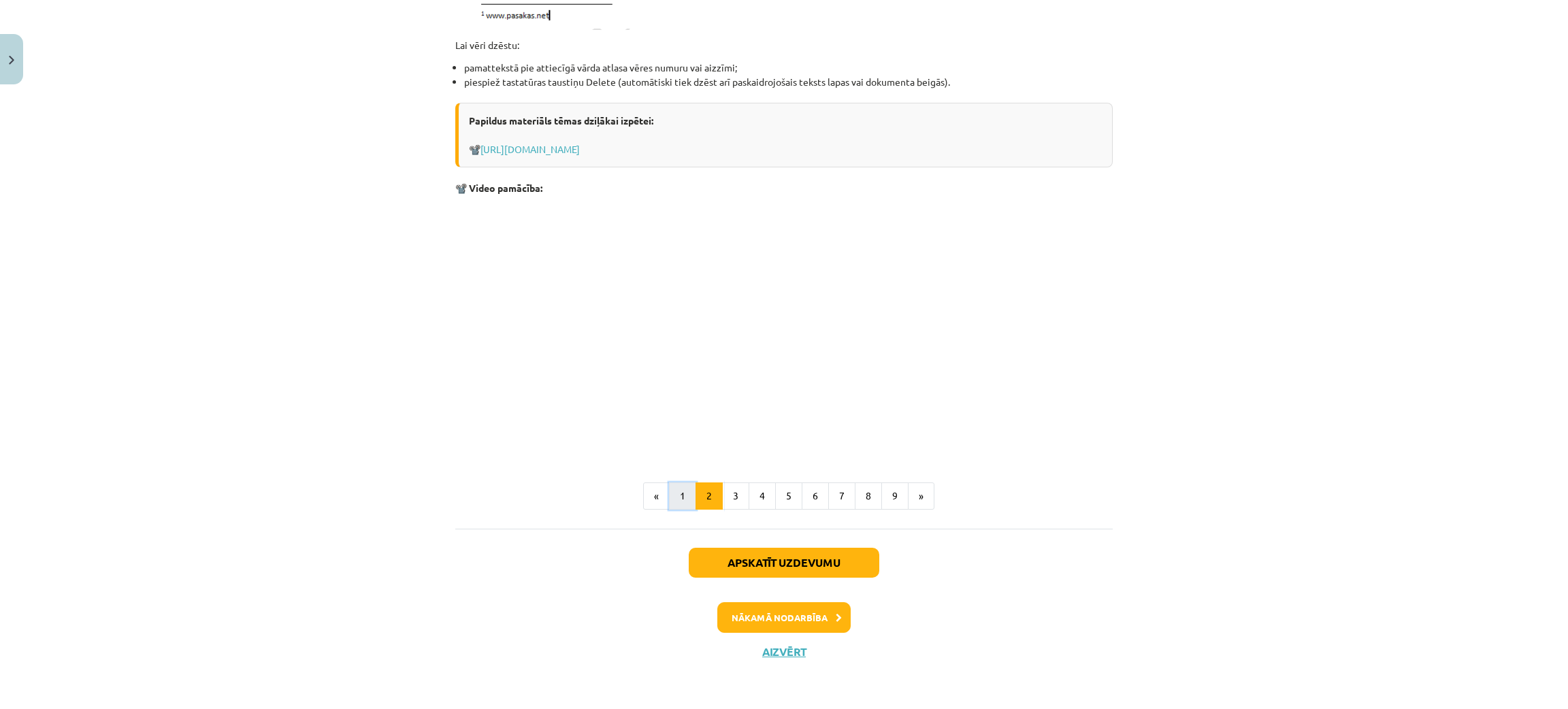
click at [681, 485] on button "1" at bounding box center [682, 496] width 27 height 27
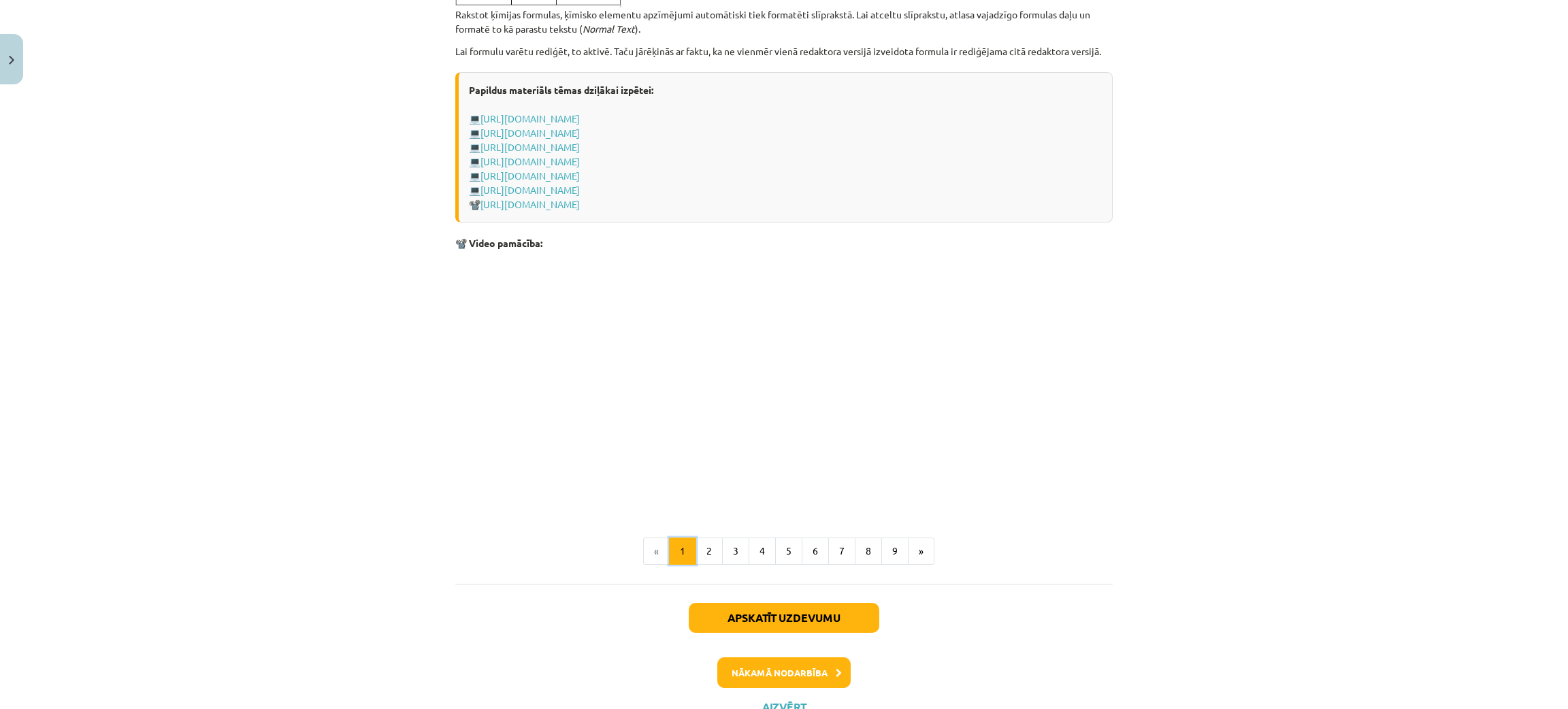
scroll to position [2698, 0]
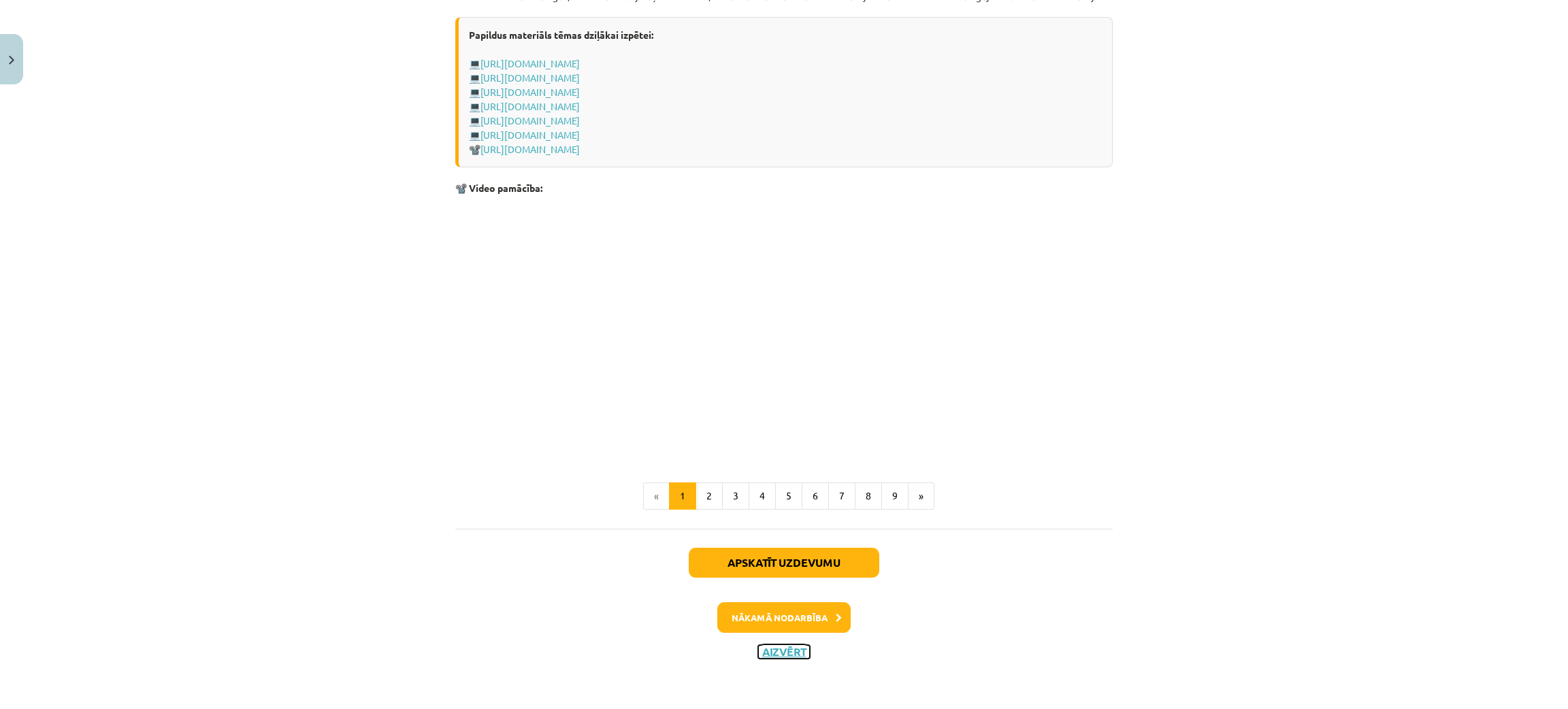
click at [768, 649] on button "Aizvērt" at bounding box center [784, 652] width 52 height 13
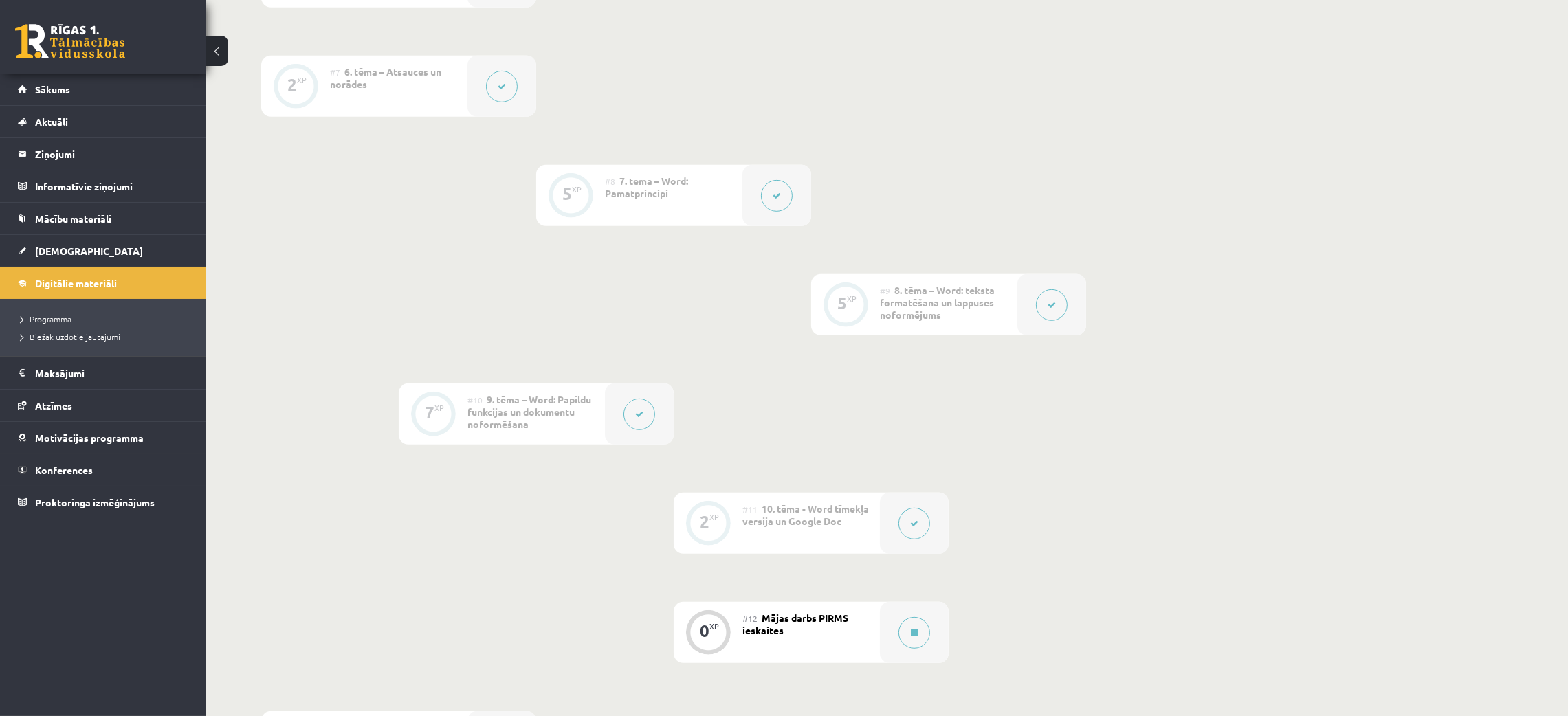
click at [1043, 307] on button at bounding box center [1052, 305] width 32 height 32
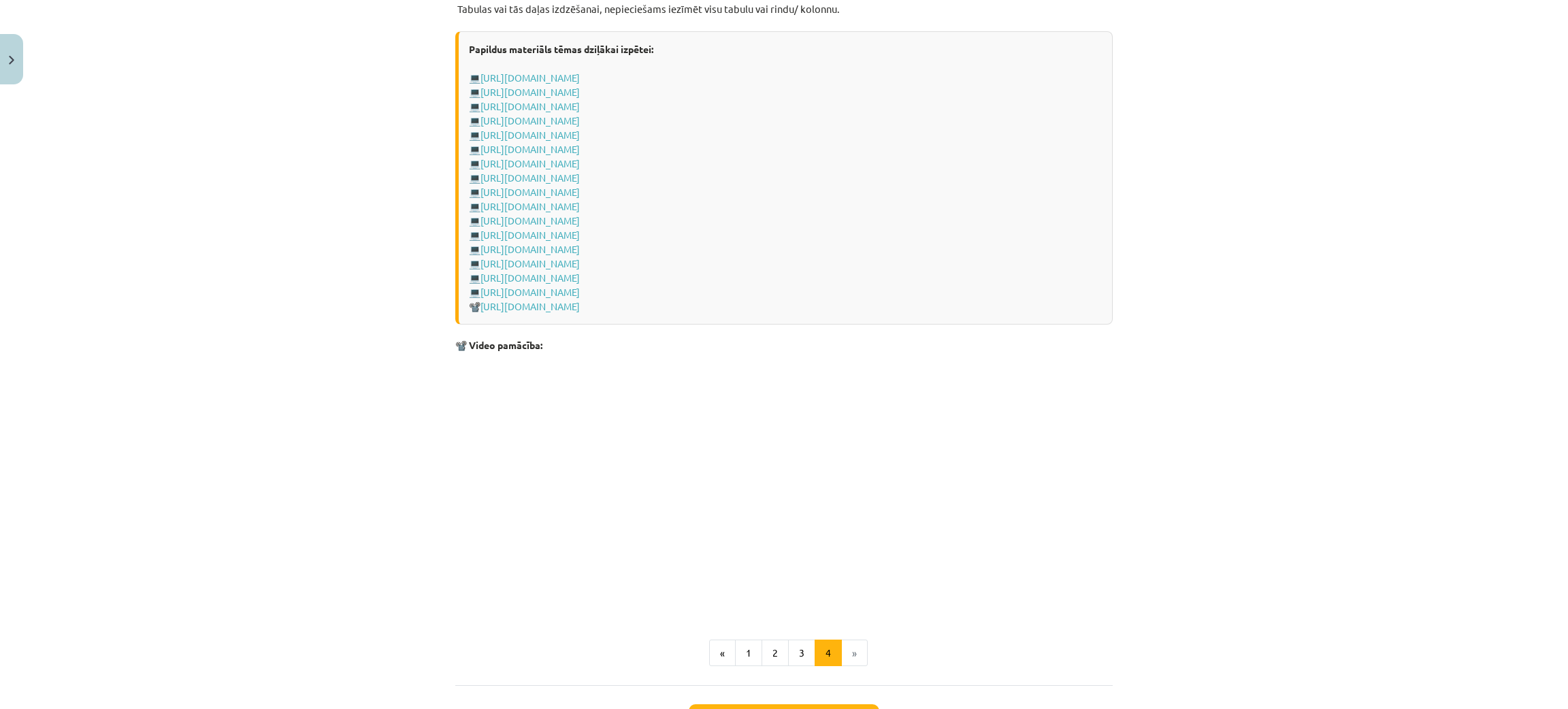
scroll to position [1863, 0]
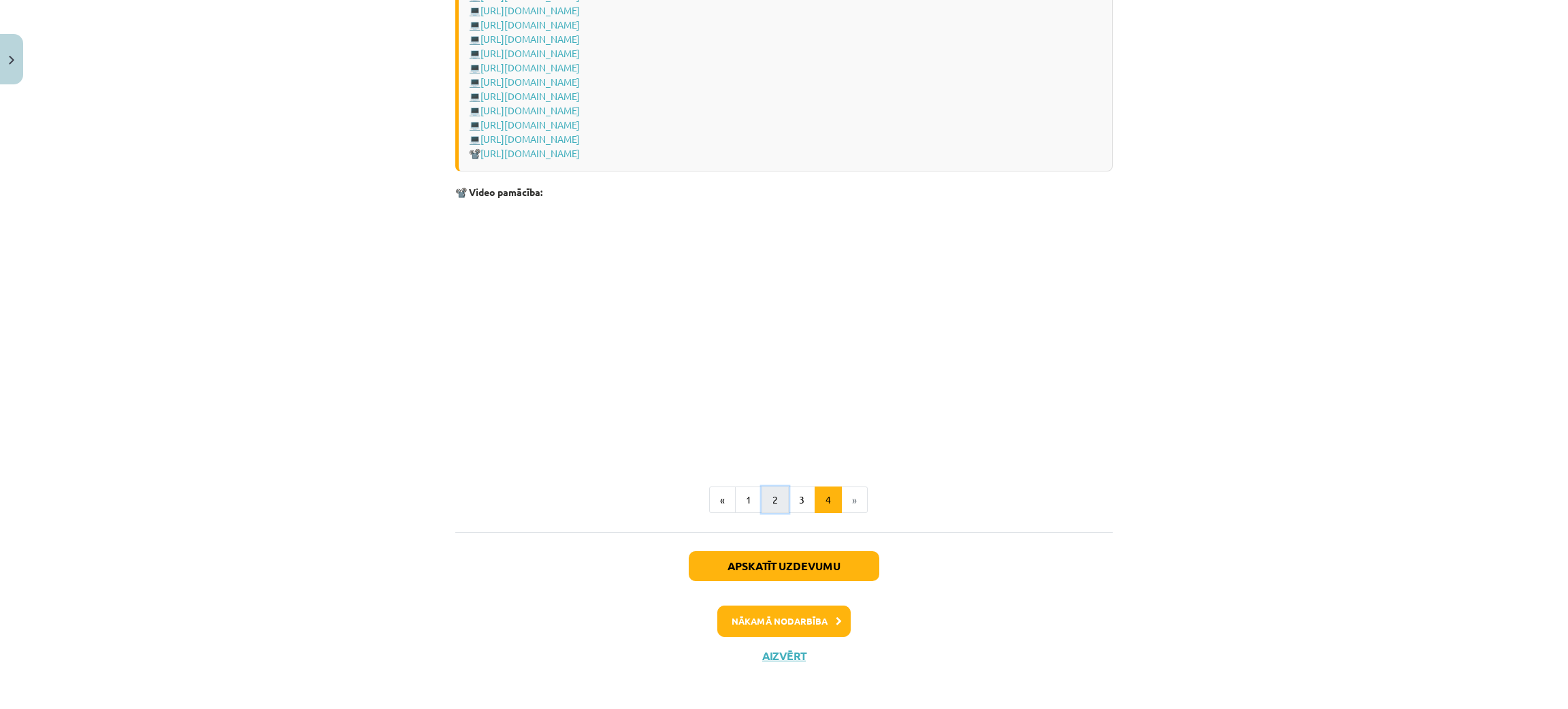
click at [768, 494] on button "2" at bounding box center [775, 500] width 27 height 27
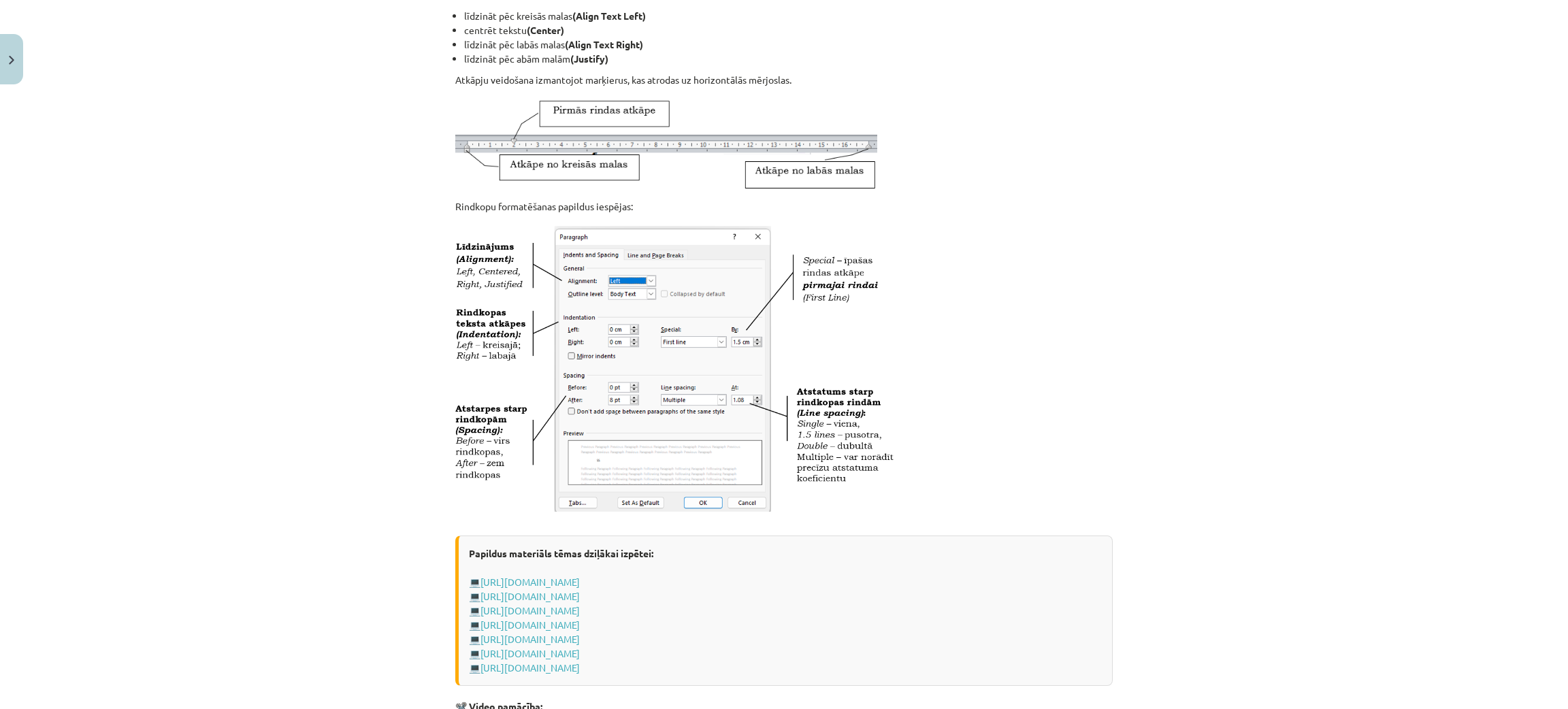
scroll to position [244, 0]
